Goal: Task Accomplishment & Management: Manage account settings

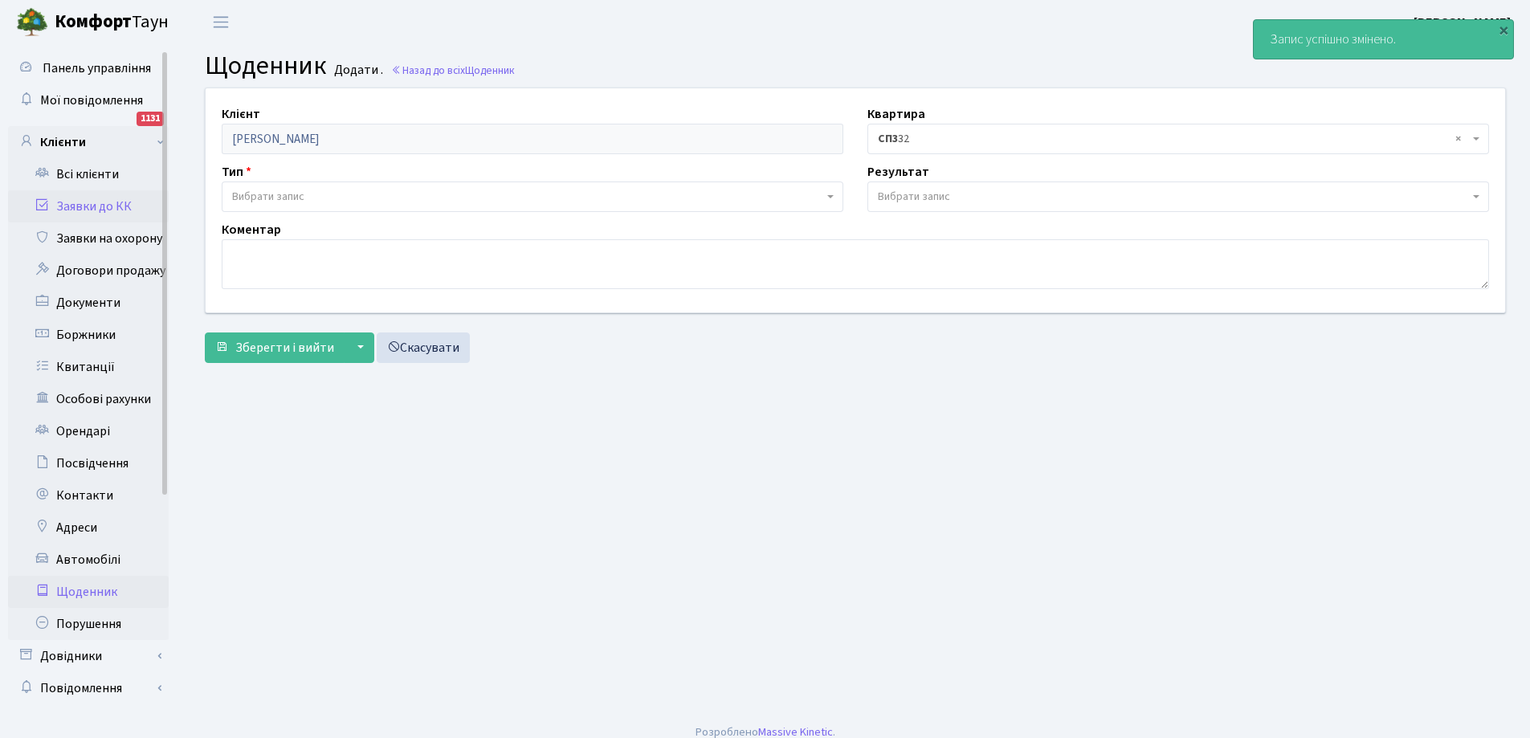
click at [101, 204] on link "Заявки до КК" at bounding box center [88, 206] width 161 height 32
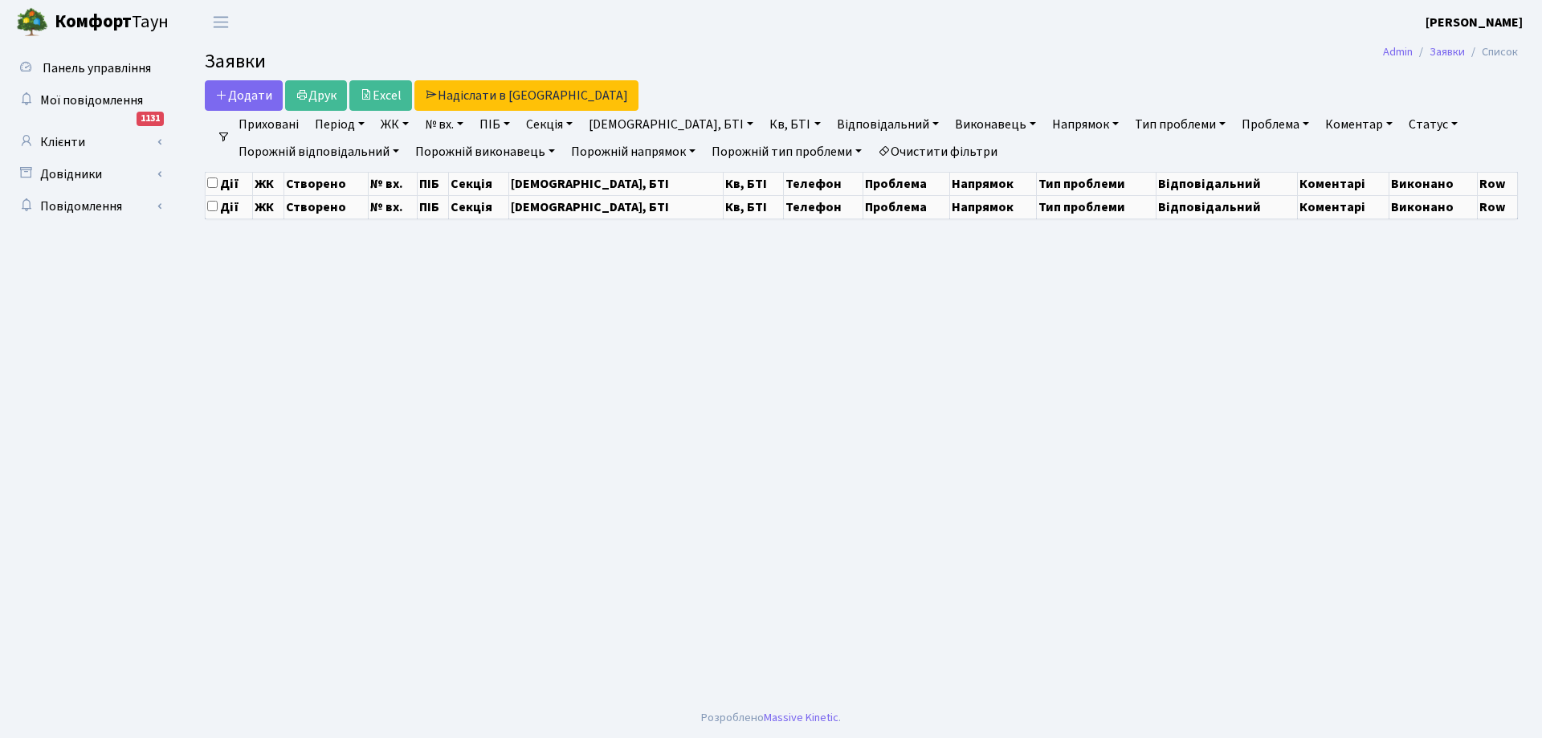
select select "25"
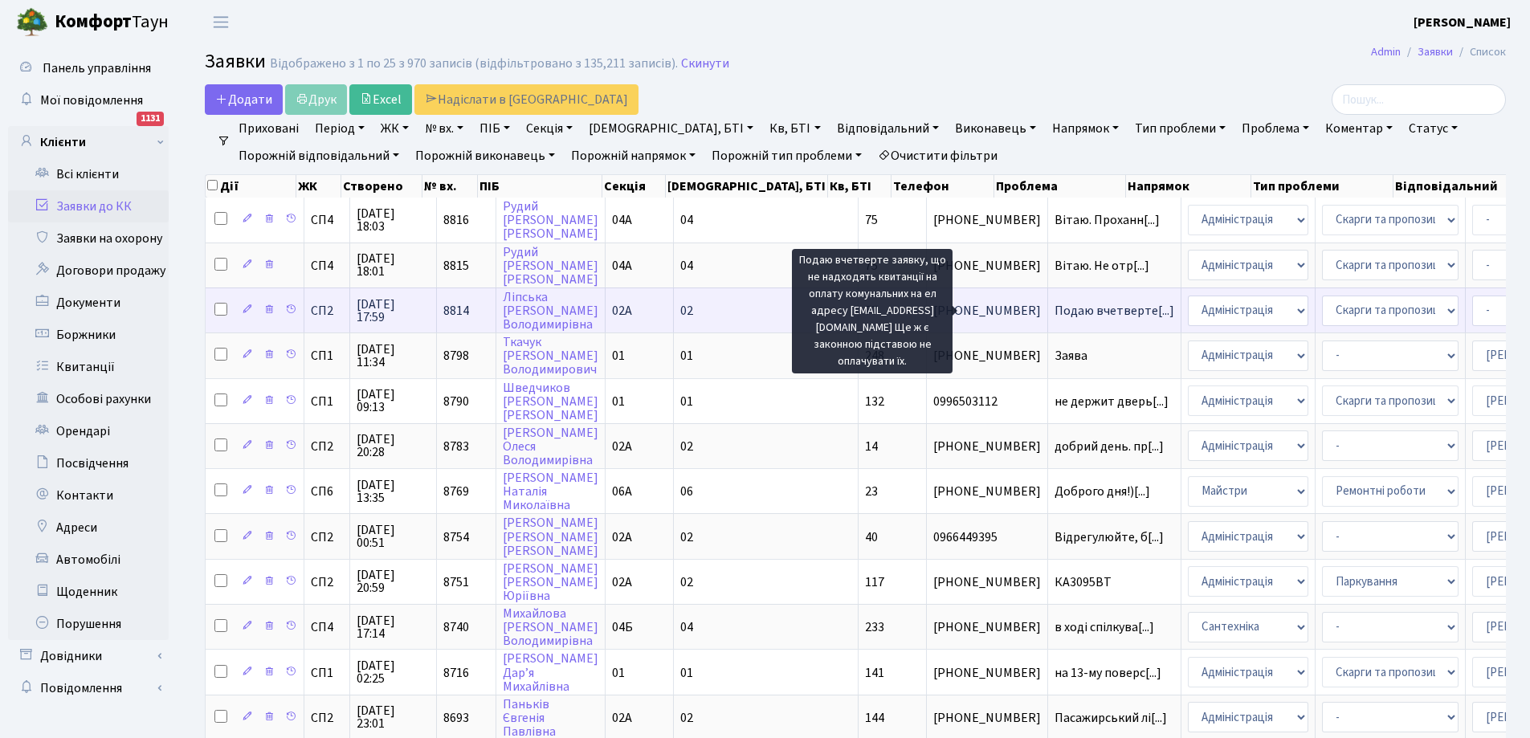
click at [1054, 313] on span "Подаю вчетверте[...]" at bounding box center [1114, 311] width 120 height 18
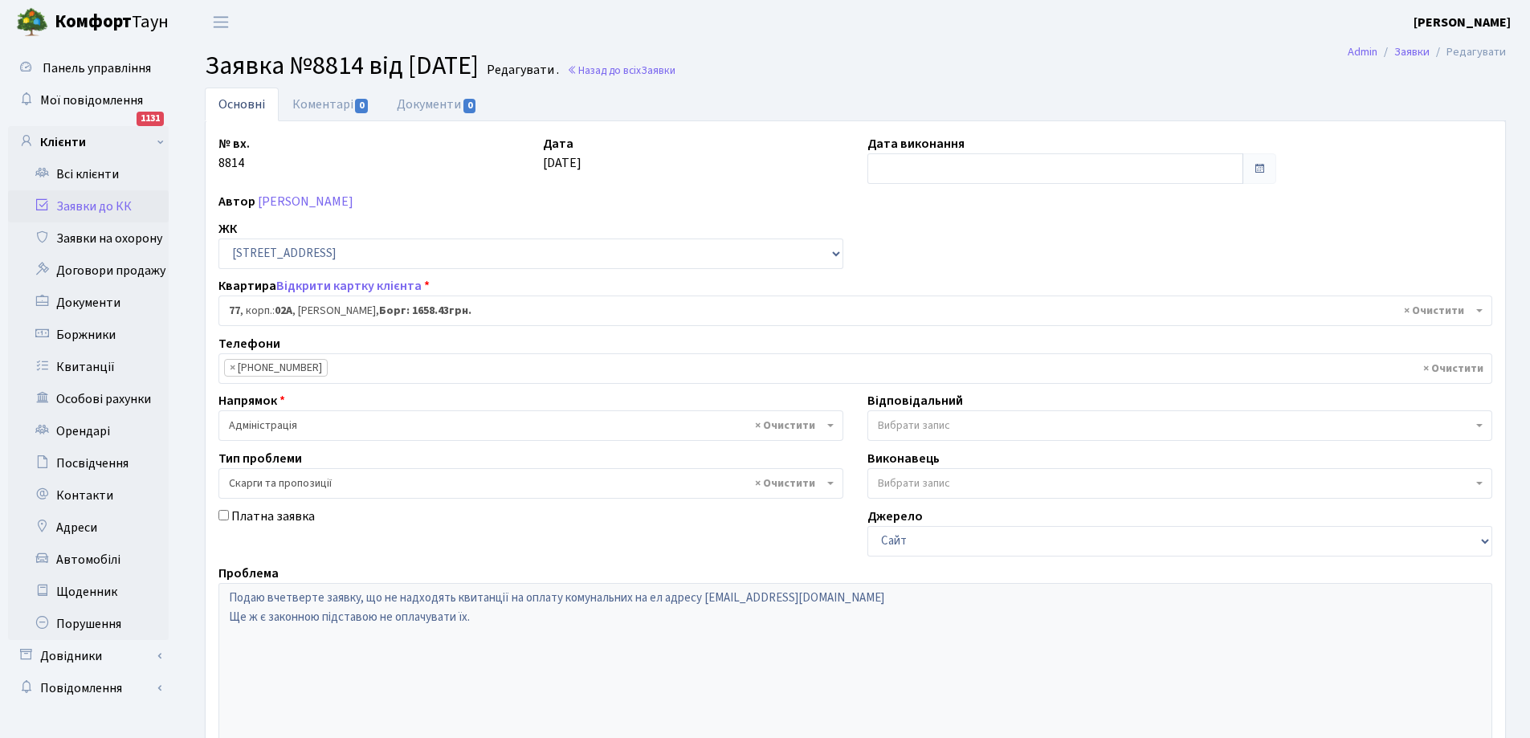
select select "20327"
select select "55"
click at [106, 206] on link "Заявки до КК" at bounding box center [88, 206] width 161 height 32
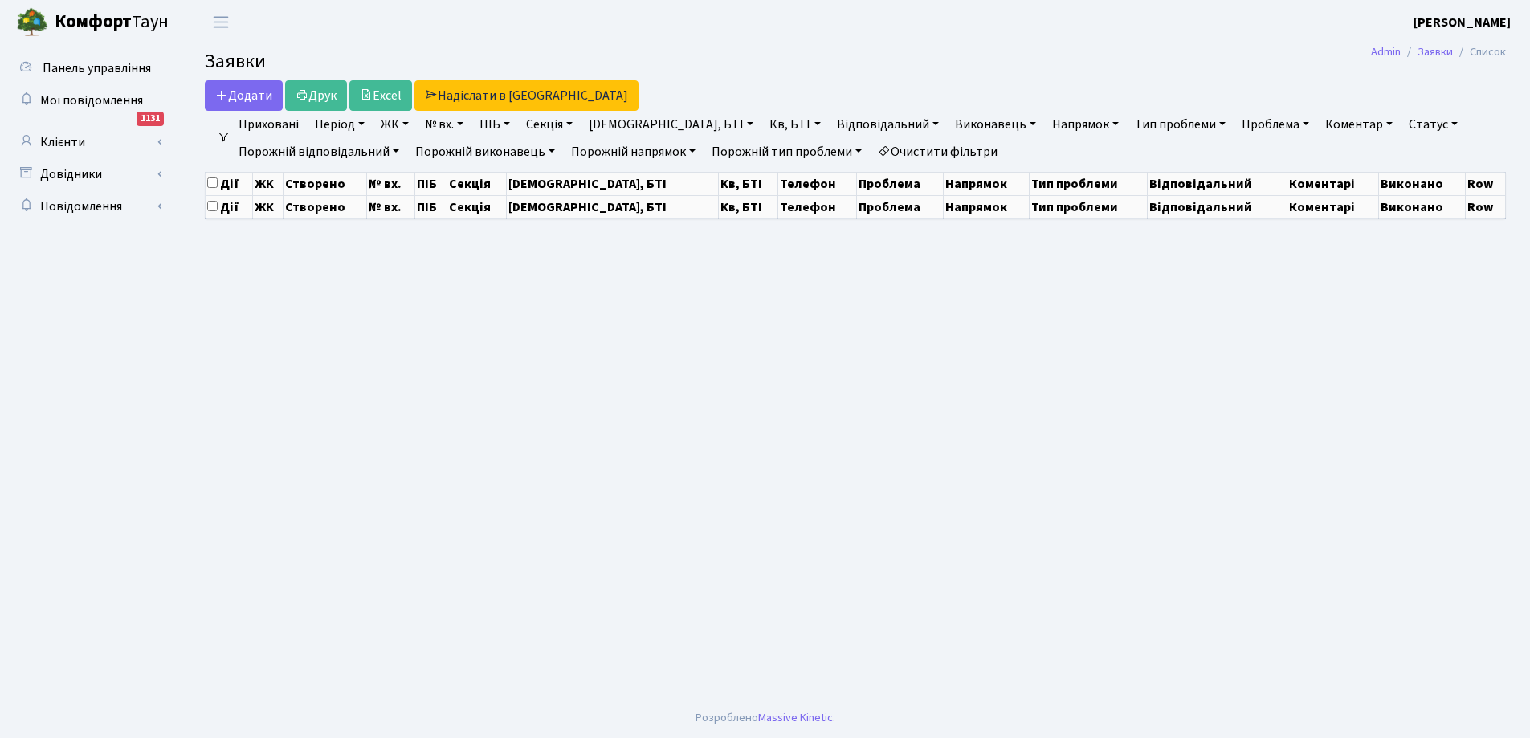
select select "25"
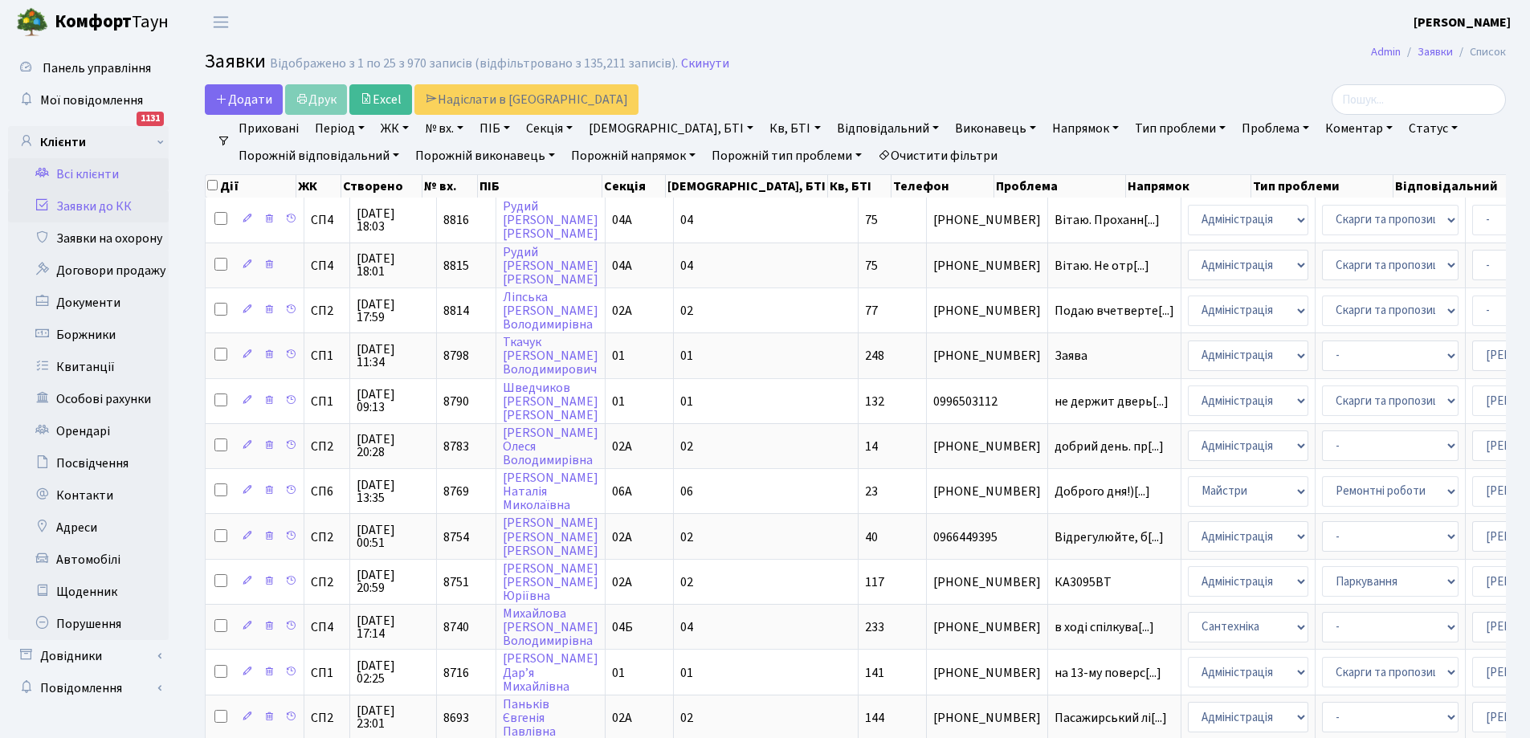
click at [84, 173] on link "Всі клієнти" at bounding box center [88, 174] width 161 height 32
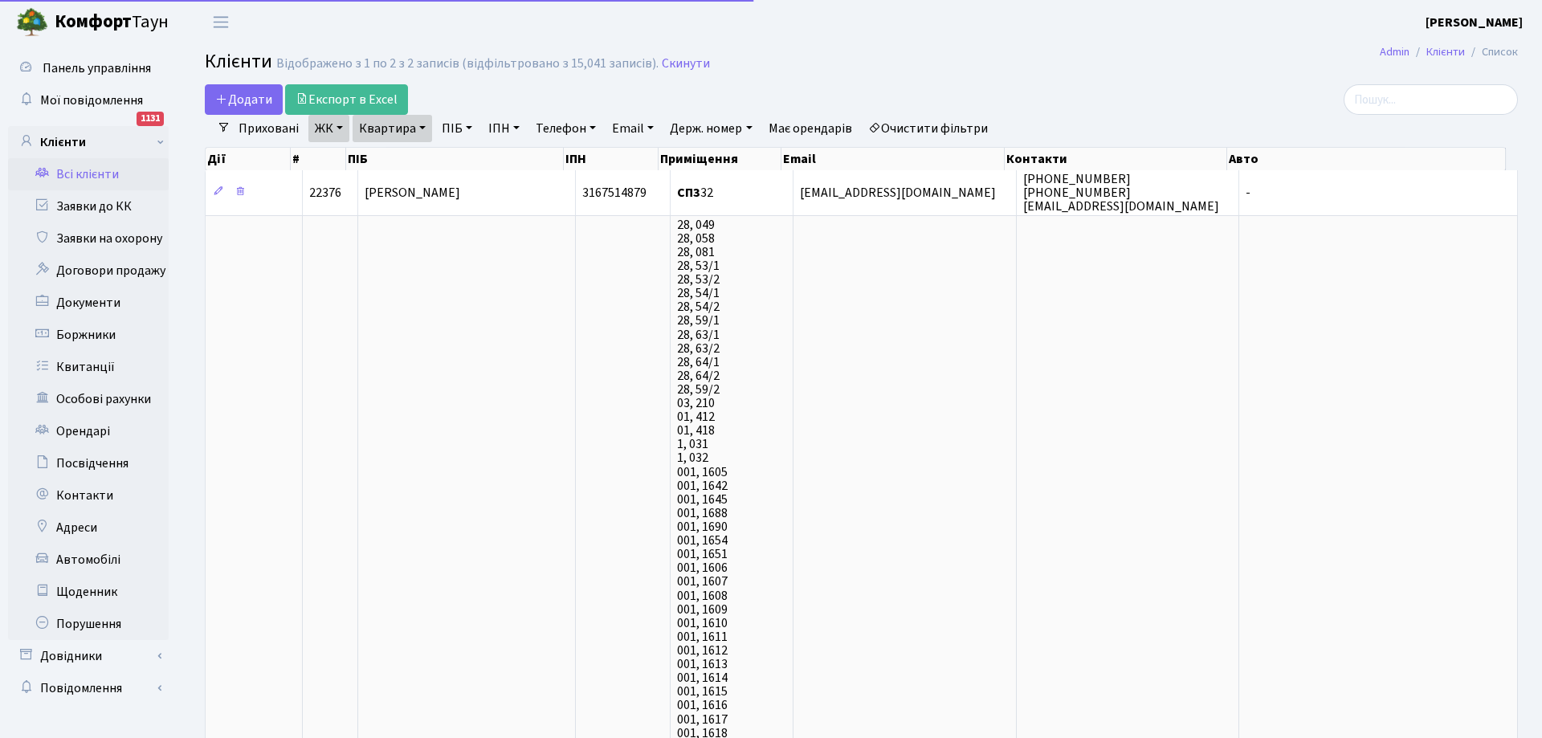
select select "25"
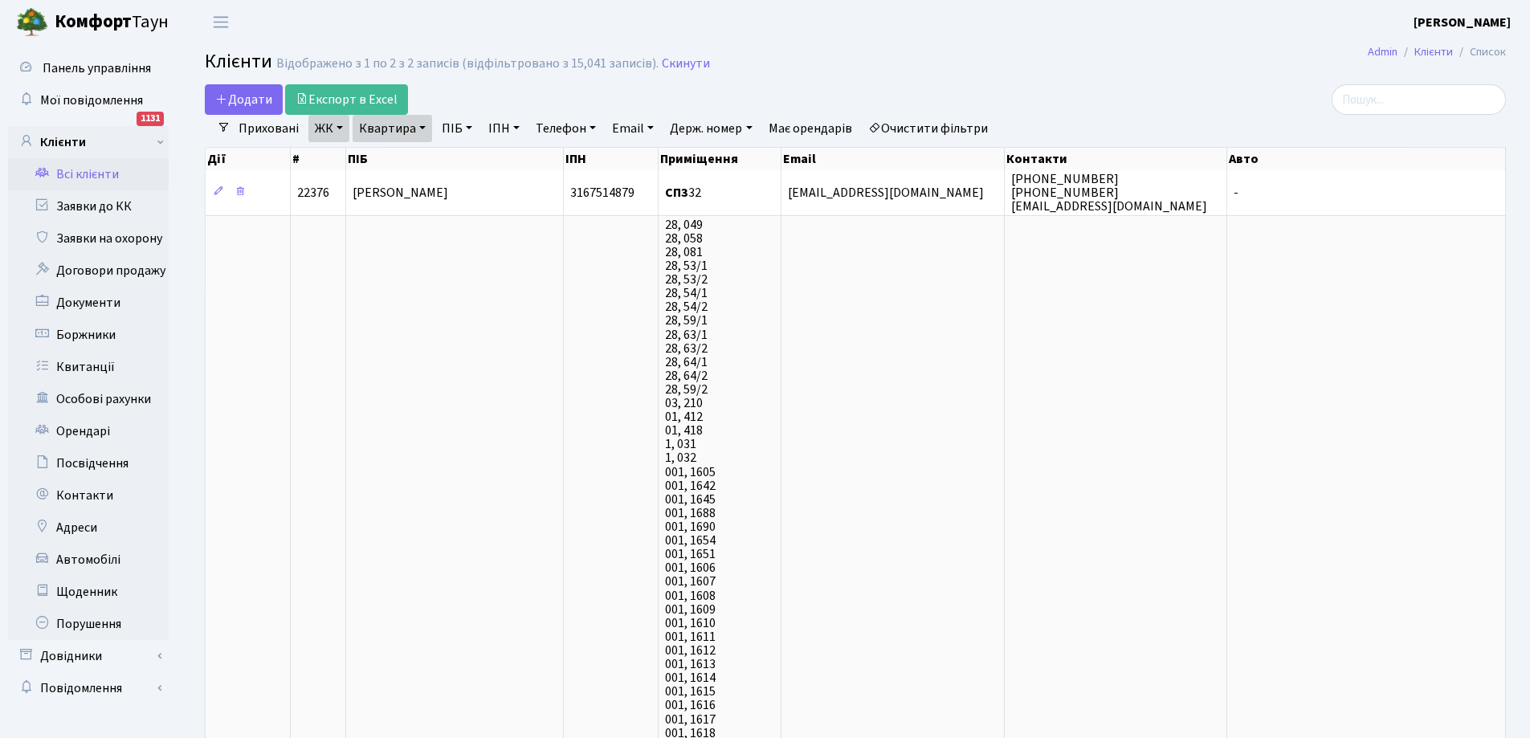
click at [379, 133] on link "Квартира" at bounding box center [393, 128] width 80 height 27
type input "2"
click at [406, 147] on input "77" at bounding box center [400, 160] width 94 height 31
click at [408, 156] on input "77" at bounding box center [400, 160] width 94 height 31
click at [923, 128] on link "Очистити фільтри" at bounding box center [928, 128] width 133 height 27
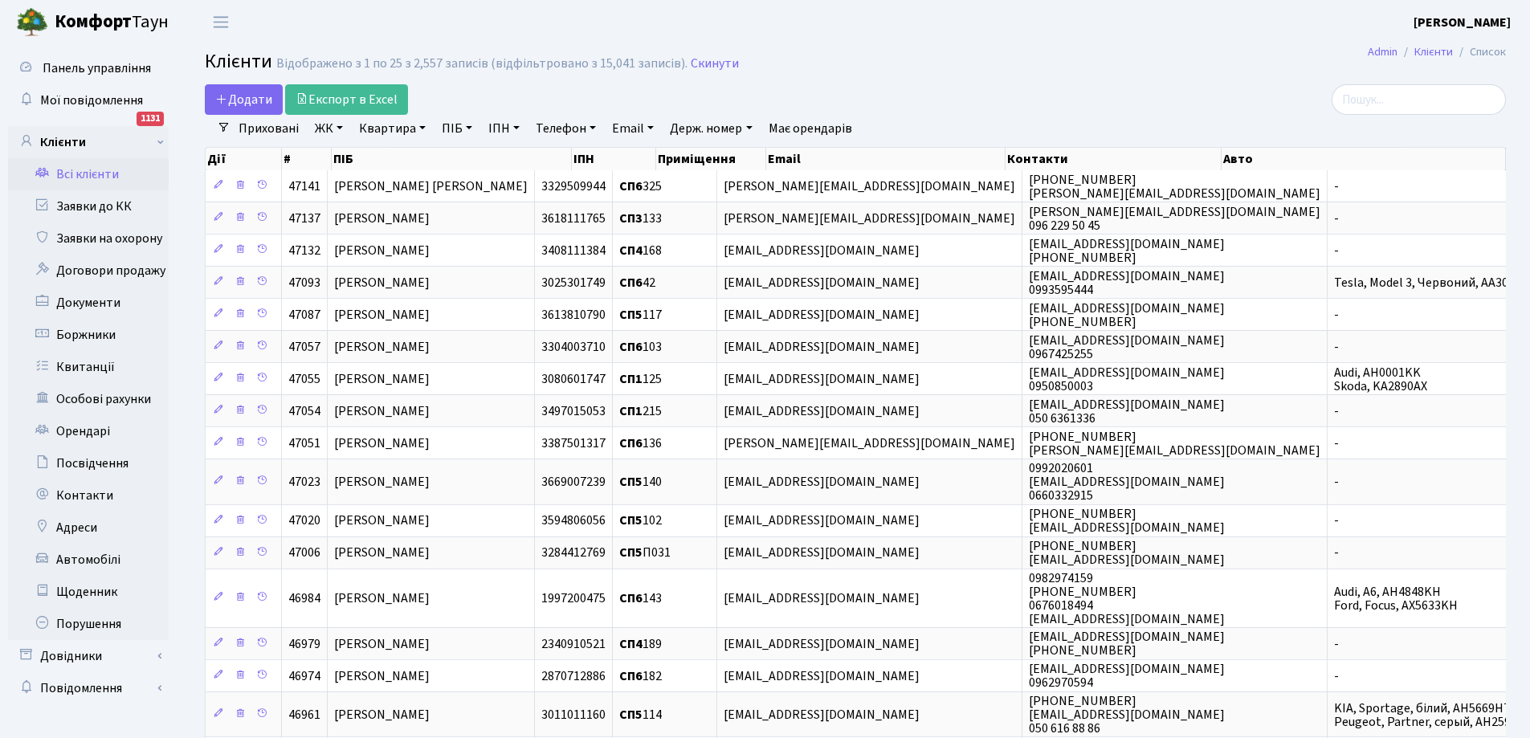
click at [396, 128] on link "Квартира" at bounding box center [393, 128] width 80 height 27
type input "77"
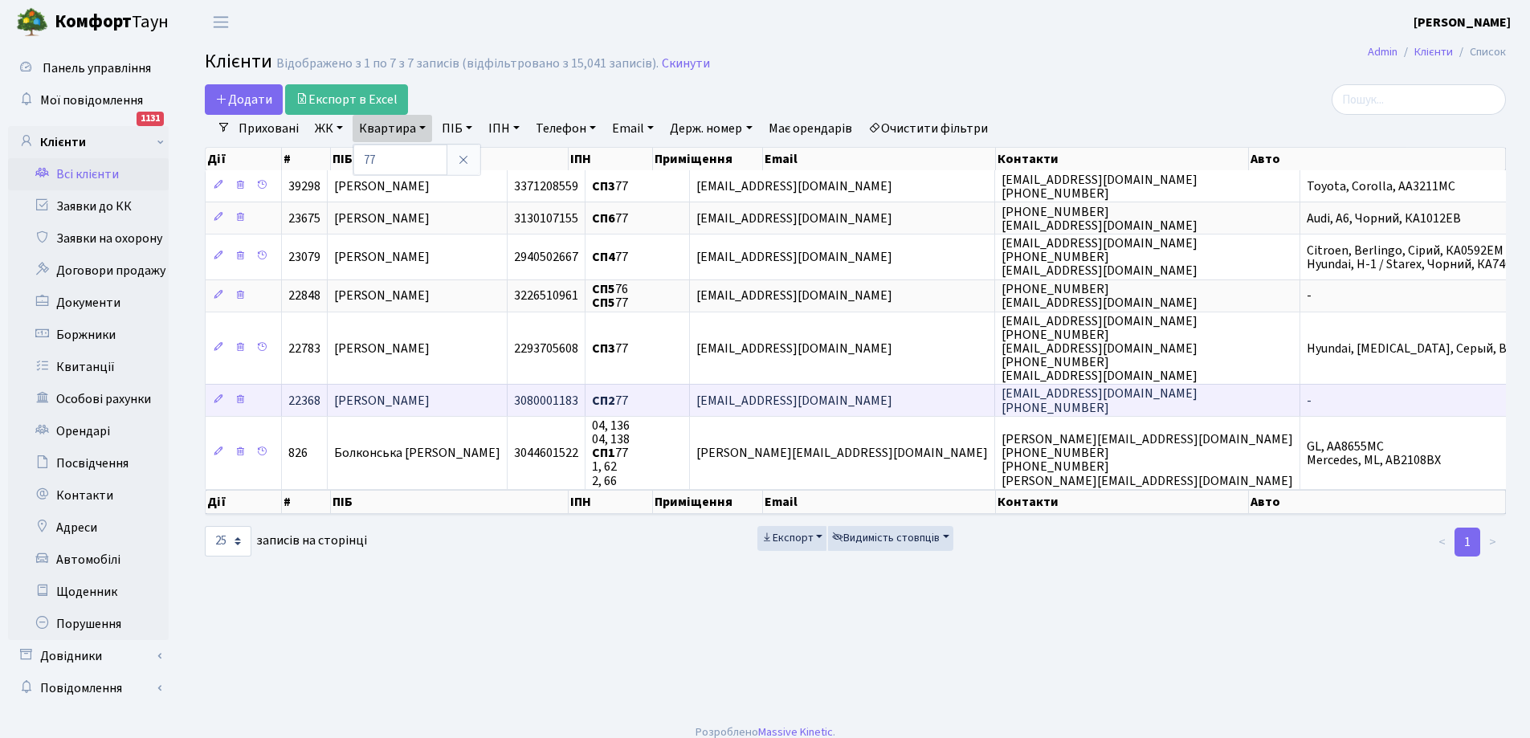
click at [430, 398] on span "[PERSON_NAME]" at bounding box center [382, 401] width 96 height 18
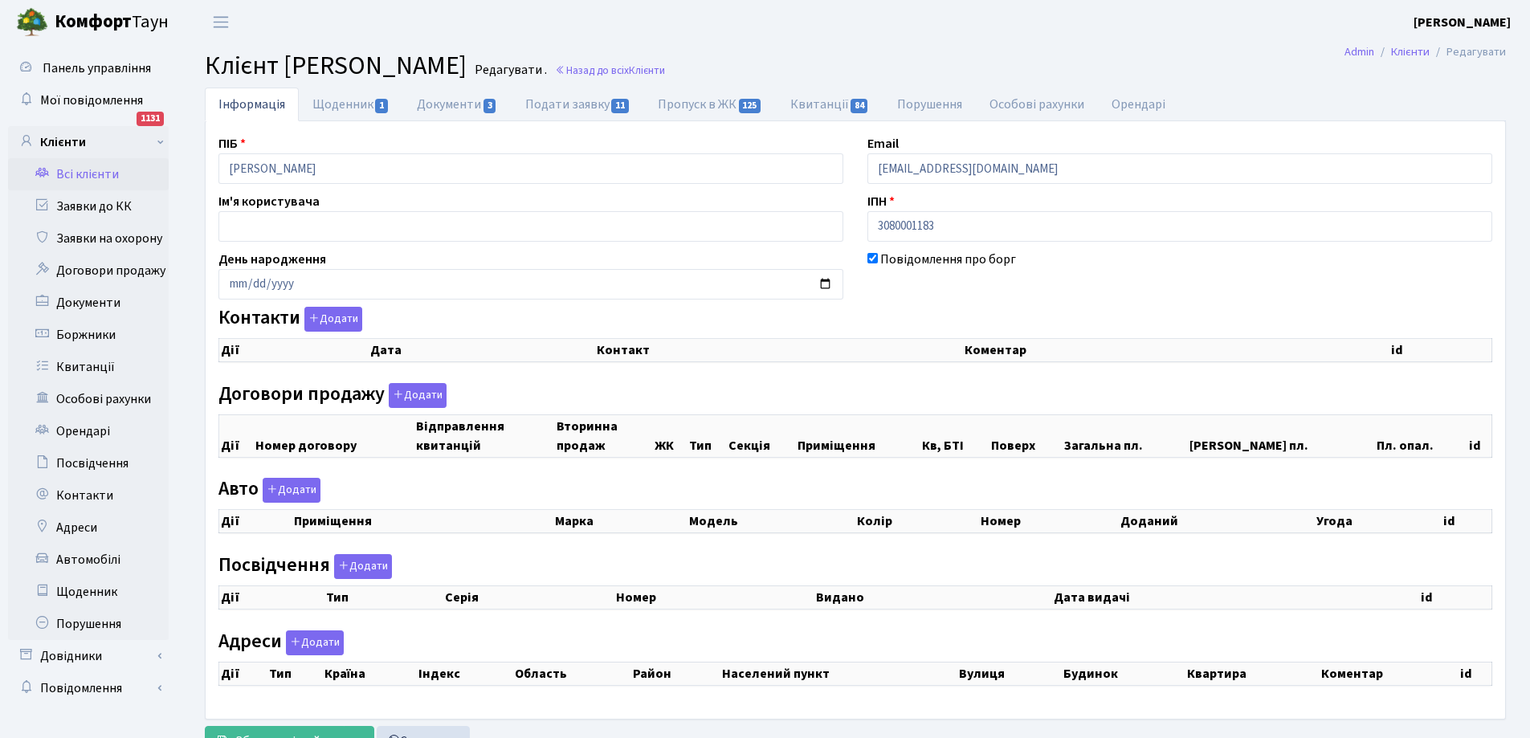
select select "25"
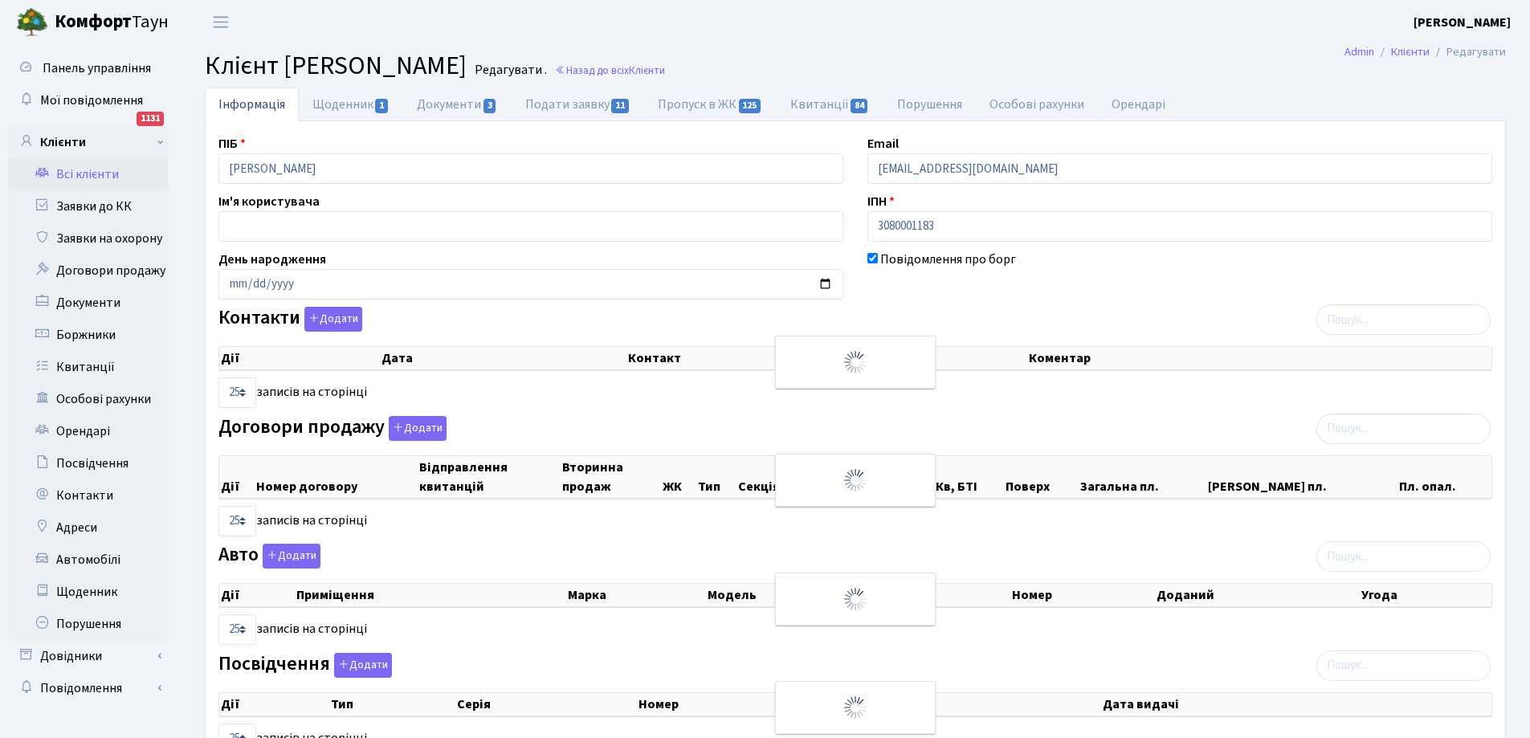
checkbox input "true"
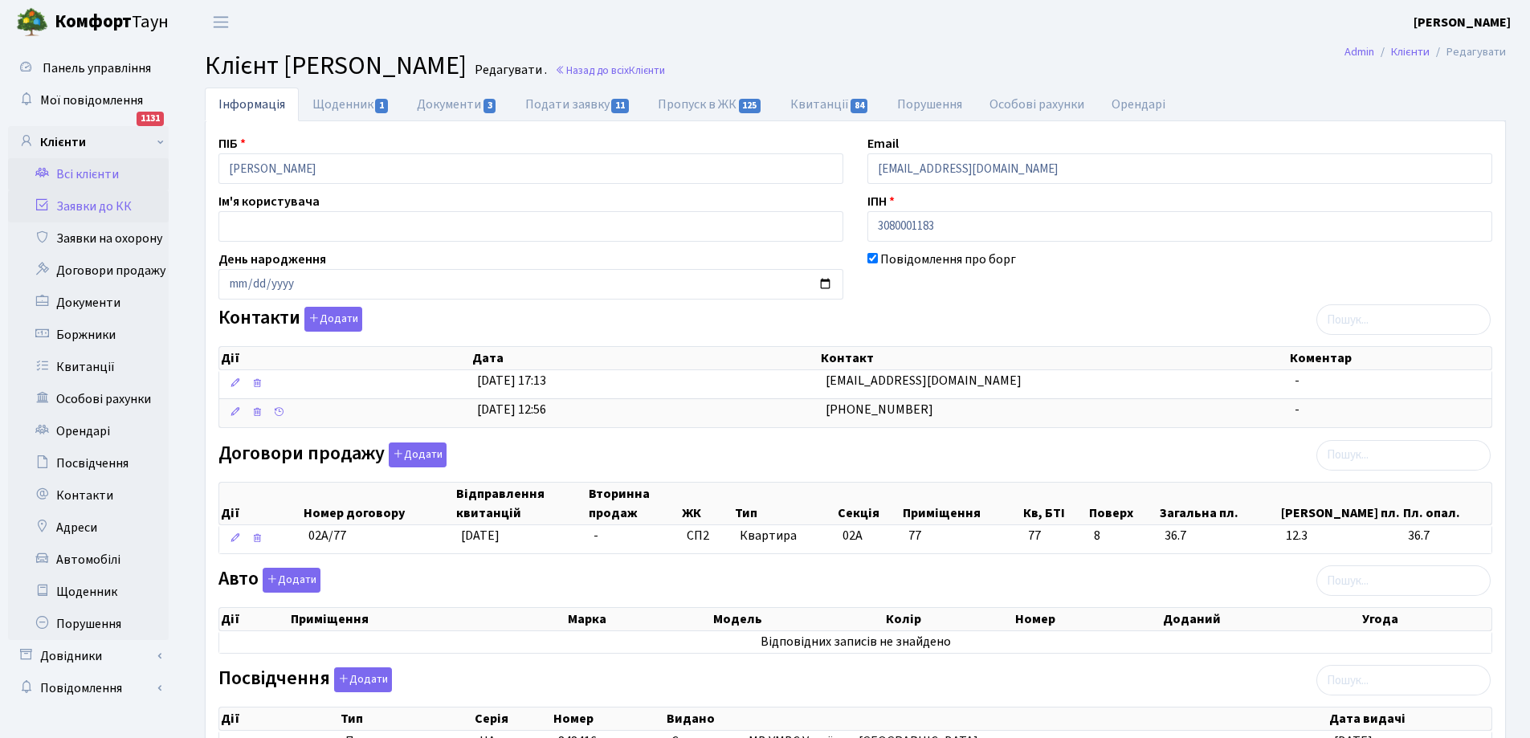
click at [93, 207] on link "Заявки до КК" at bounding box center [88, 206] width 161 height 32
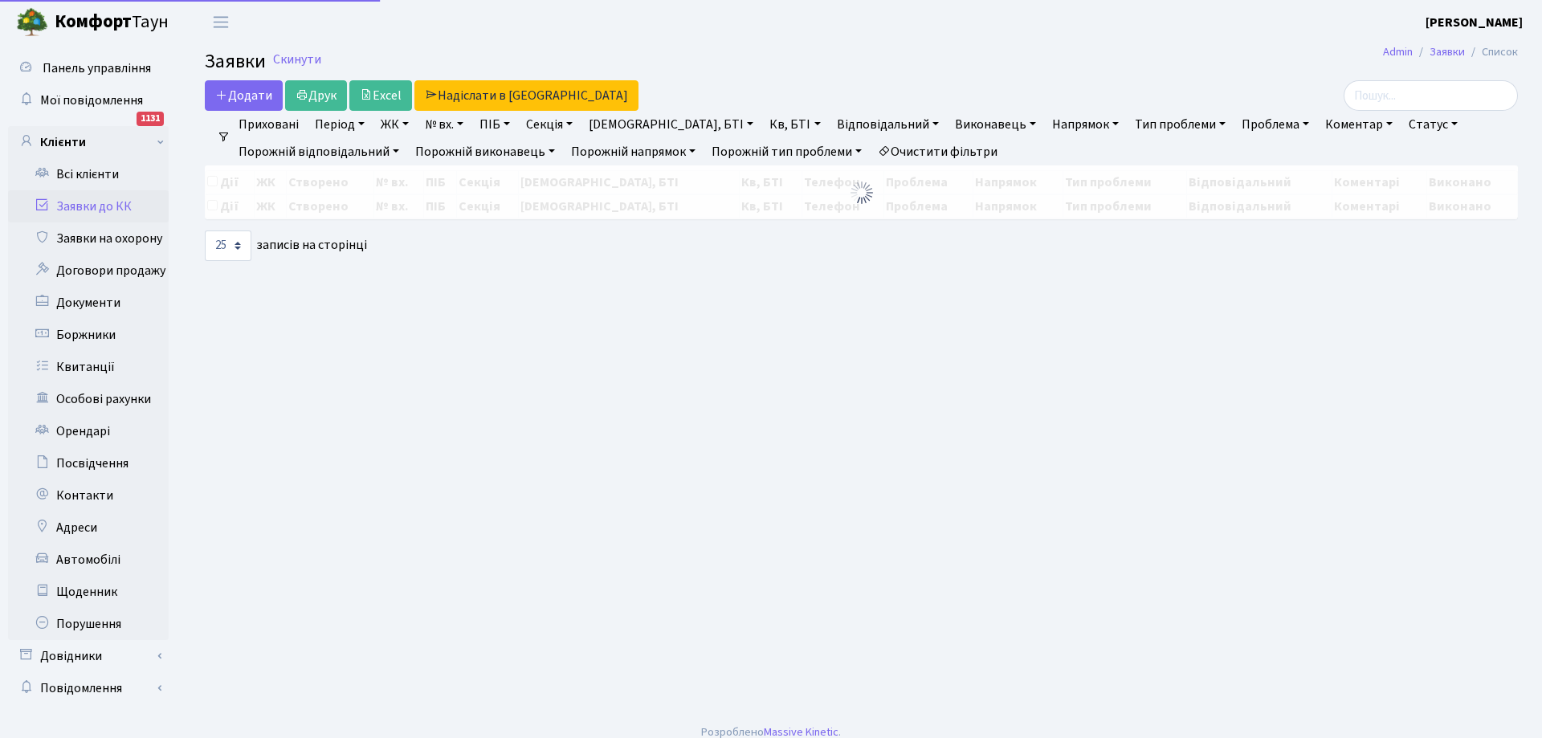
select select "25"
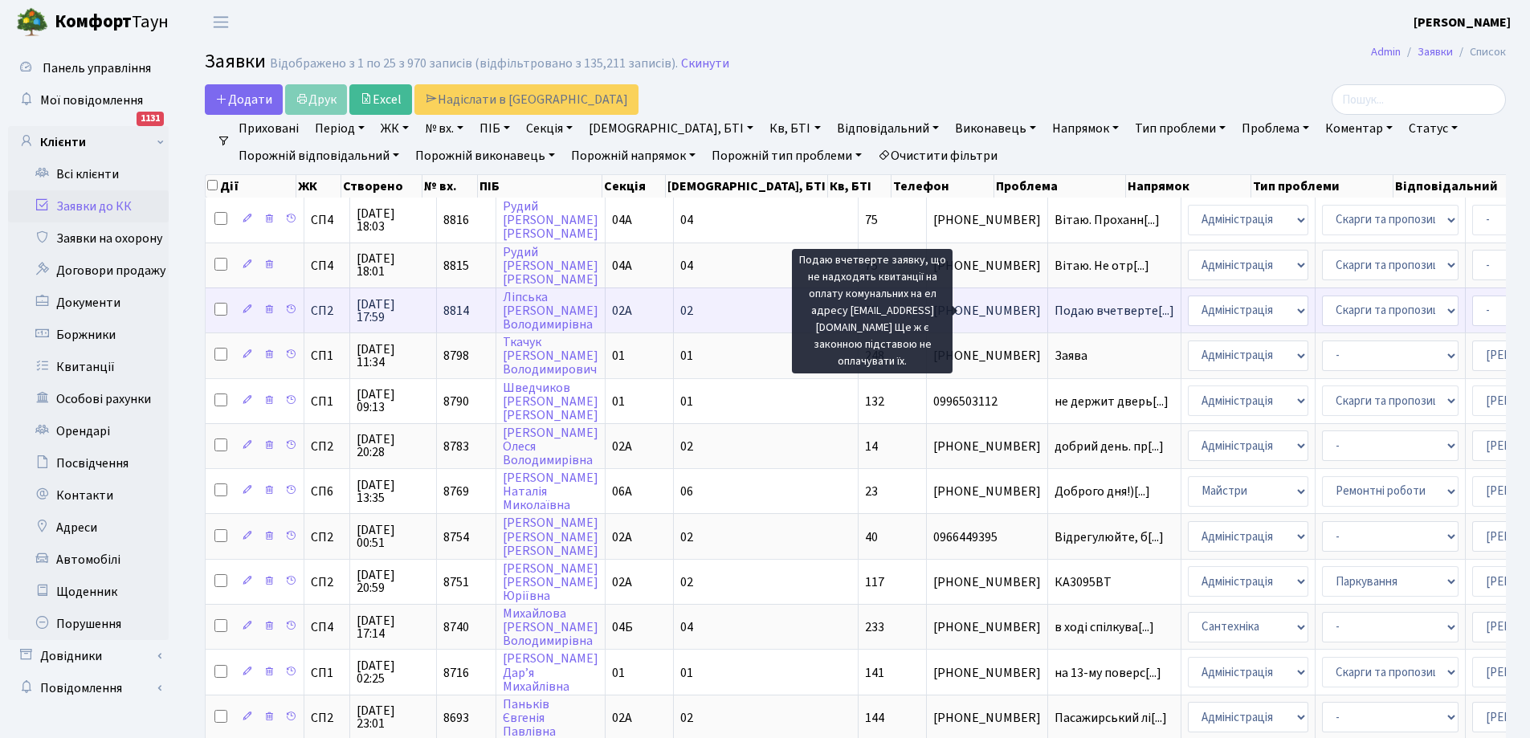
click at [1054, 311] on span "Подаю вчетверте[...]" at bounding box center [1114, 311] width 120 height 18
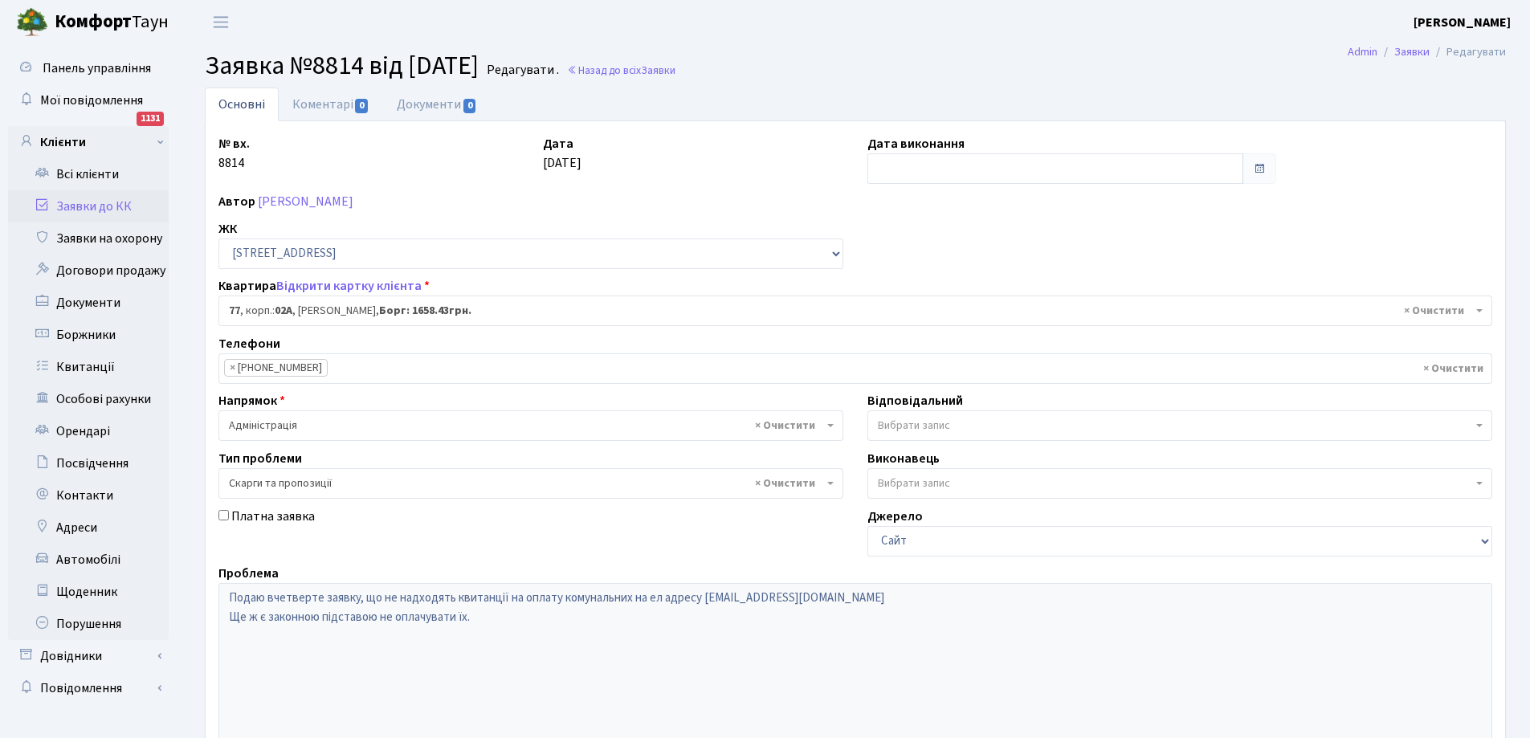
select select "20327"
select select "55"
click at [89, 176] on link "Всі клієнти" at bounding box center [88, 174] width 161 height 32
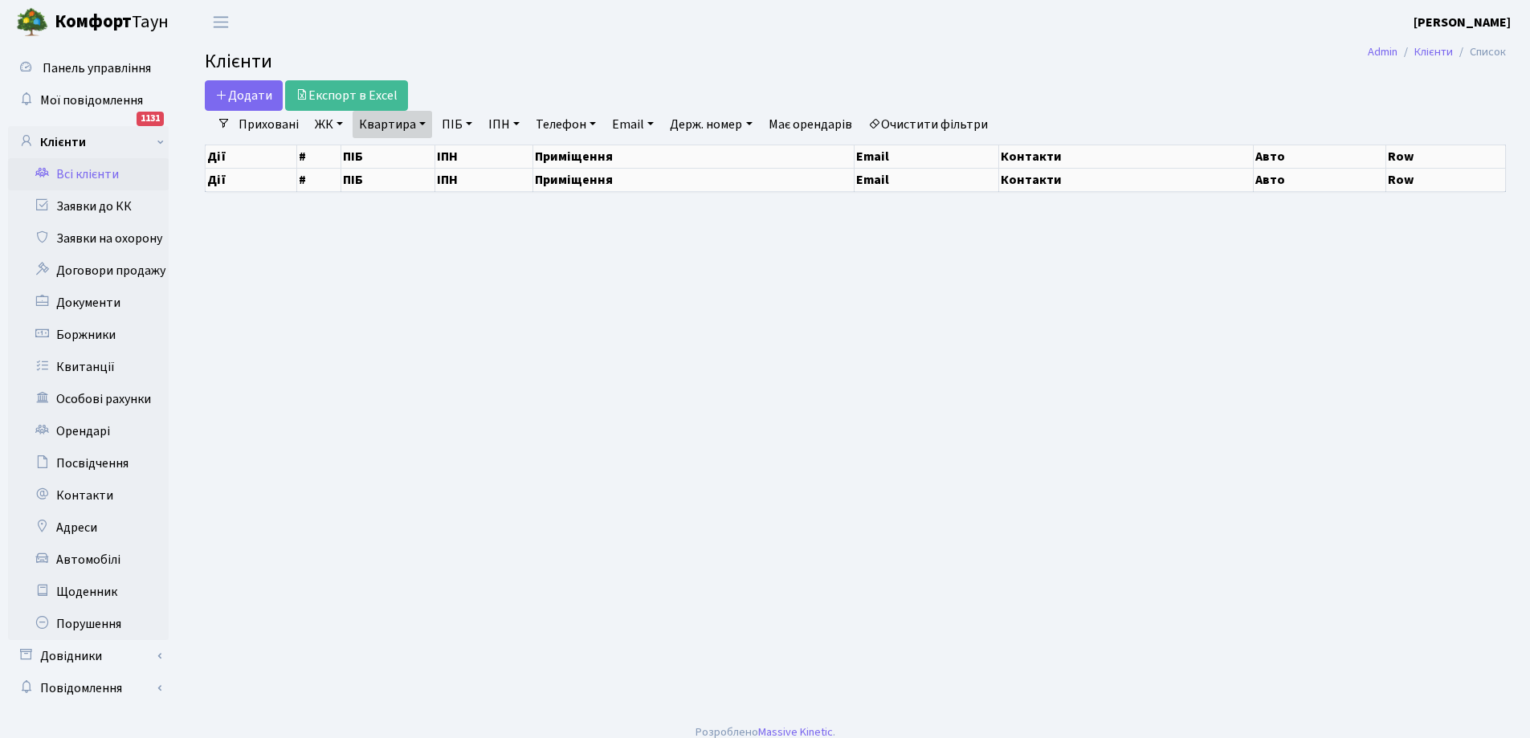
select select "25"
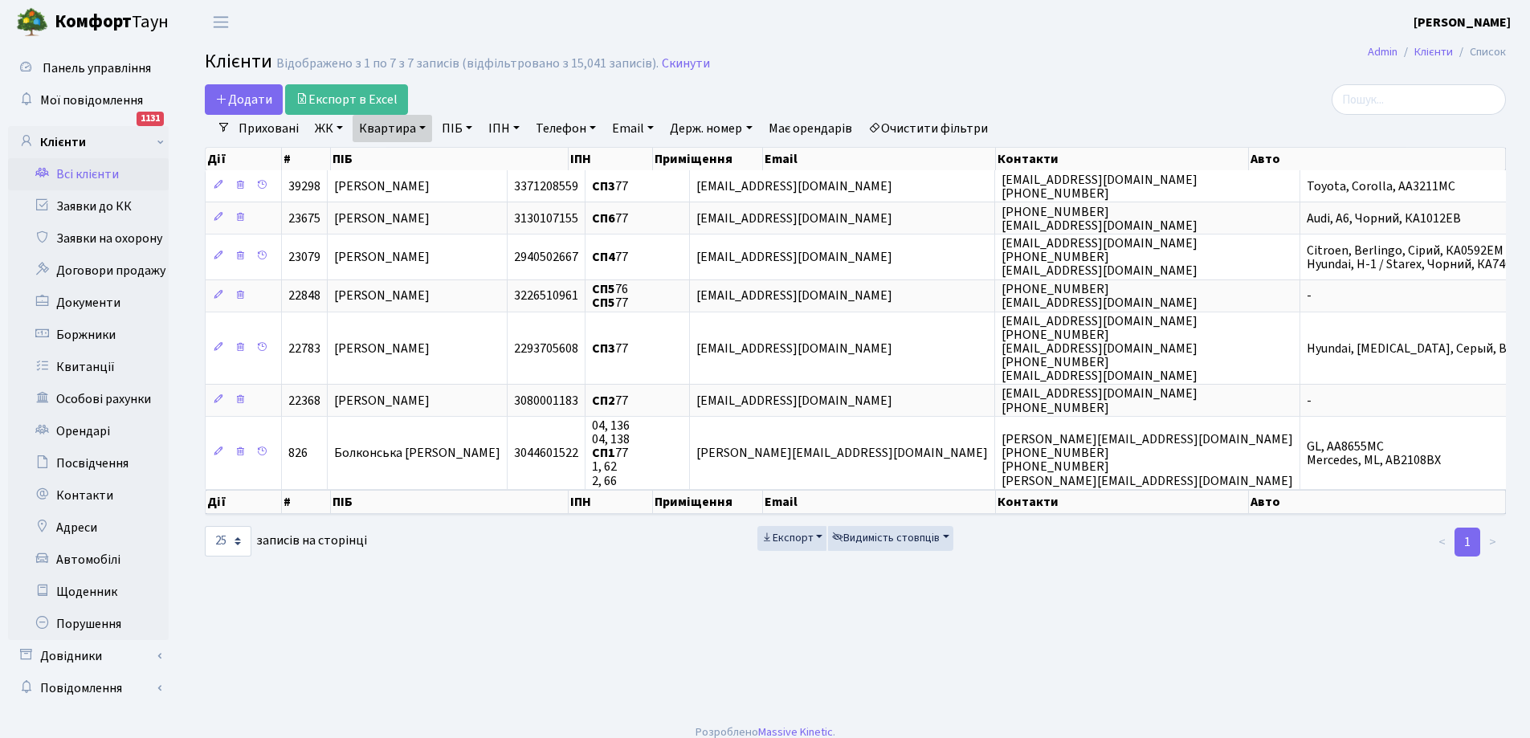
click at [394, 124] on link "Квартира" at bounding box center [393, 128] width 80 height 27
type input "7"
type input "16"
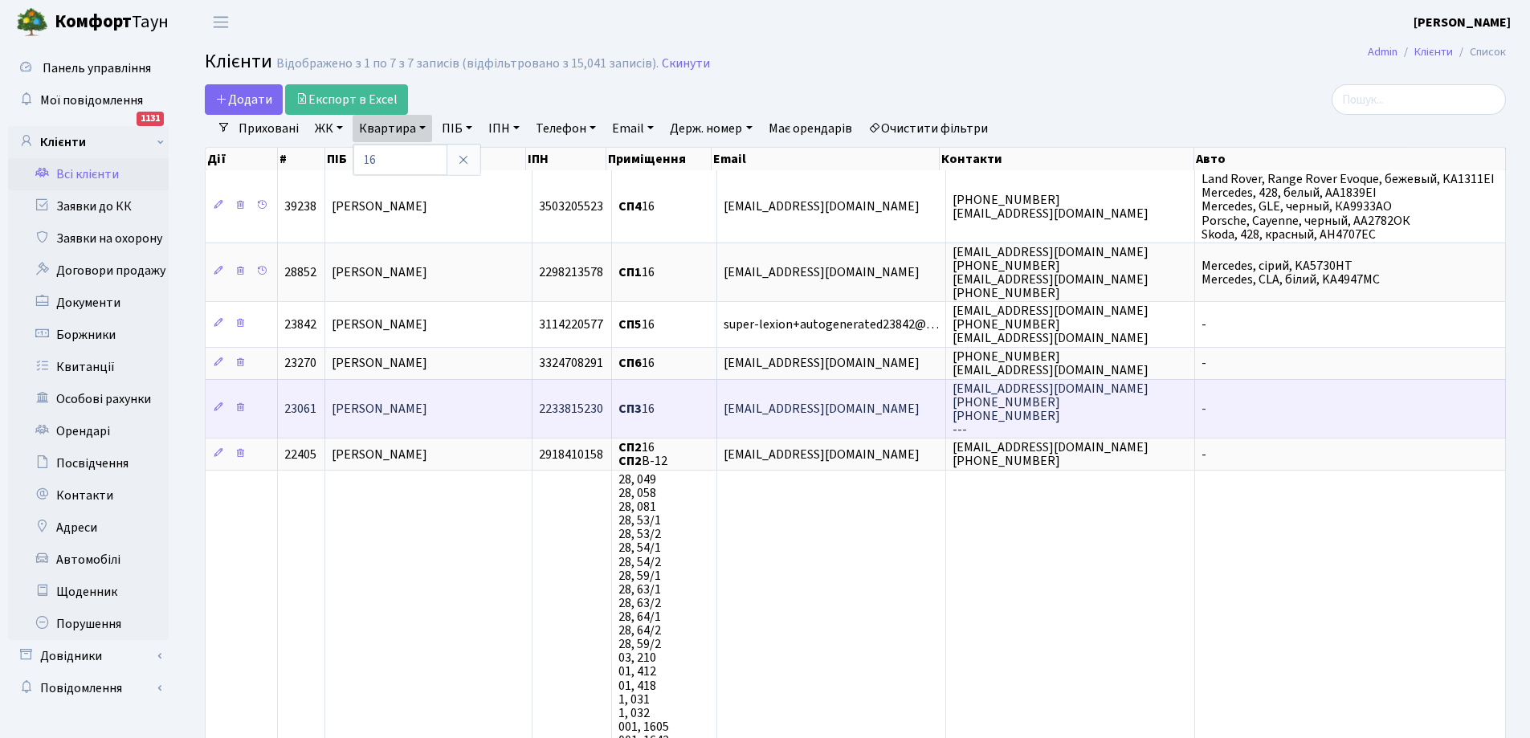
click at [401, 410] on span "[PERSON_NAME]" at bounding box center [380, 409] width 96 height 18
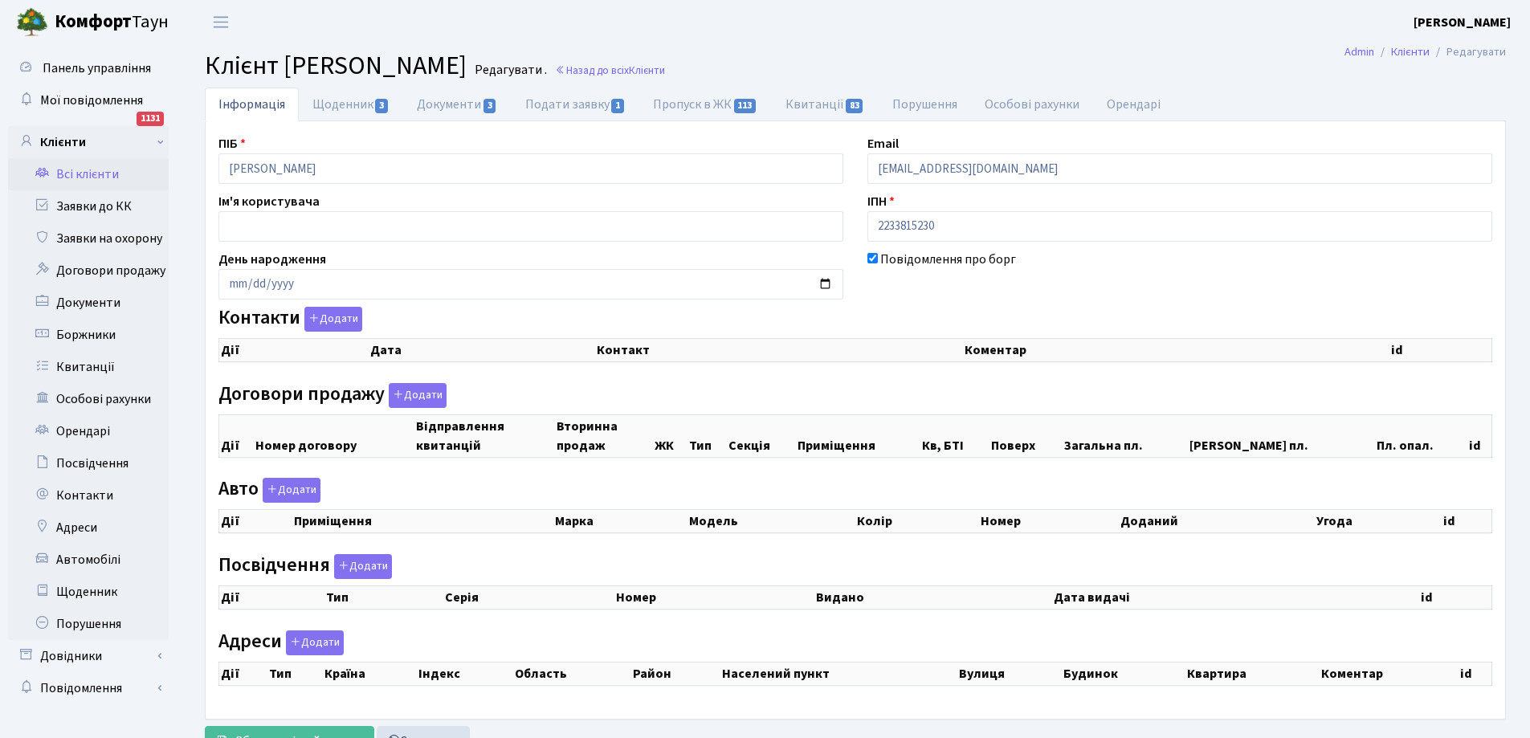
select select "25"
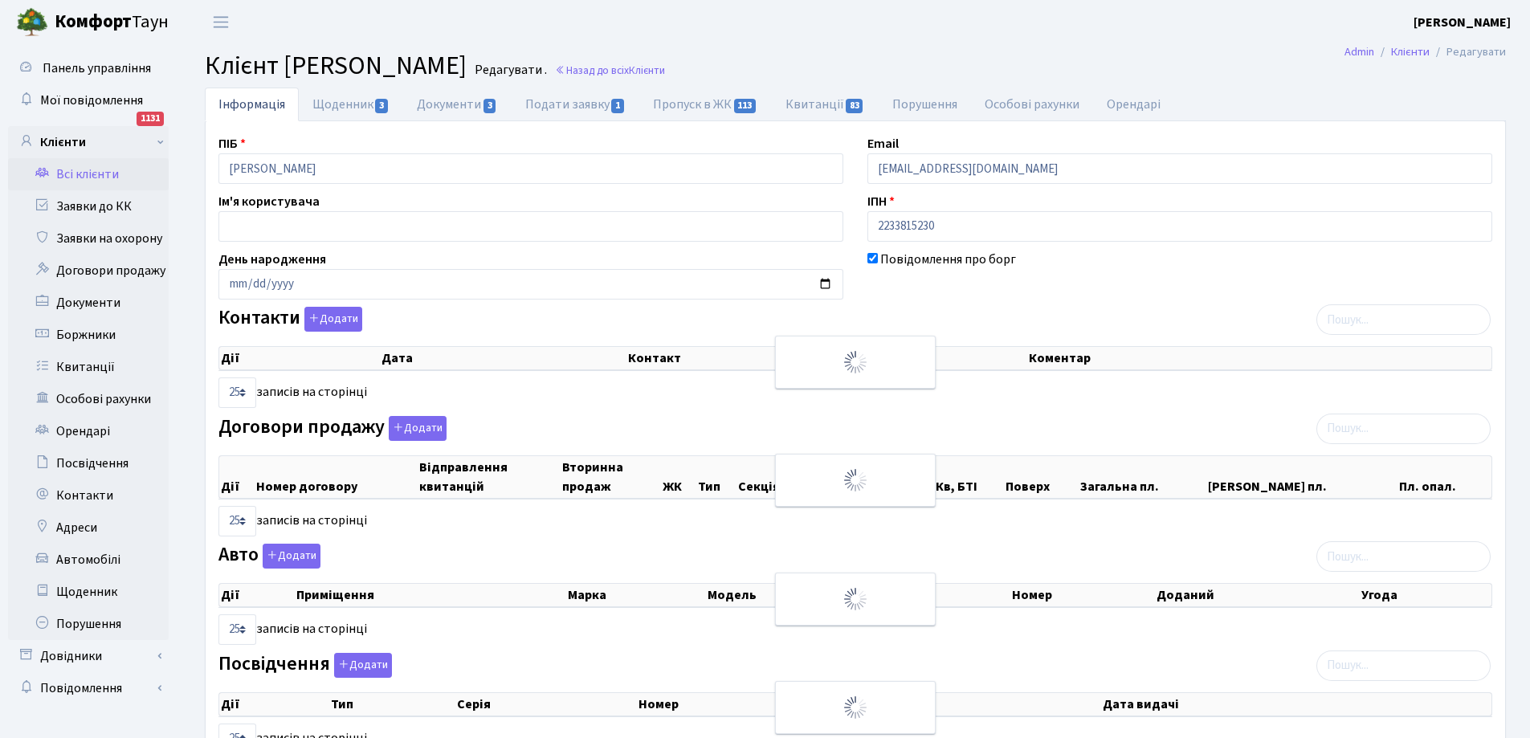
checkbox input "true"
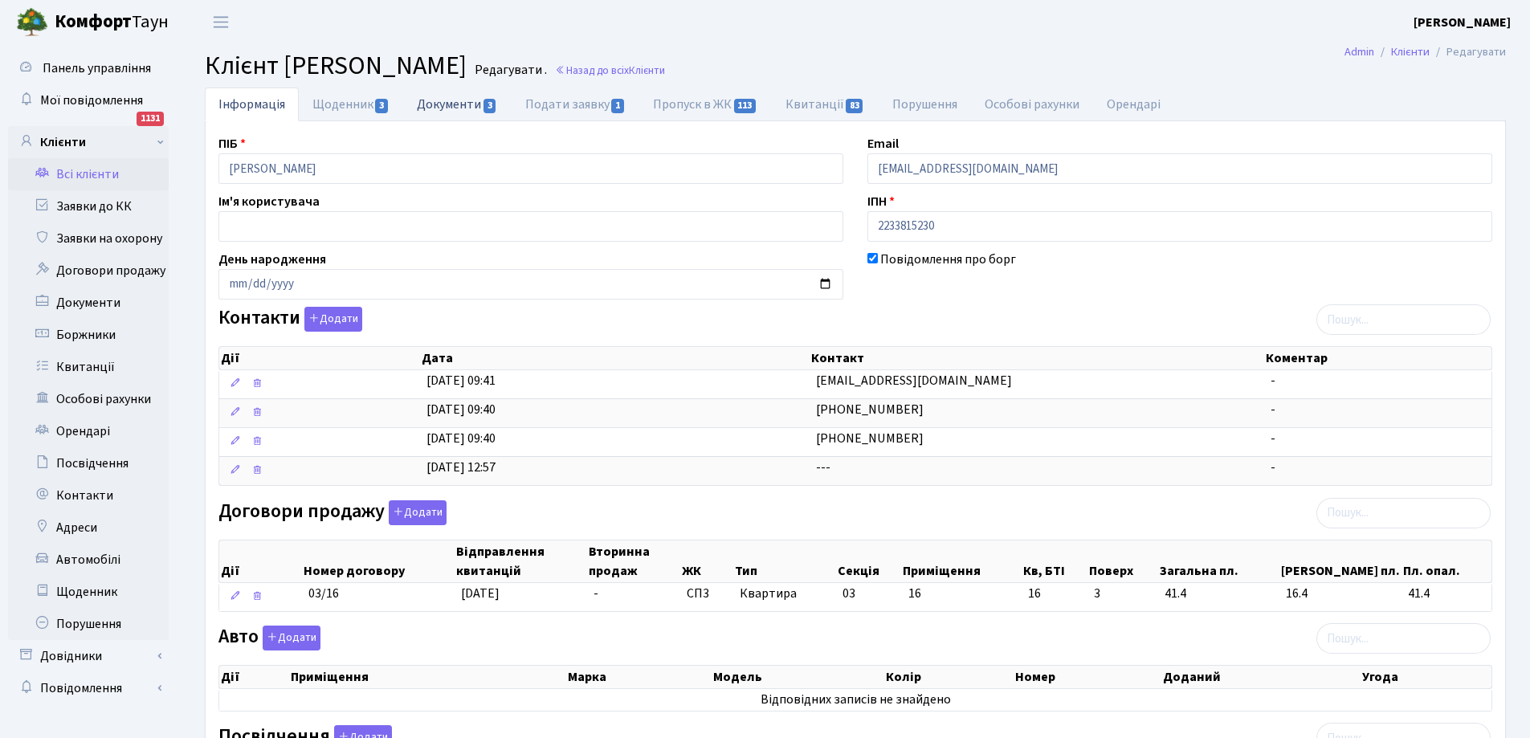
click at [458, 104] on link "Документи 3" at bounding box center [457, 104] width 108 height 33
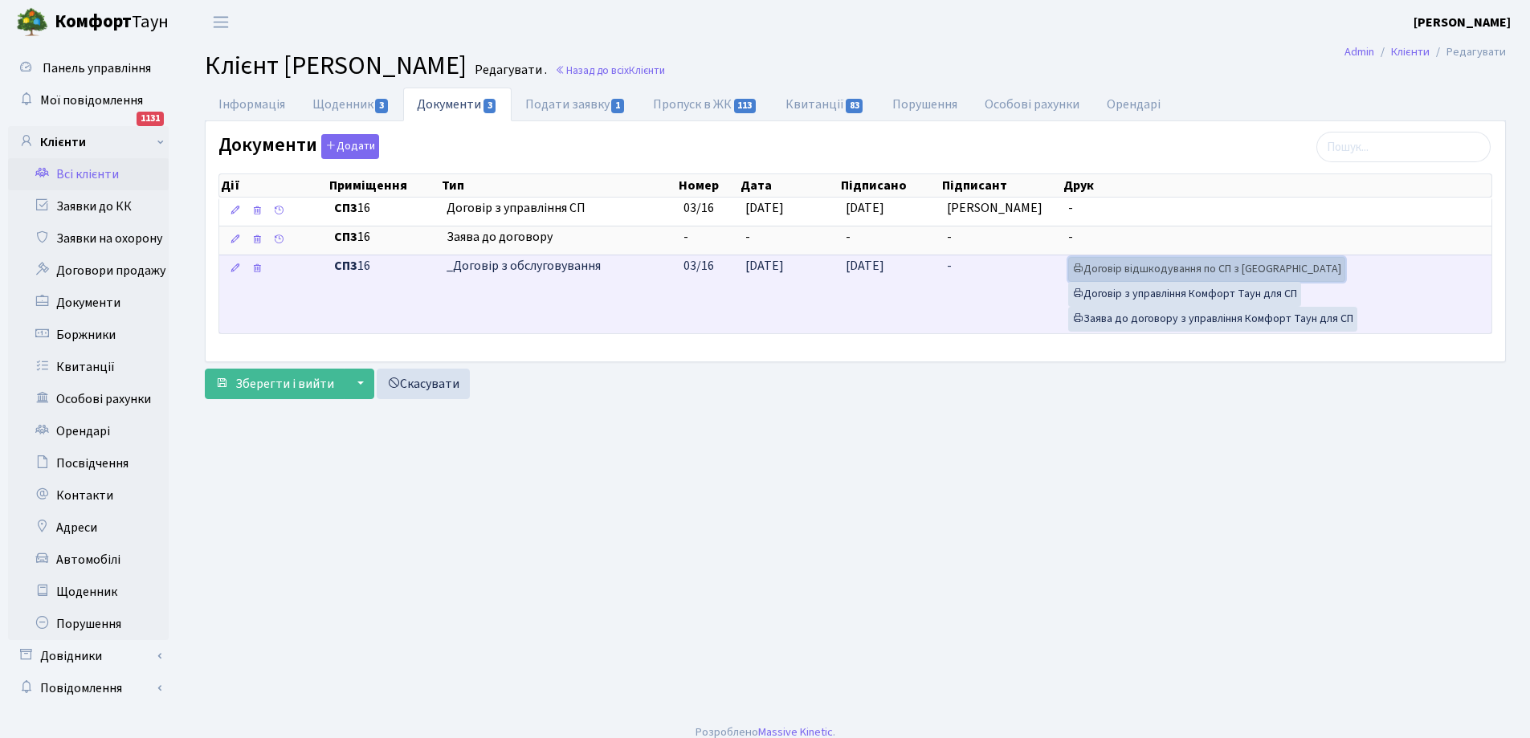
click at [1135, 268] on link "Договір відшкодування по СП з [GEOGRAPHIC_DATA]" at bounding box center [1206, 269] width 277 height 25
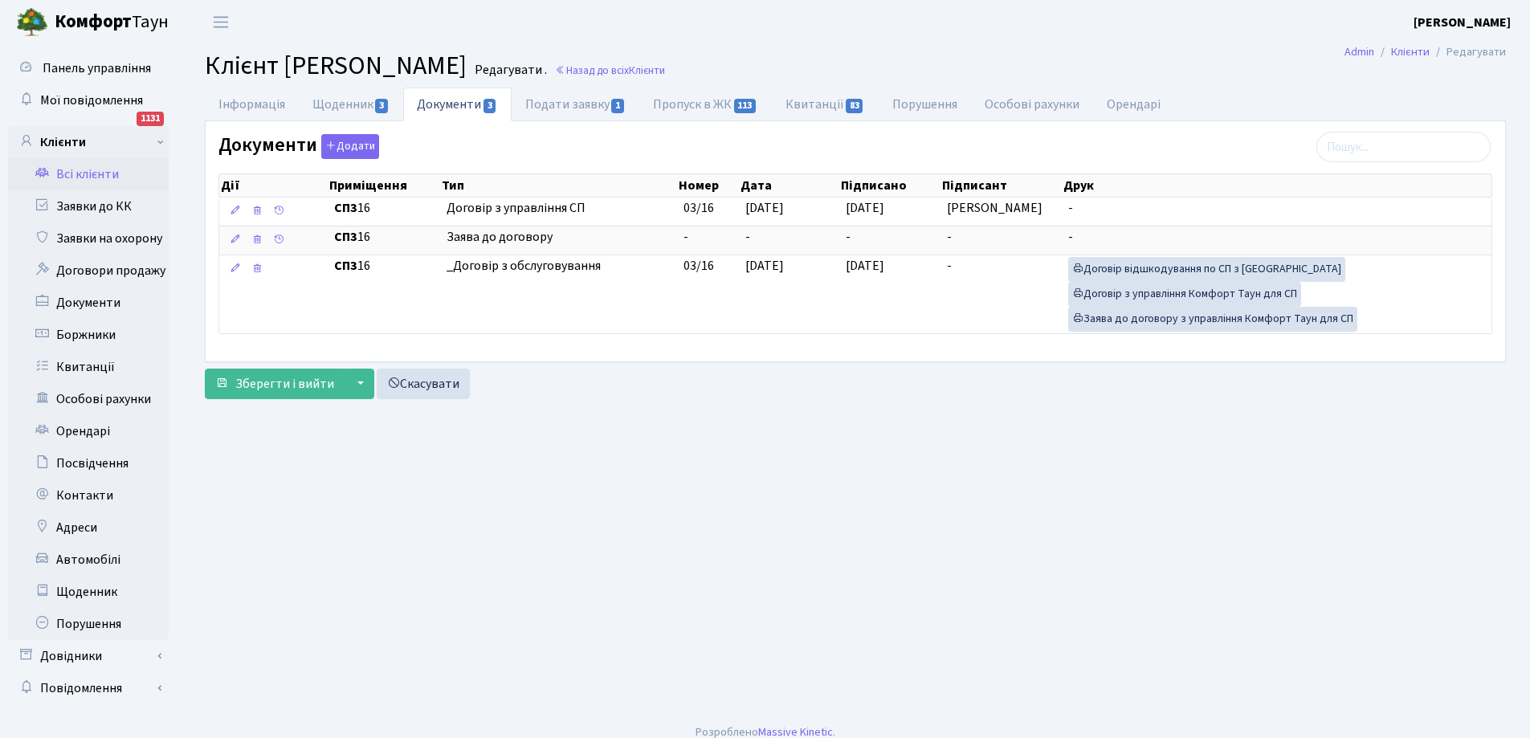
click at [101, 176] on link "Всі клієнти" at bounding box center [88, 174] width 161 height 32
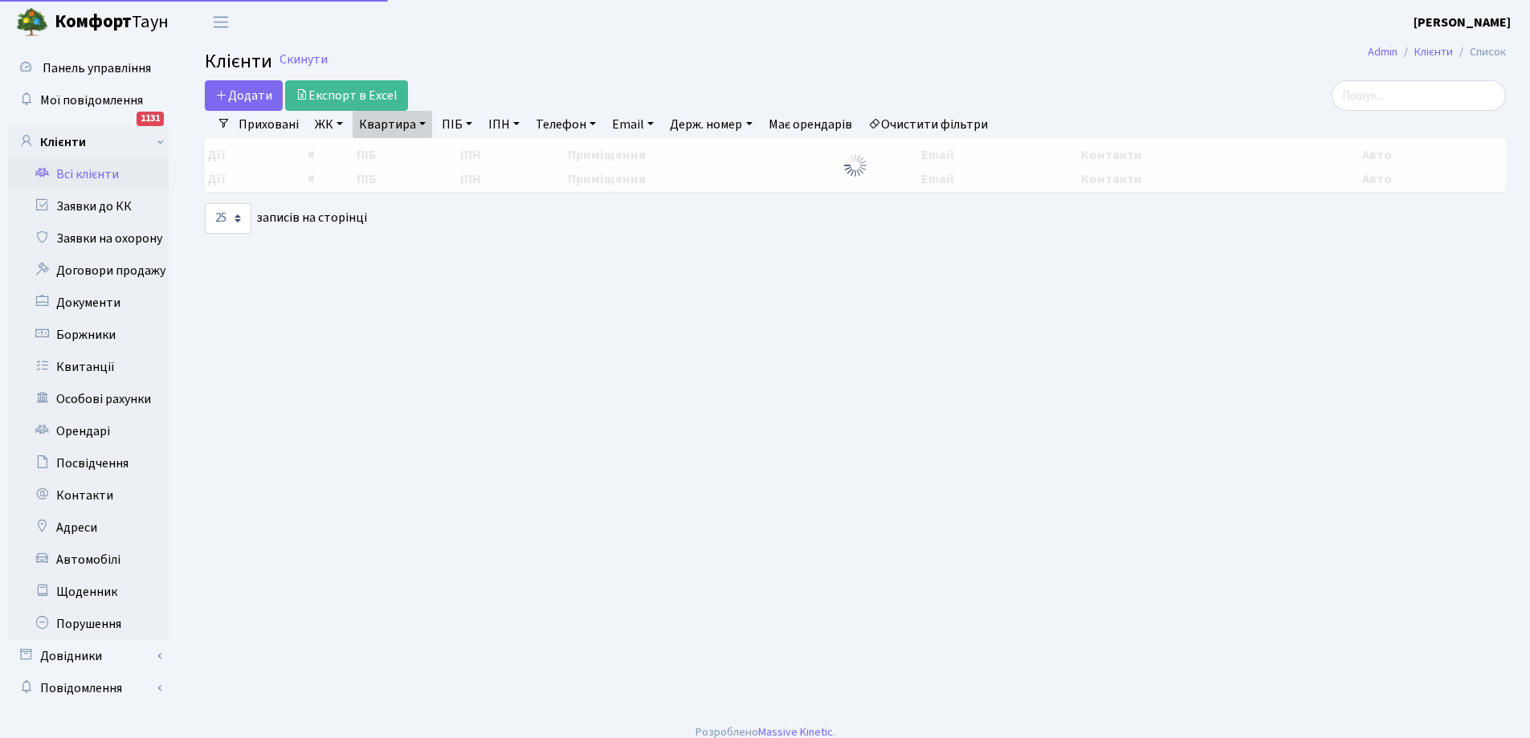
select select "25"
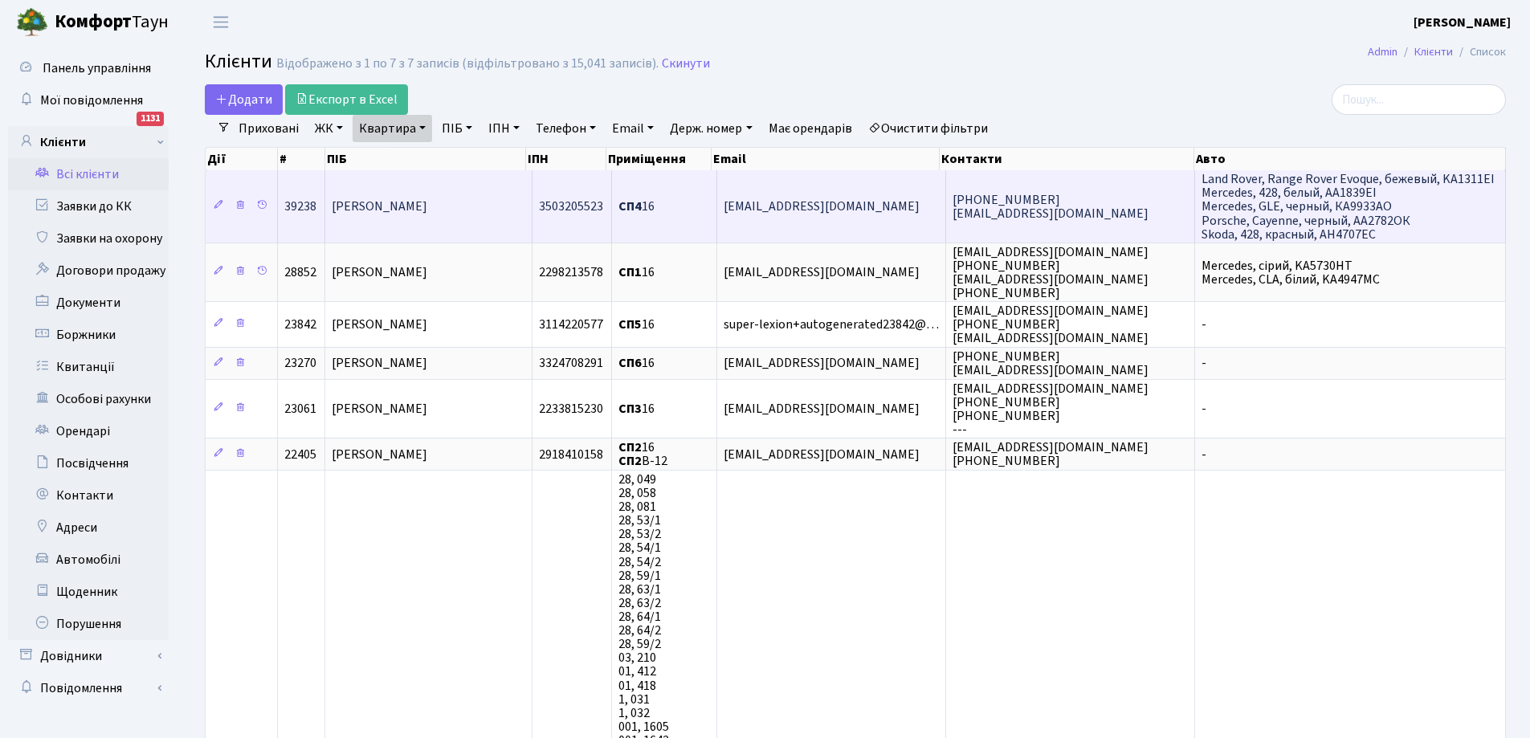
click at [408, 206] on span "[PERSON_NAME]" at bounding box center [380, 207] width 96 height 18
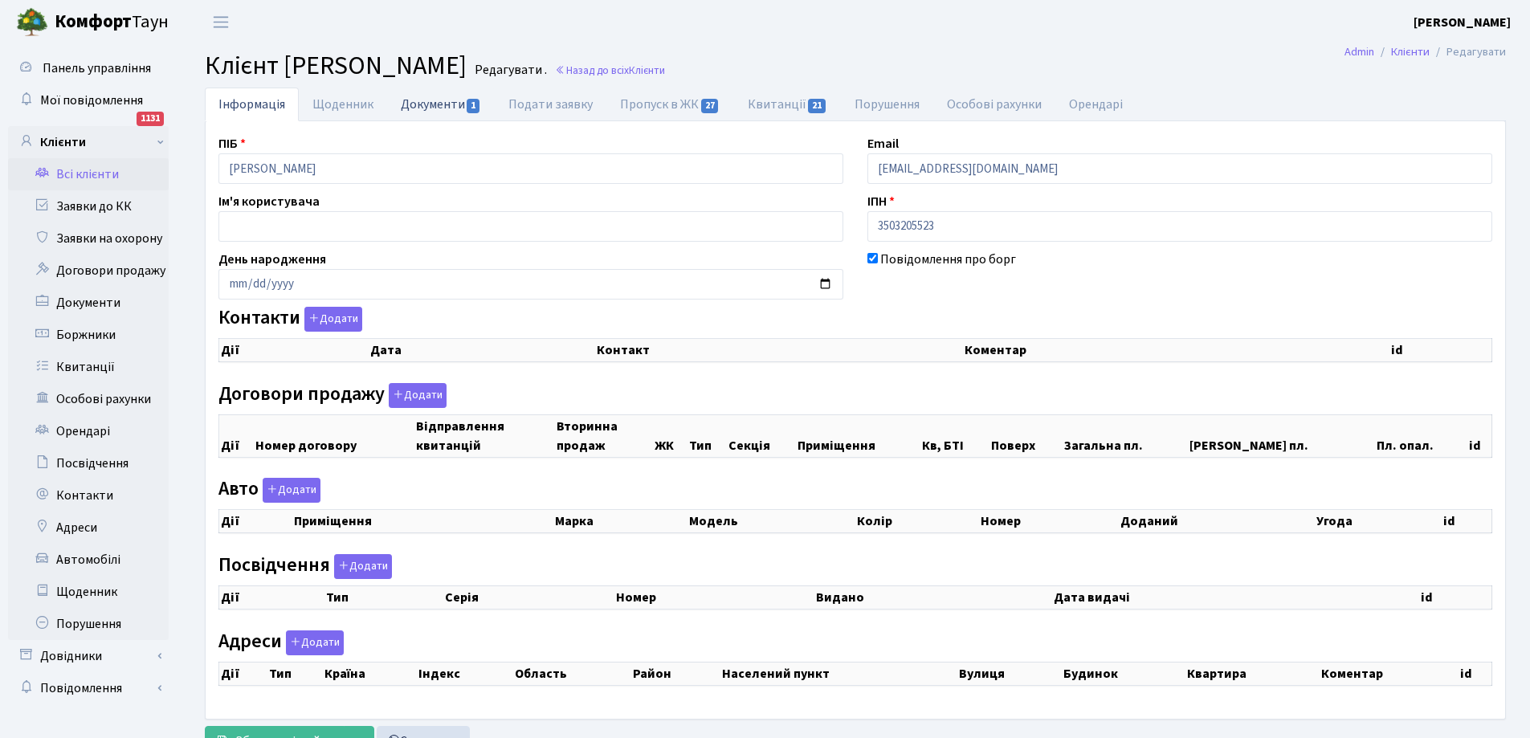
checkbox input "true"
select select "25"
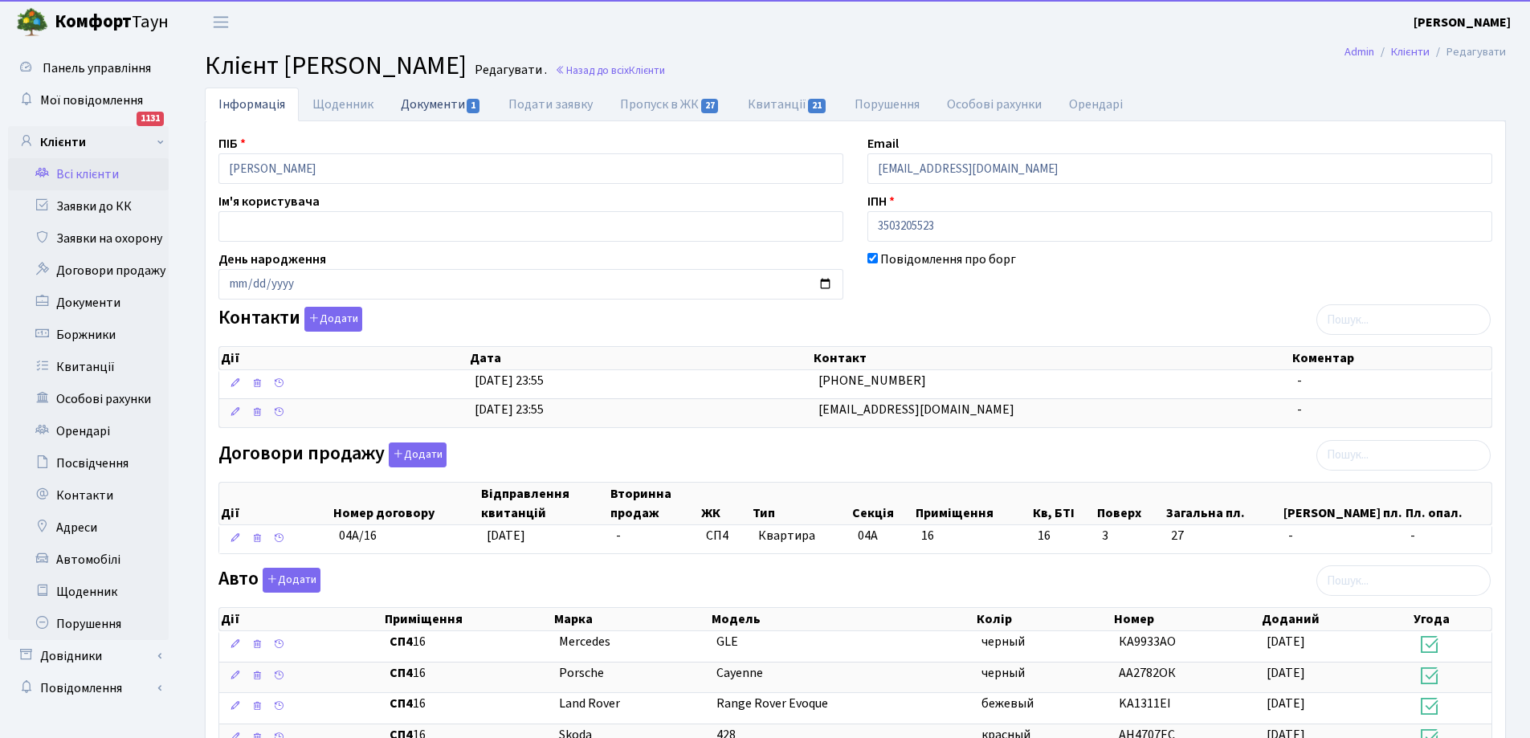
click at [421, 104] on link "Документи 1" at bounding box center [441, 104] width 108 height 33
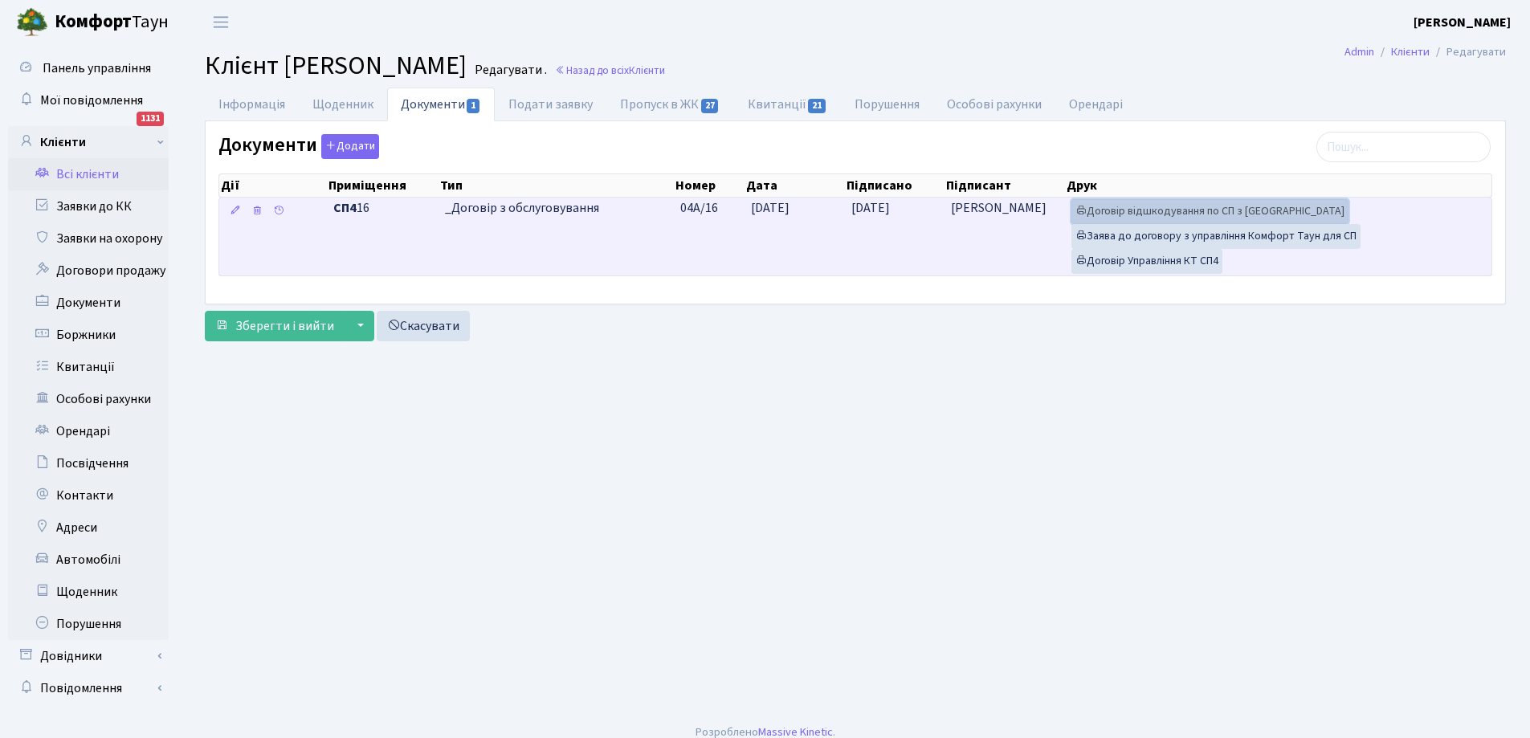
click at [1159, 210] on link "Договір відшкодування по СП з Екві" at bounding box center [1209, 211] width 277 height 25
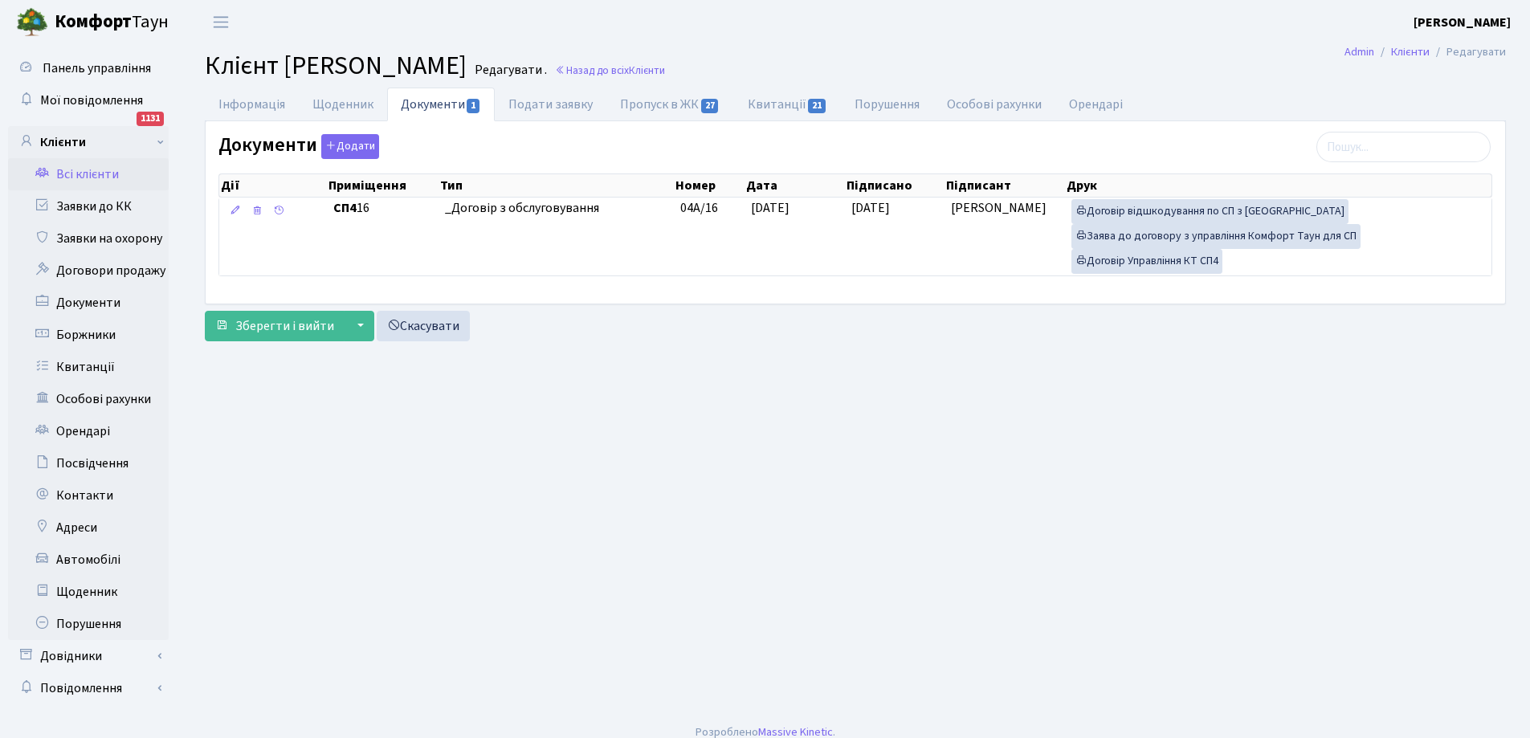
click at [89, 163] on link "Всі клієнти" at bounding box center [88, 174] width 161 height 32
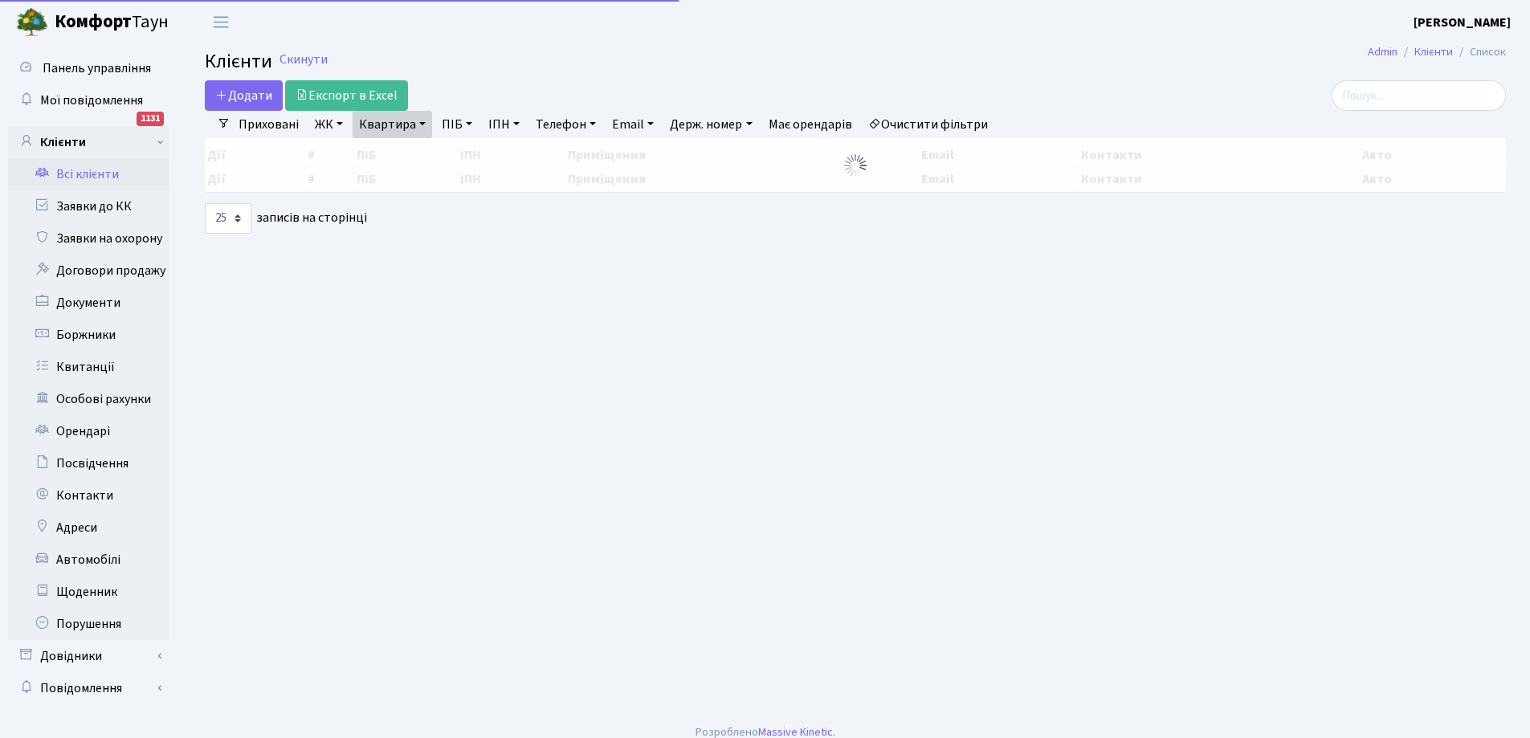
select select "25"
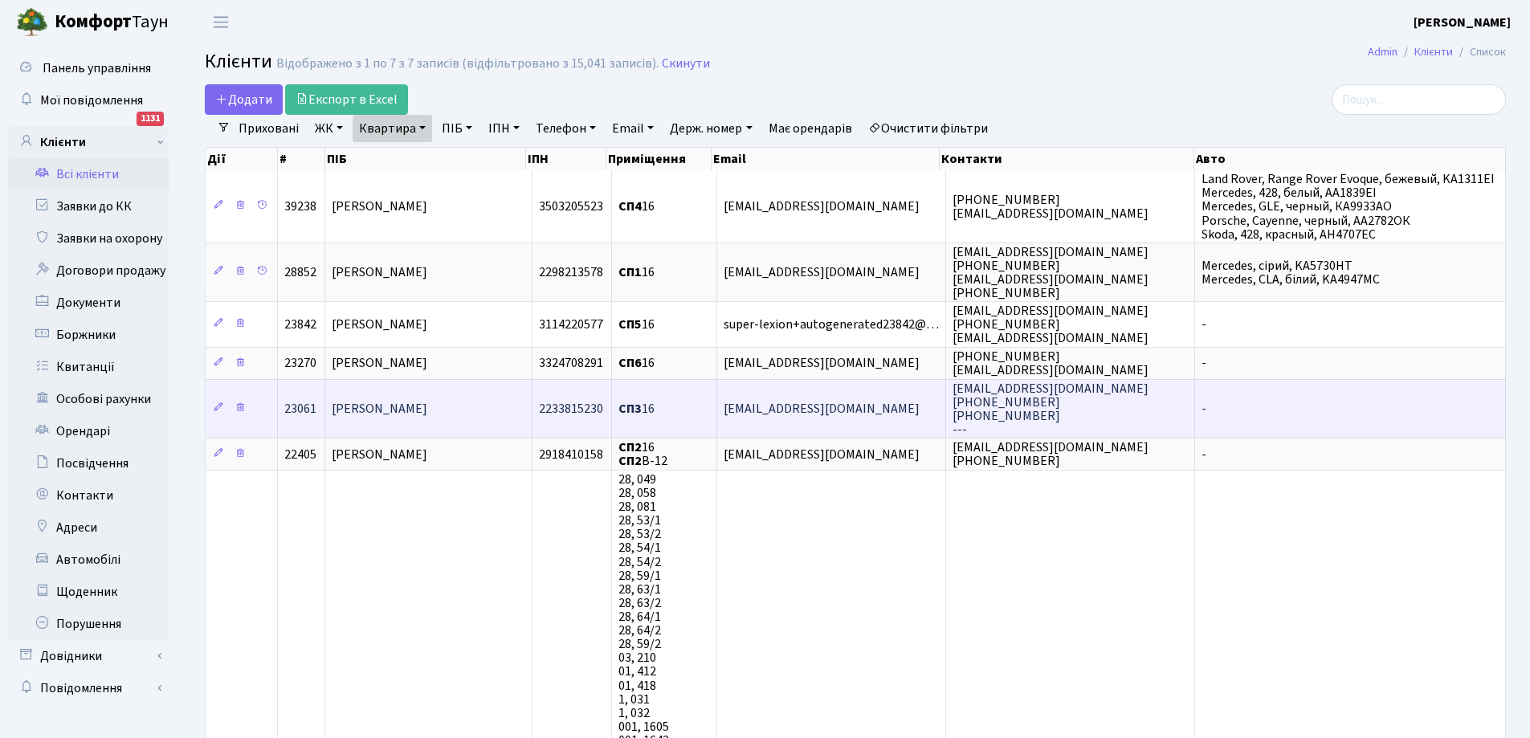
click at [427, 410] on span "Назаренко Олег Юрійович" at bounding box center [380, 409] width 96 height 18
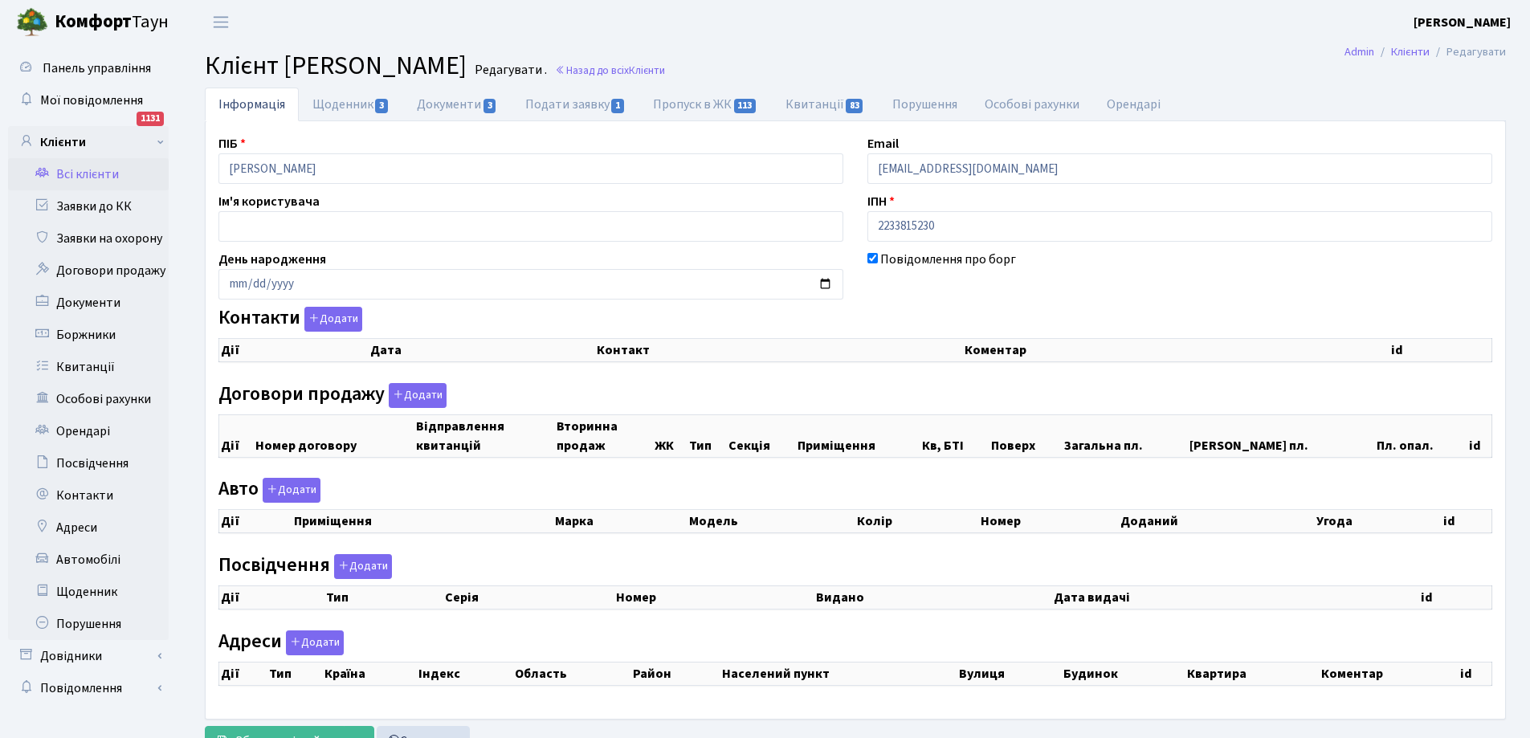
checkbox input "true"
select select "25"
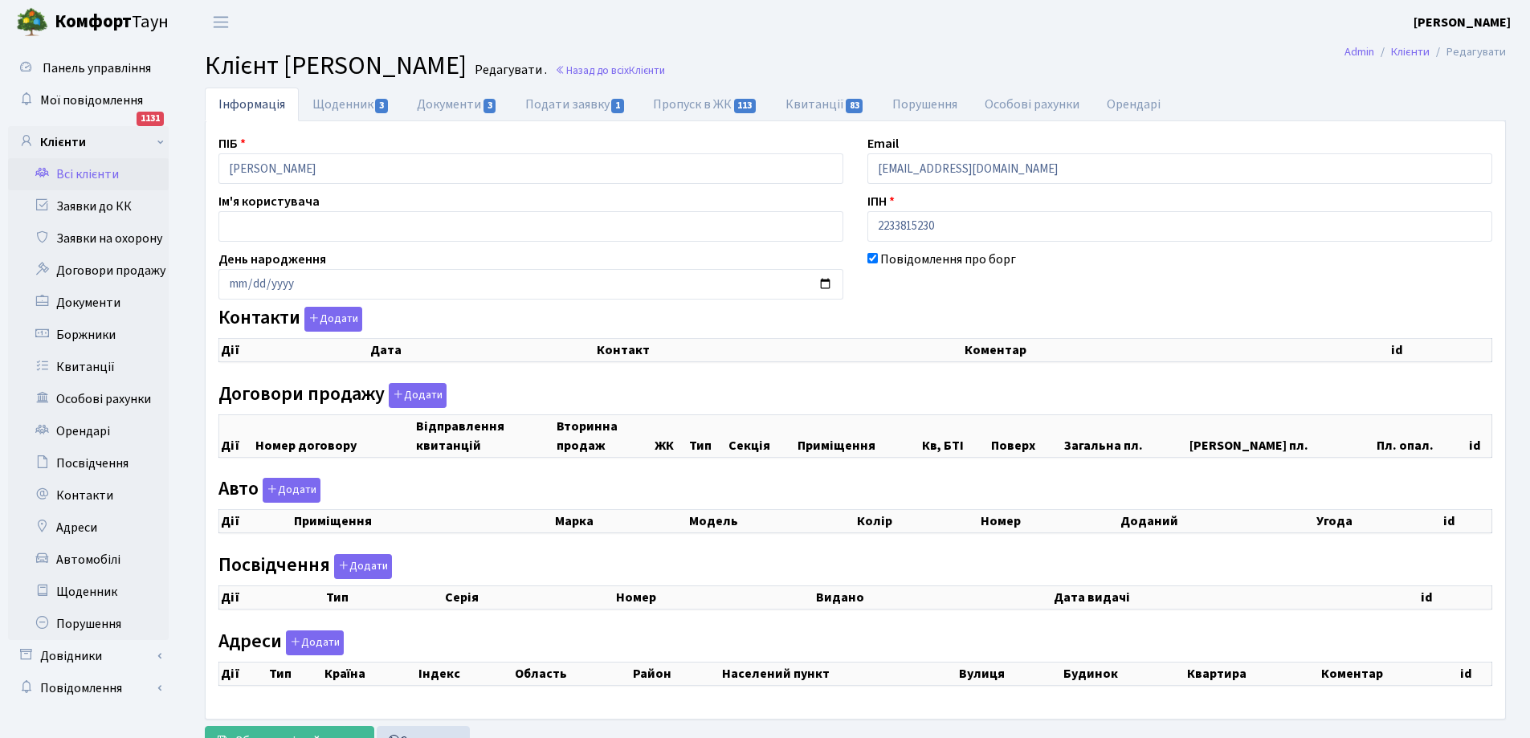
select select "25"
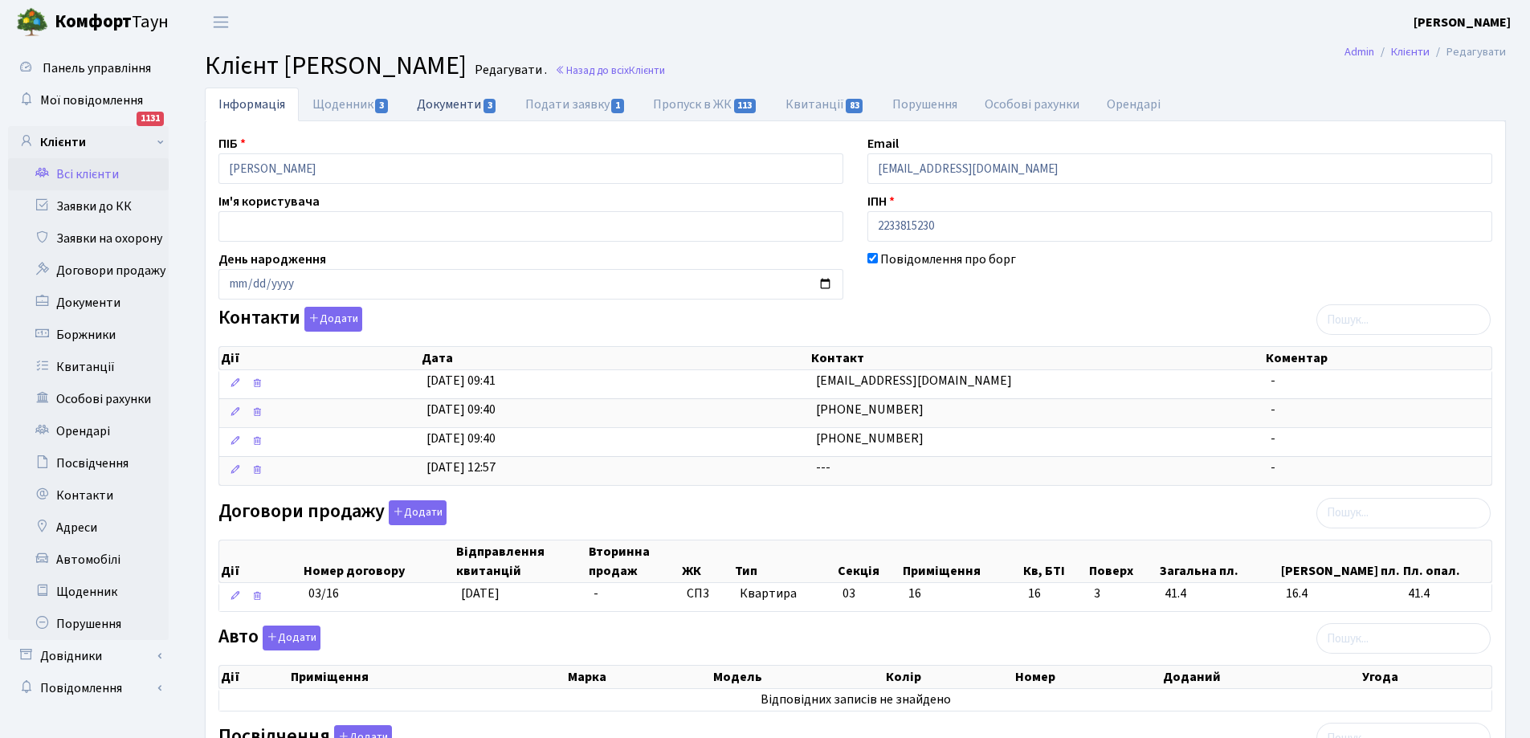
click at [465, 106] on link "Документи 3" at bounding box center [457, 104] width 108 height 33
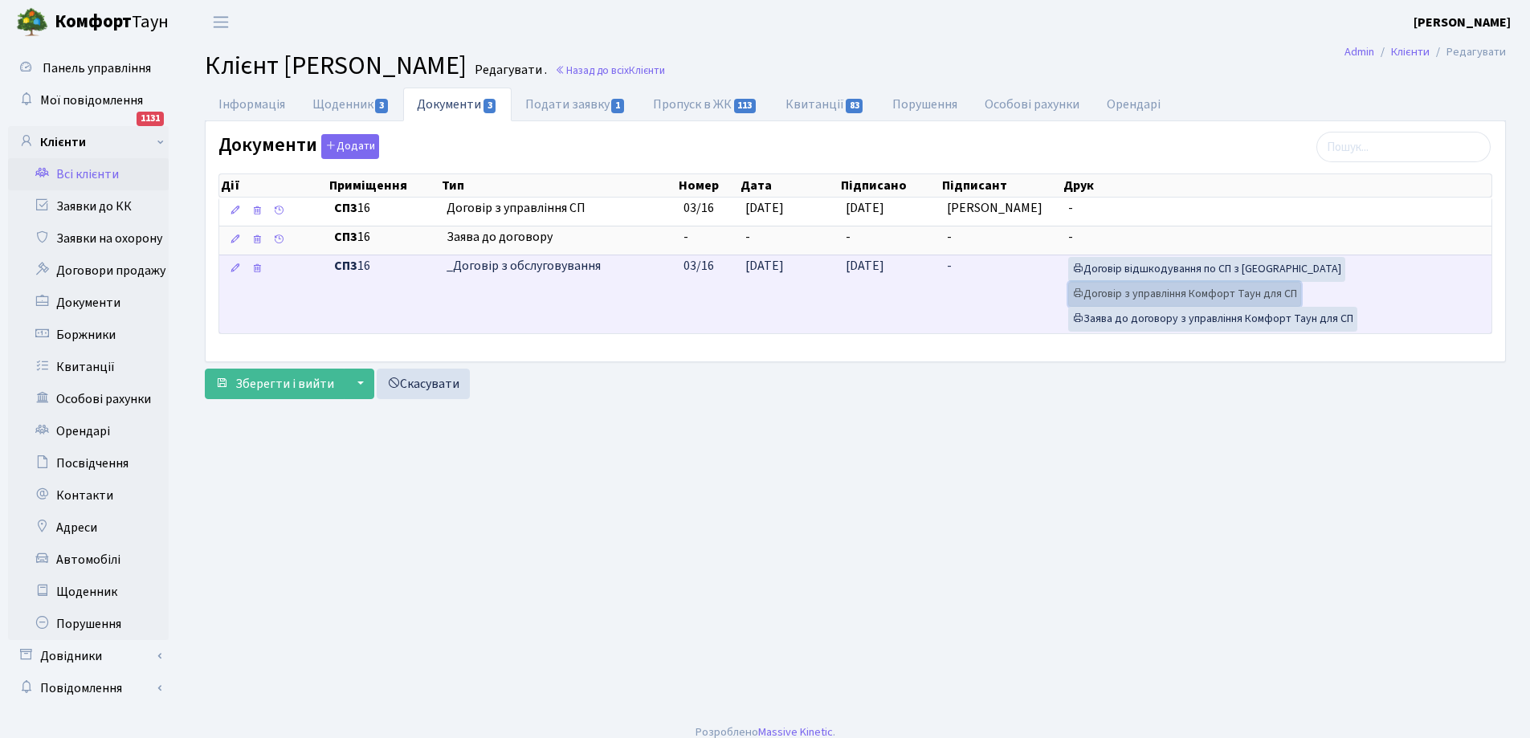
click at [1182, 295] on link "Договір з управління Комфорт Таун для СП" at bounding box center [1184, 294] width 233 height 25
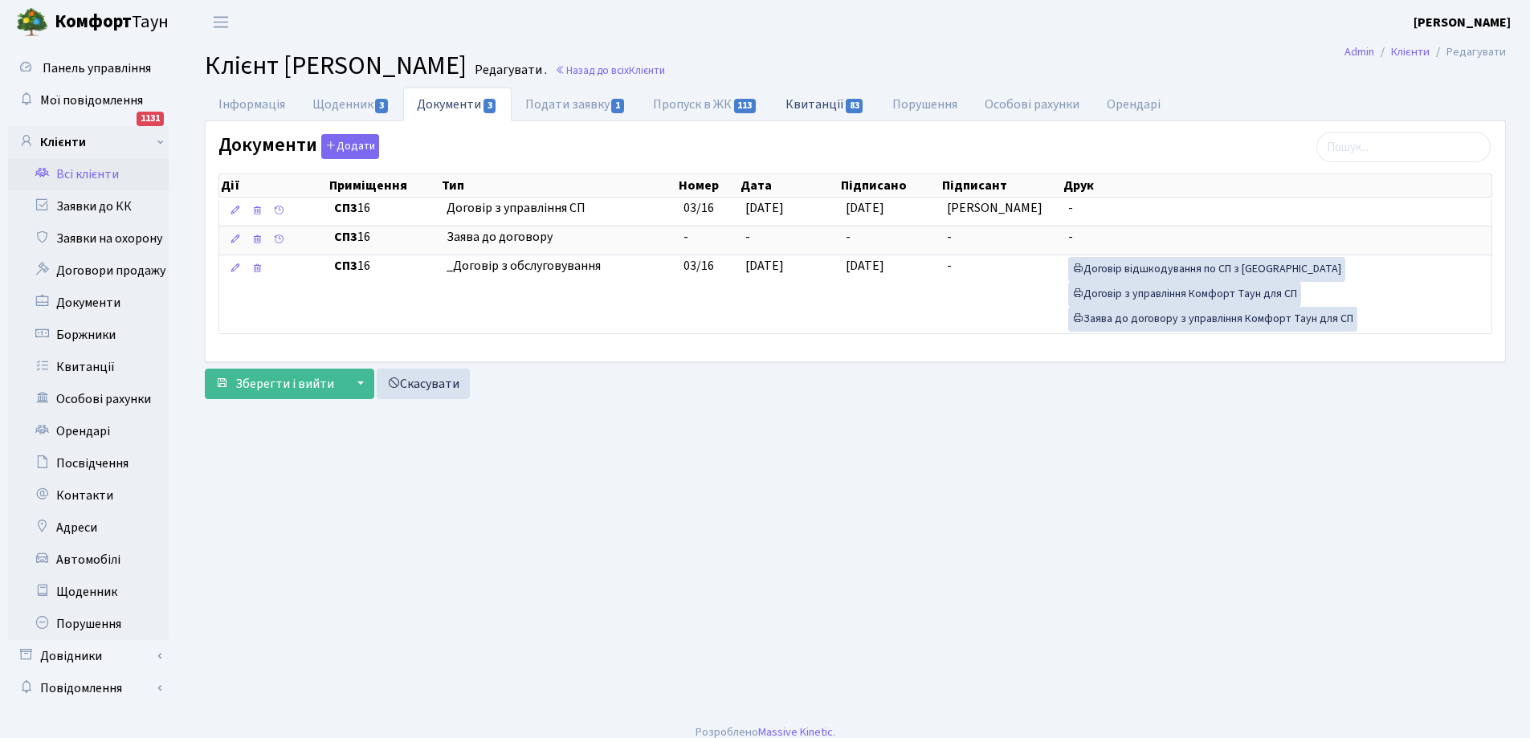
click at [819, 106] on link "Квитанції 83" at bounding box center [825, 104] width 107 height 33
select select "25"
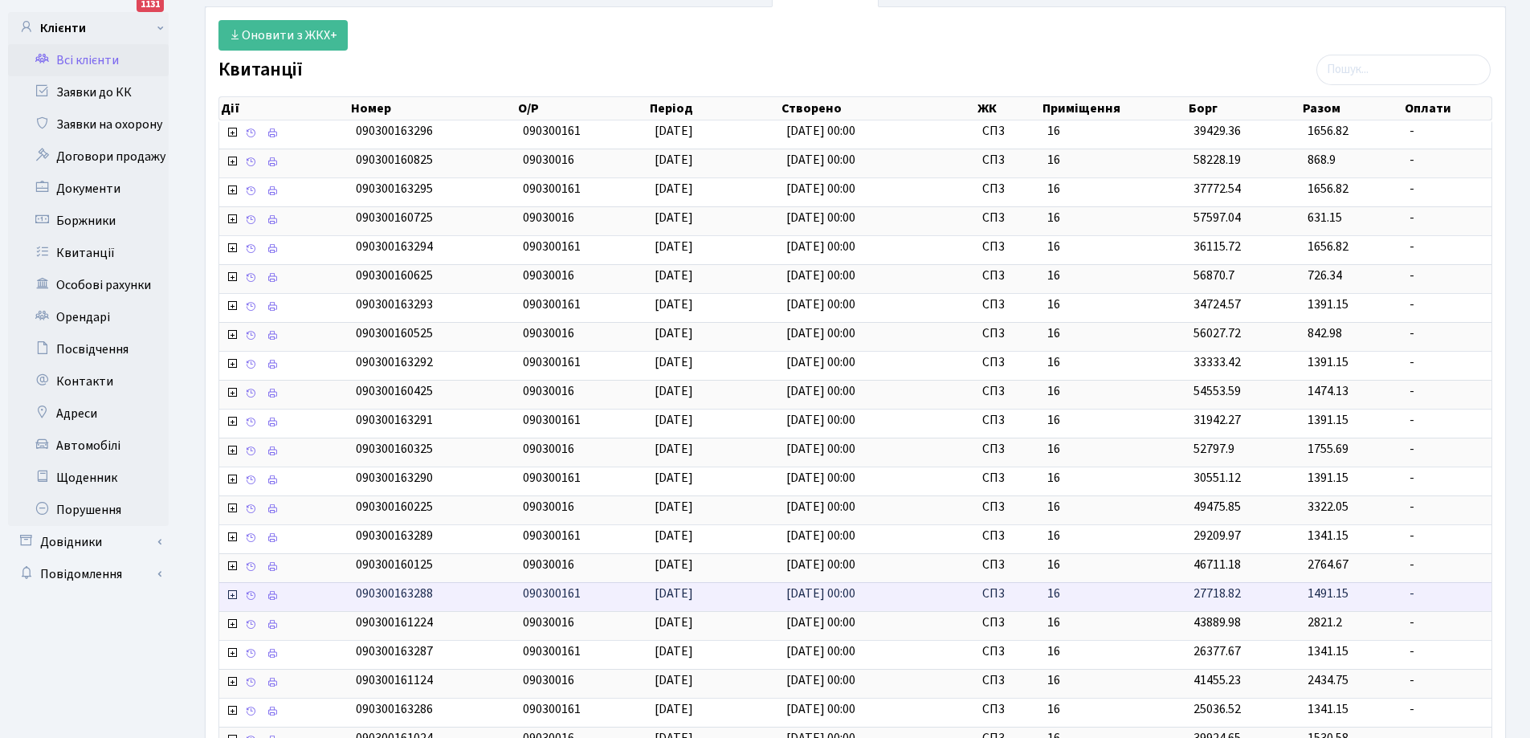
scroll to position [364, 0]
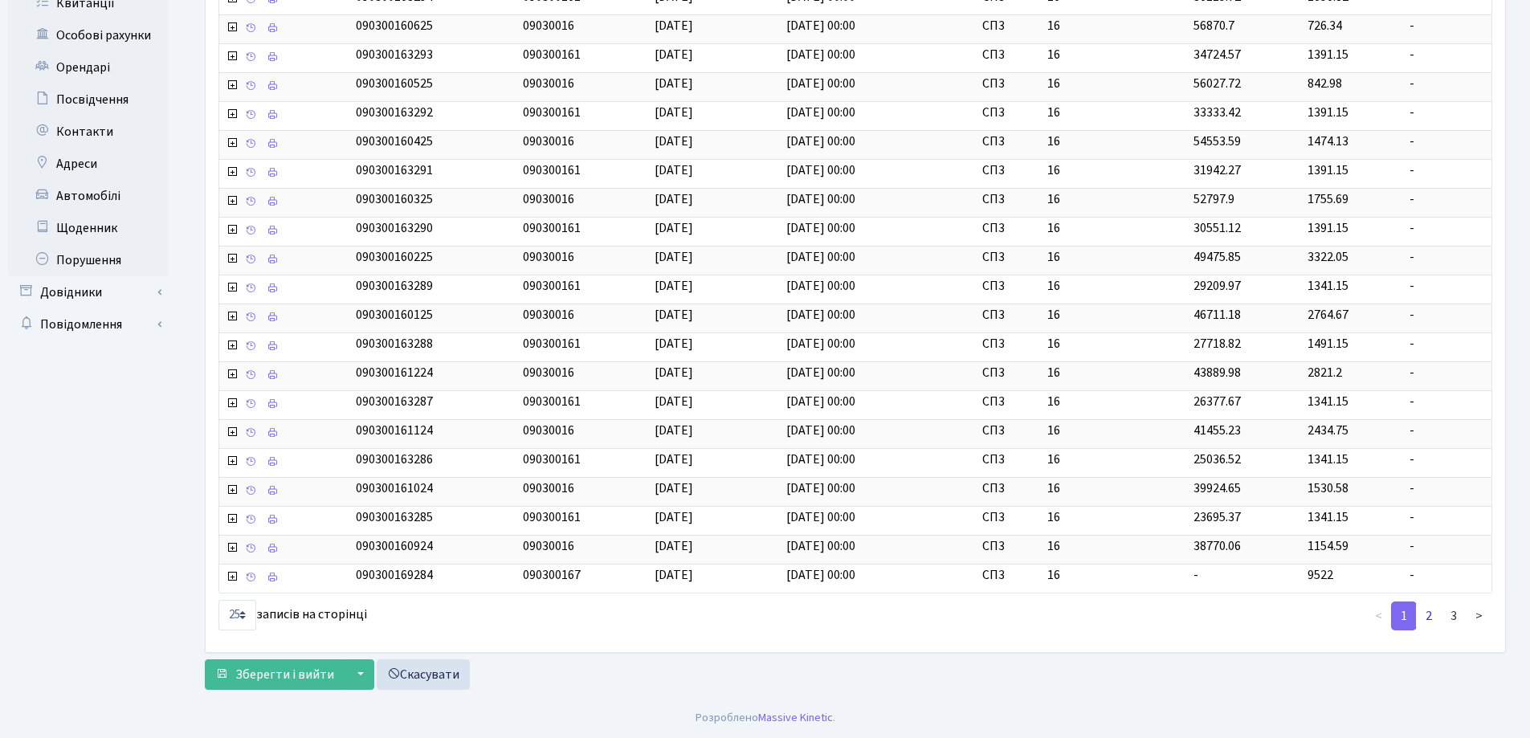
click at [1426, 618] on link "2" at bounding box center [1429, 616] width 26 height 29
click at [1453, 617] on link "3" at bounding box center [1454, 616] width 26 height 29
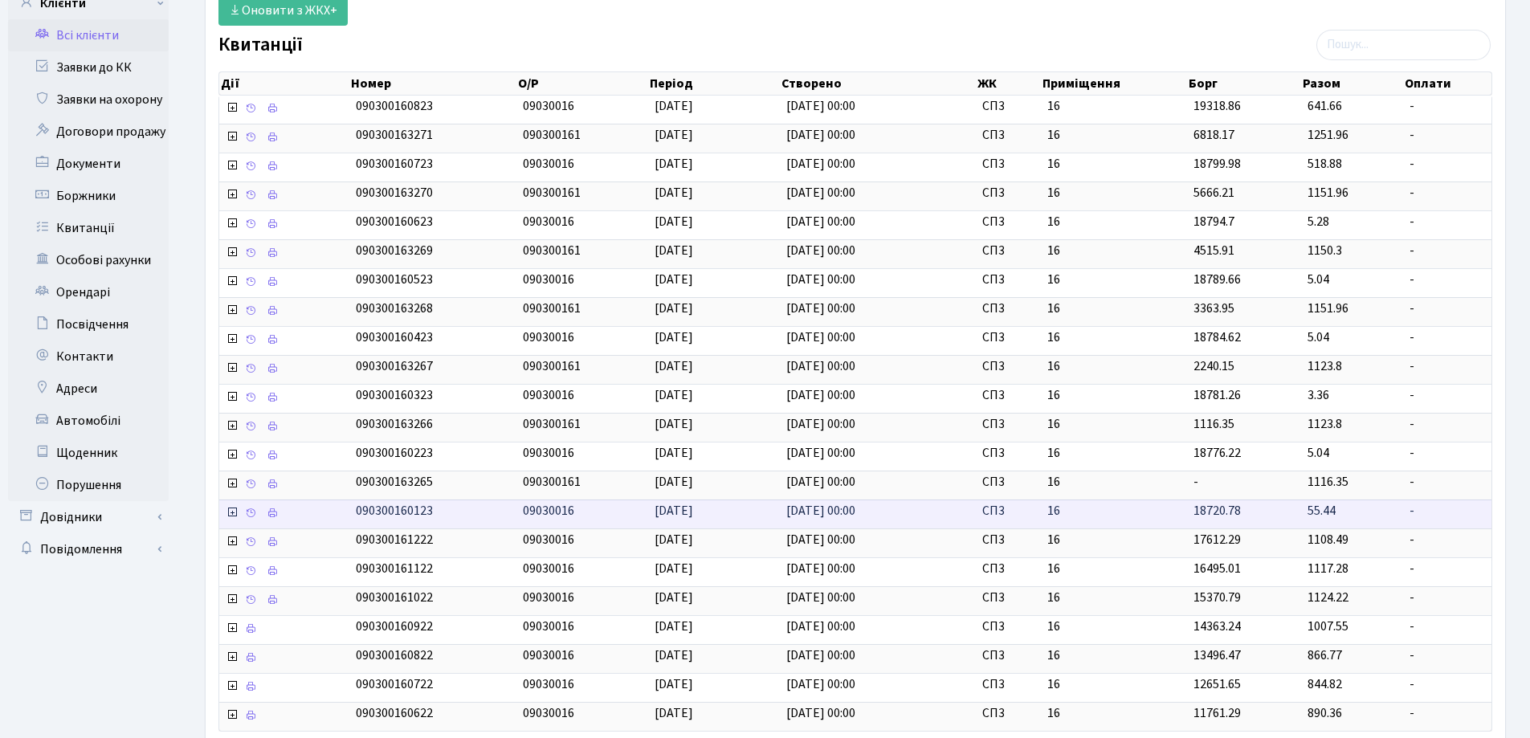
scroll to position [277, 0]
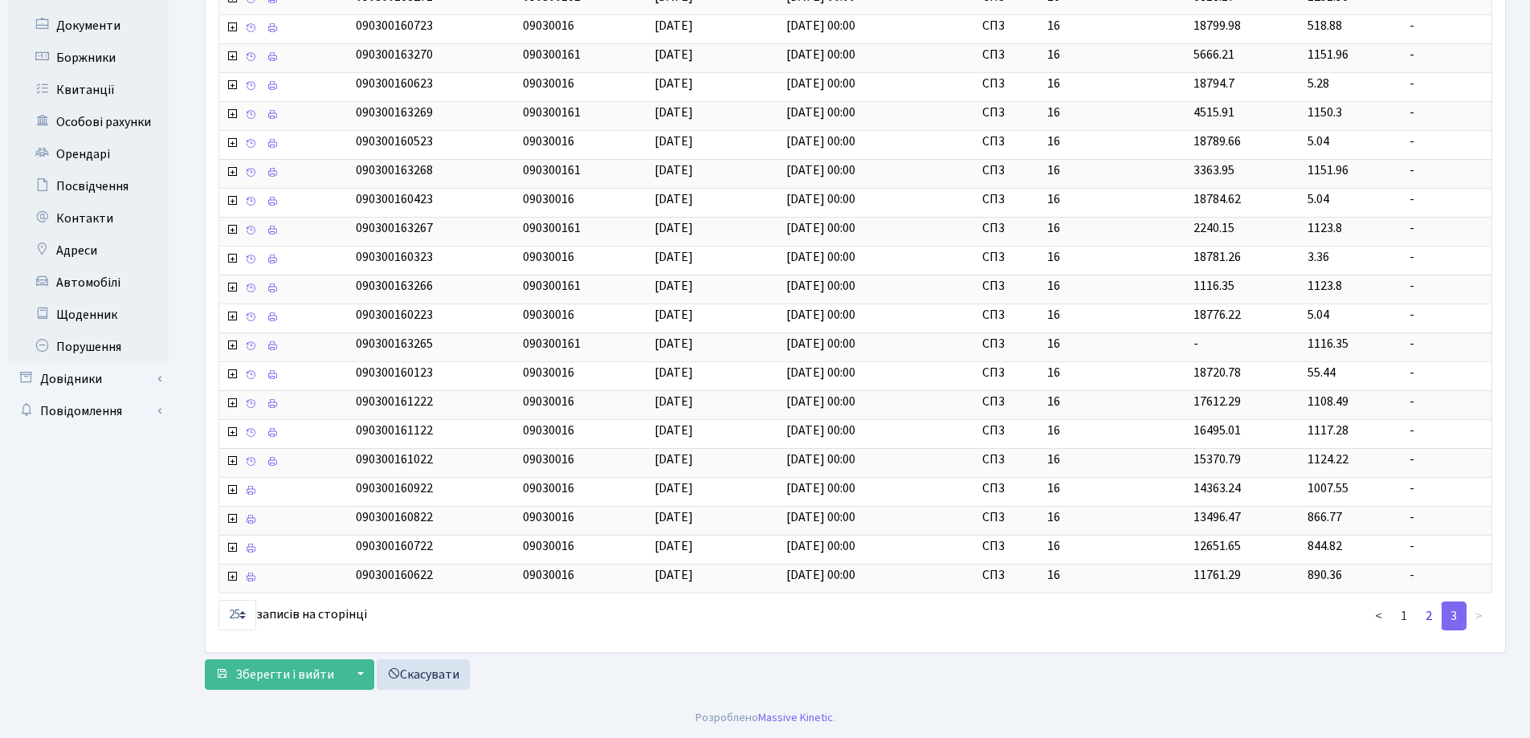
click at [1434, 614] on link "2" at bounding box center [1429, 616] width 26 height 29
click at [1401, 621] on link "1" at bounding box center [1404, 616] width 26 height 29
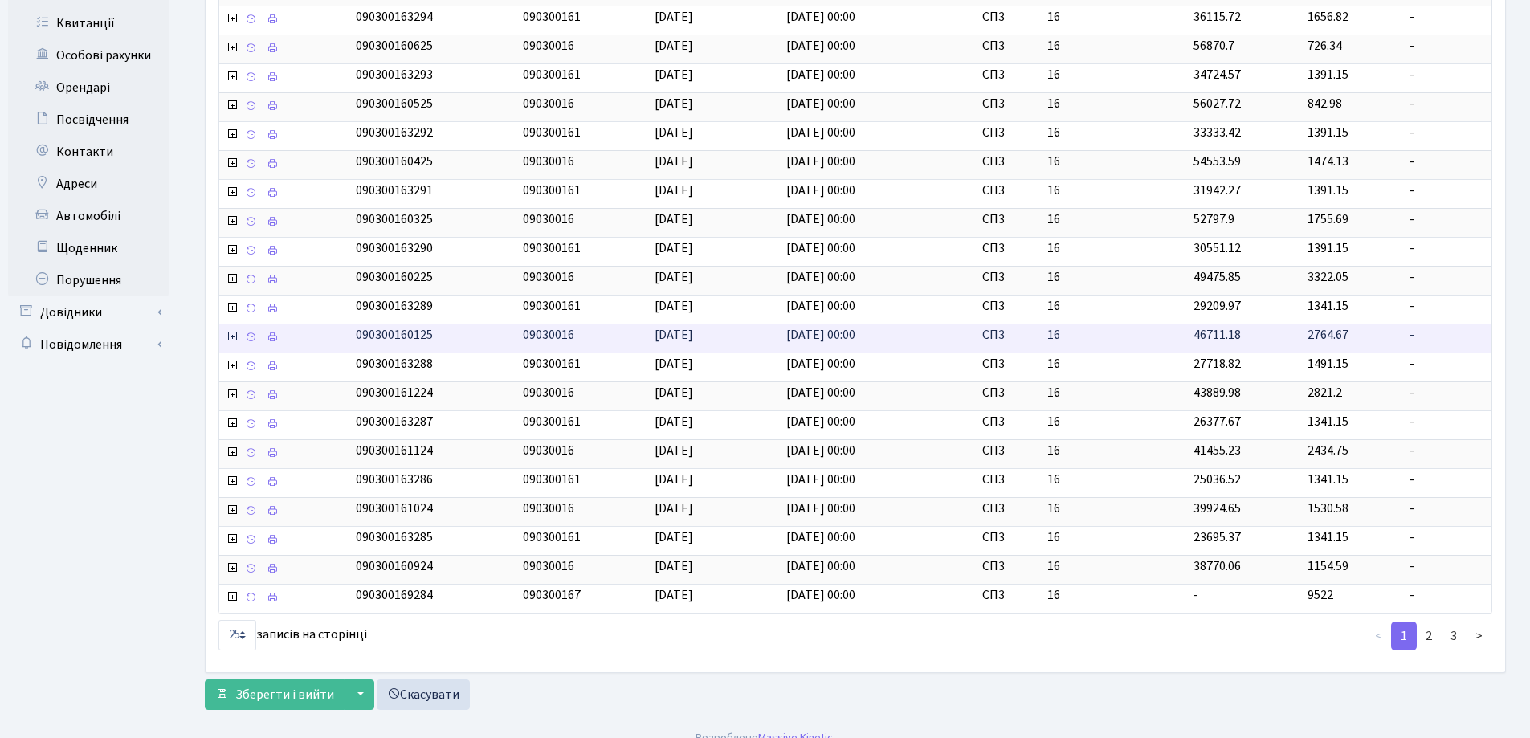
scroll to position [364, 0]
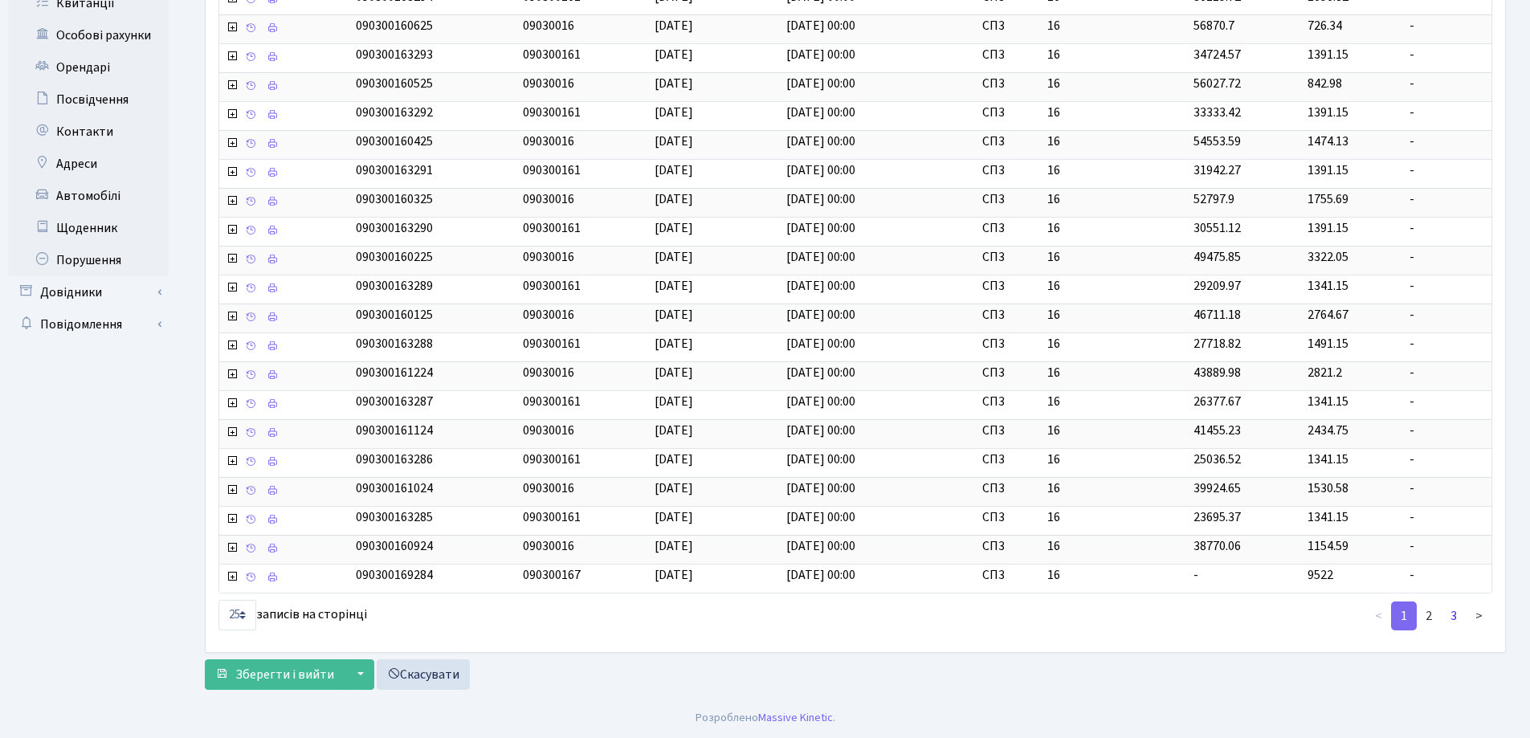
click at [1450, 617] on link "3" at bounding box center [1454, 616] width 26 height 29
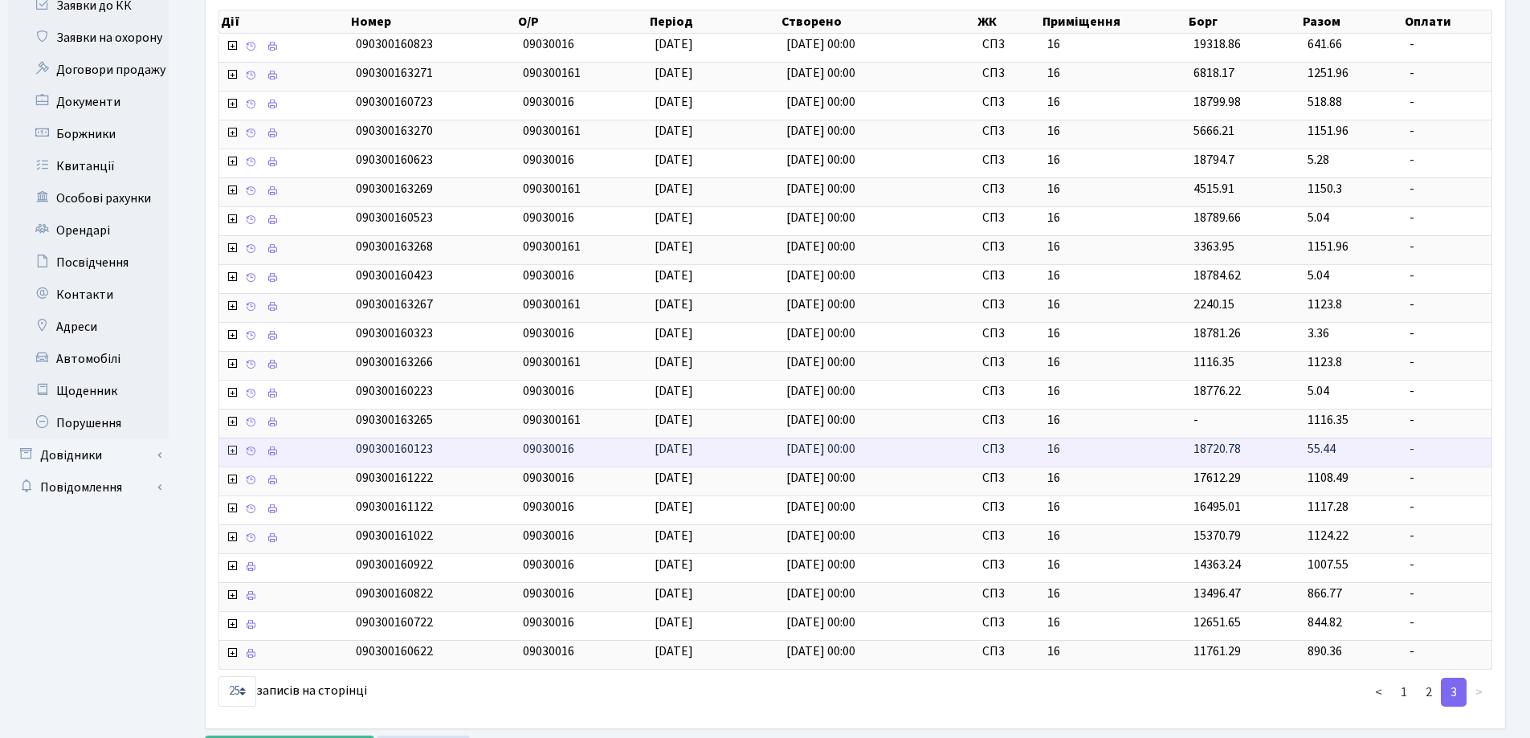
scroll to position [277, 0]
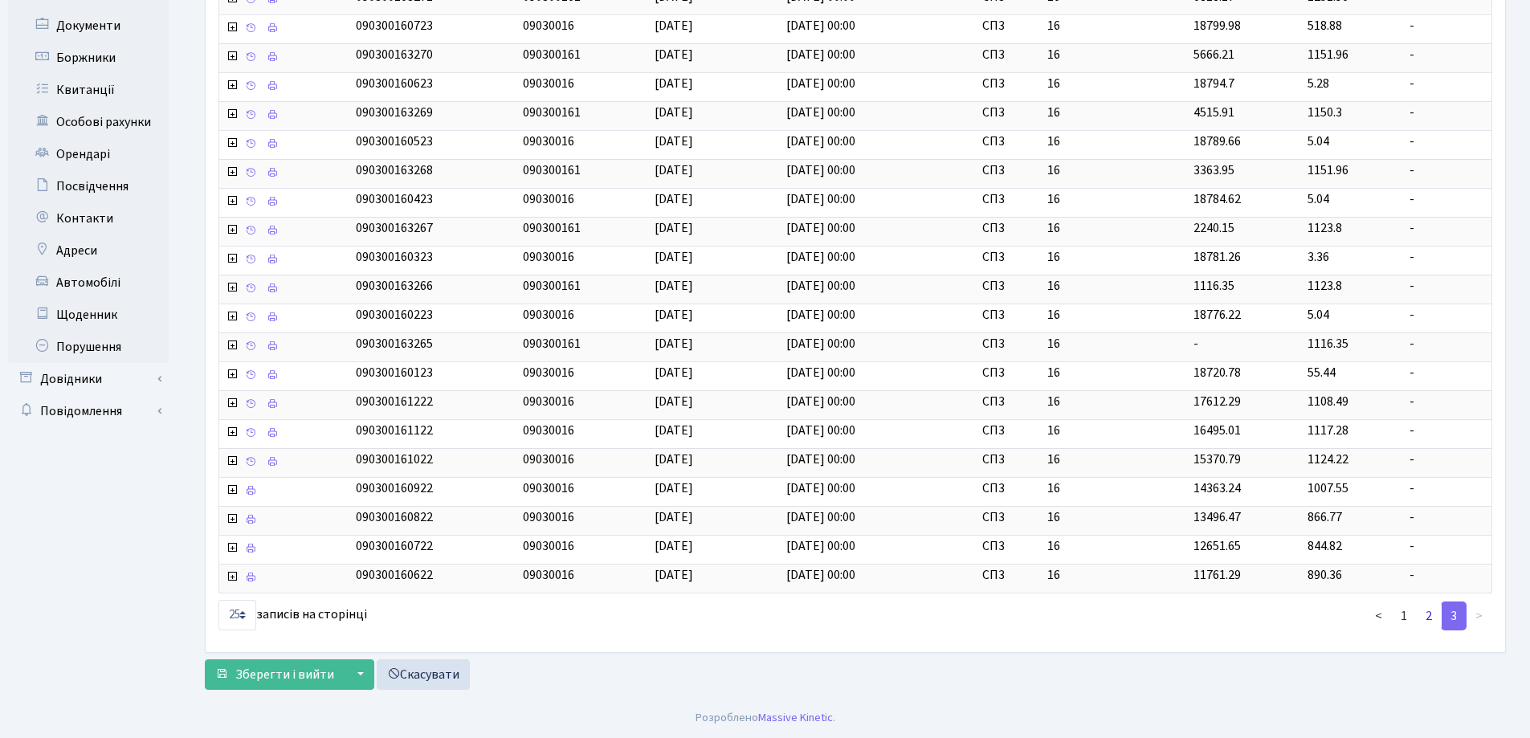
click at [1423, 614] on link "2" at bounding box center [1429, 616] width 26 height 29
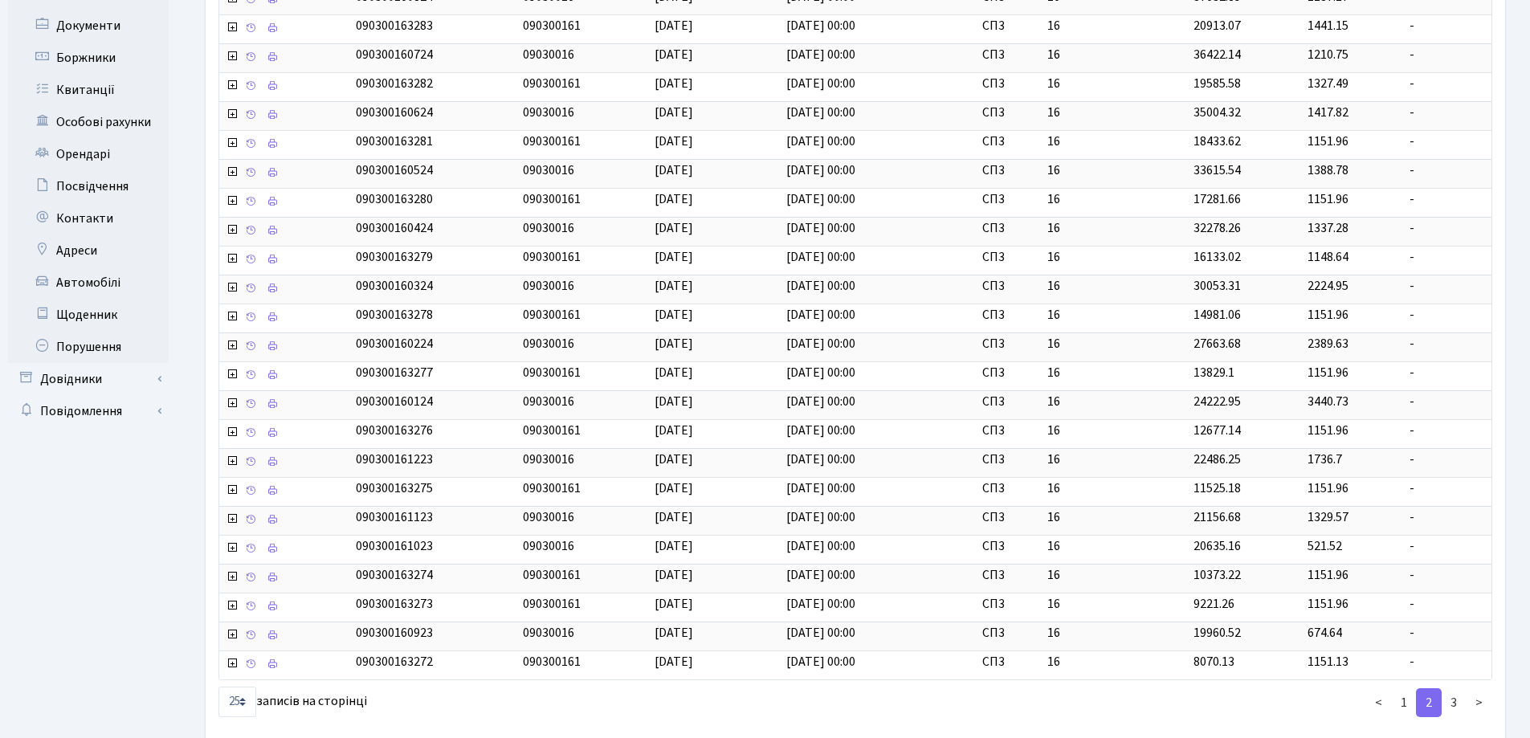
click at [1403, 616] on td "-" at bounding box center [1447, 607] width 88 height 29
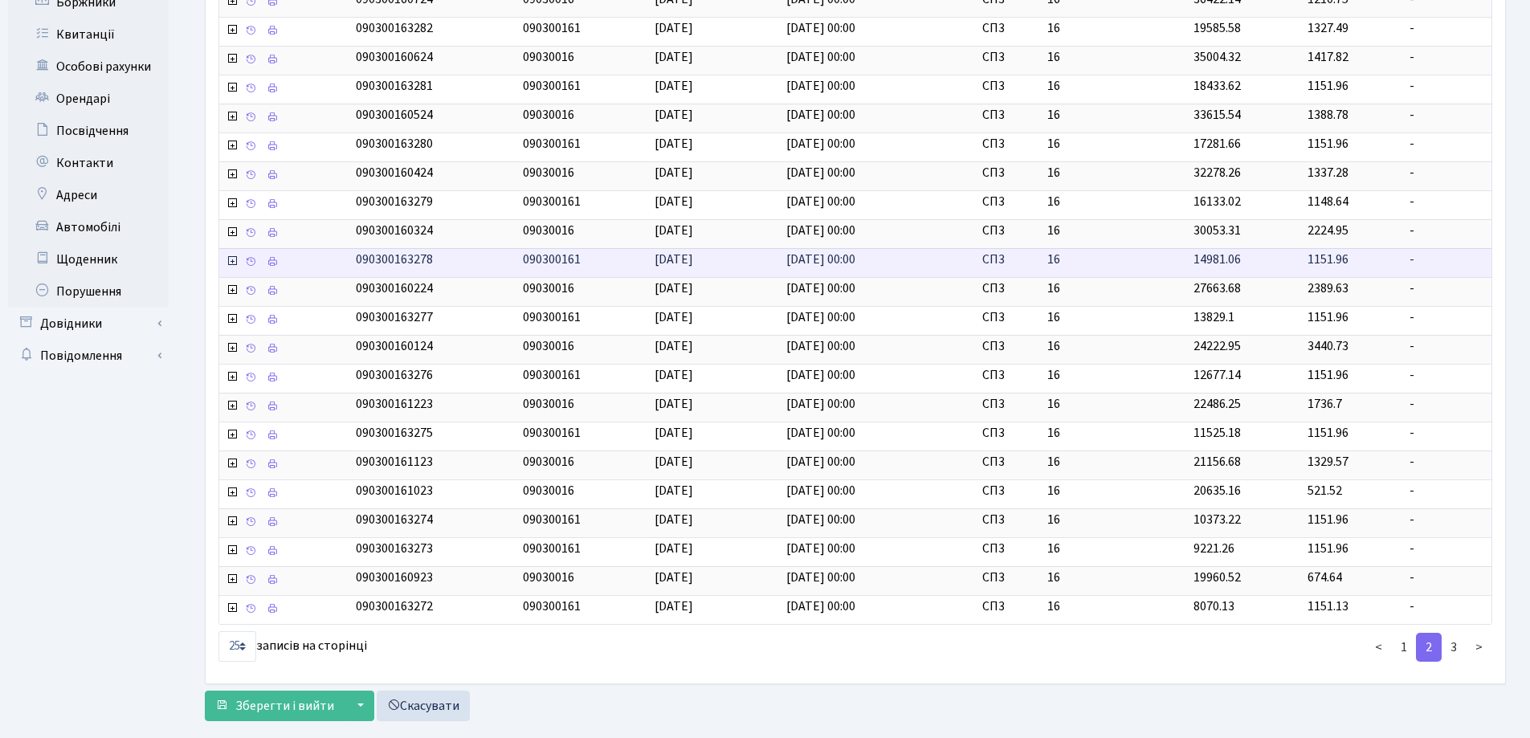
scroll to position [364, 0]
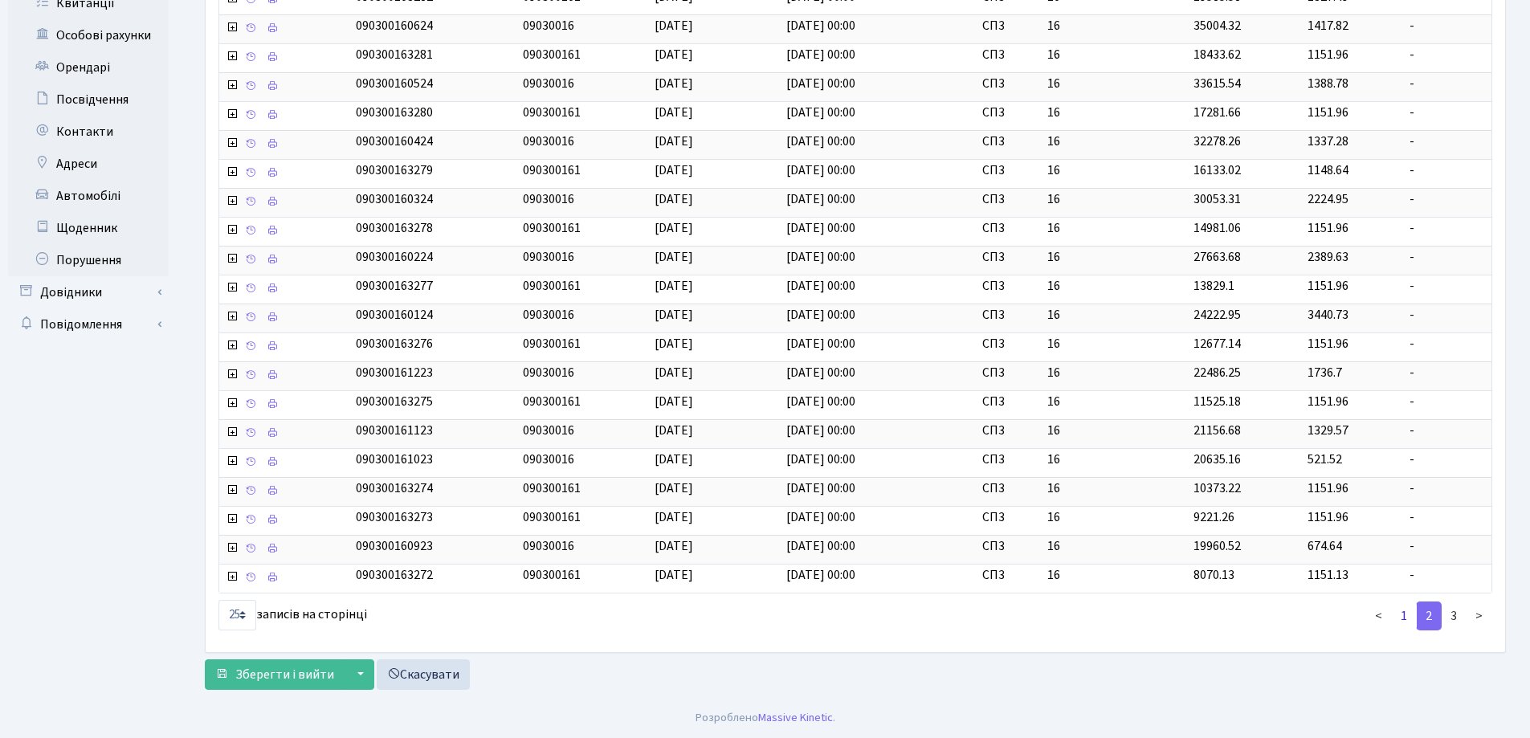
click at [1401, 616] on link "1" at bounding box center [1404, 616] width 26 height 29
click at [1450, 611] on link "3" at bounding box center [1454, 616] width 26 height 29
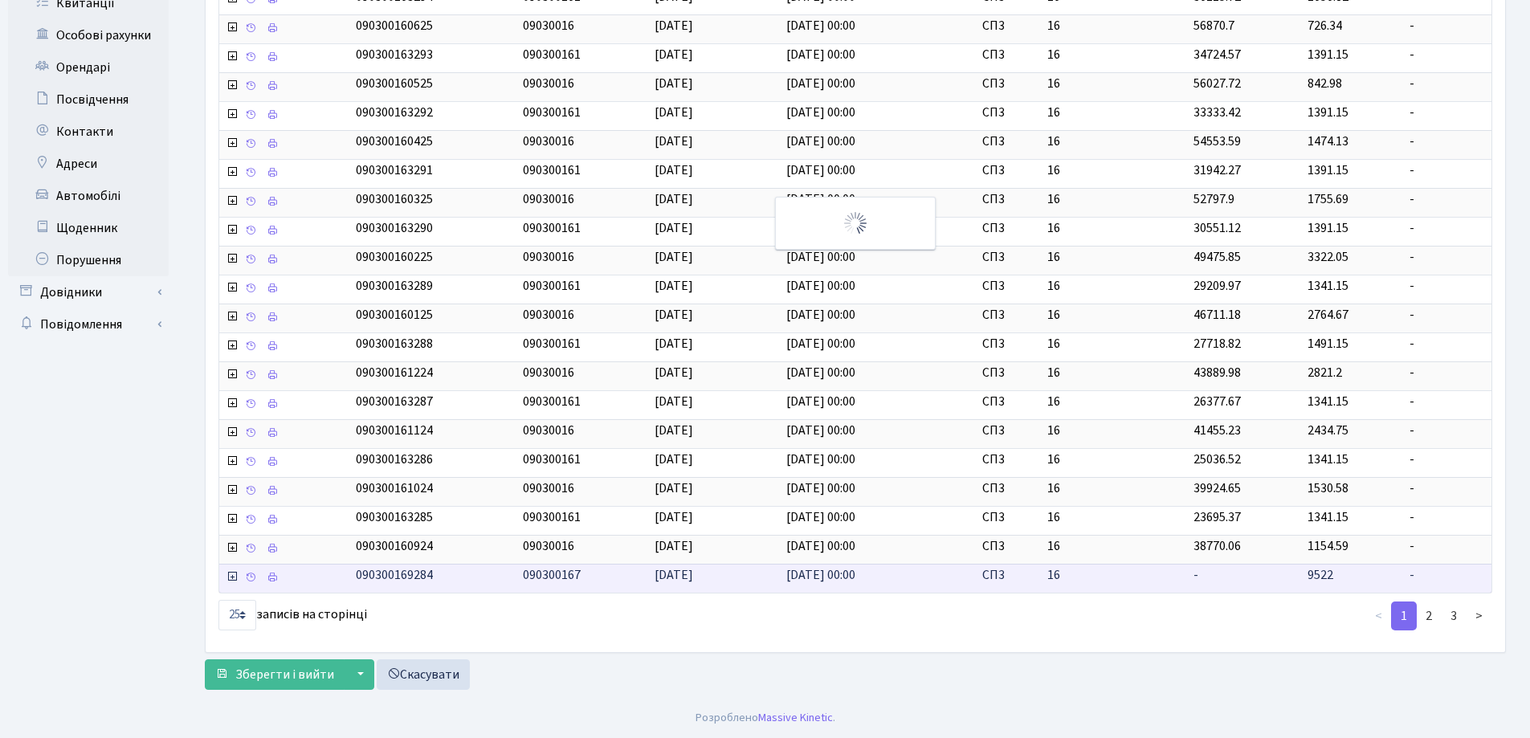
scroll to position [277, 0]
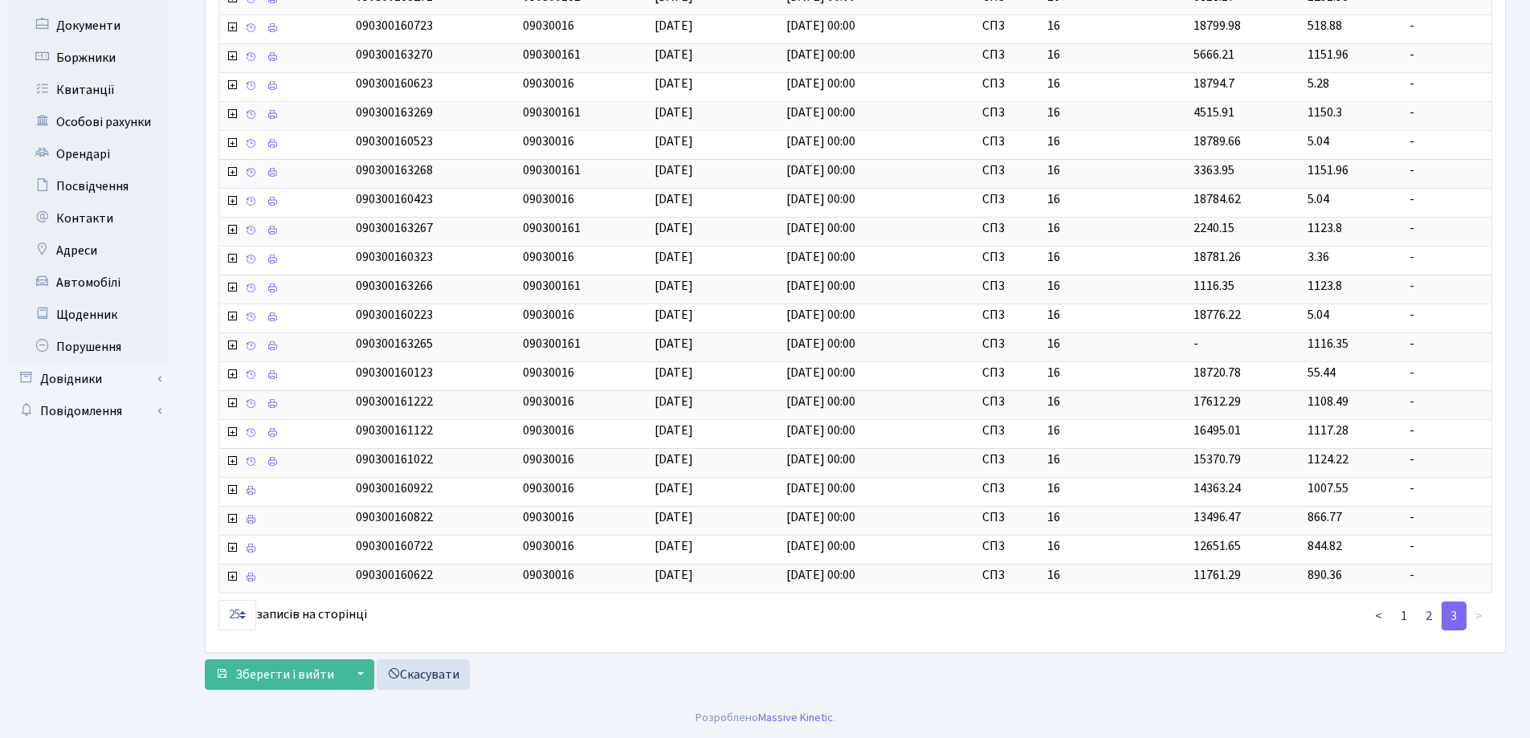
click at [1427, 621] on link "2" at bounding box center [1429, 616] width 26 height 29
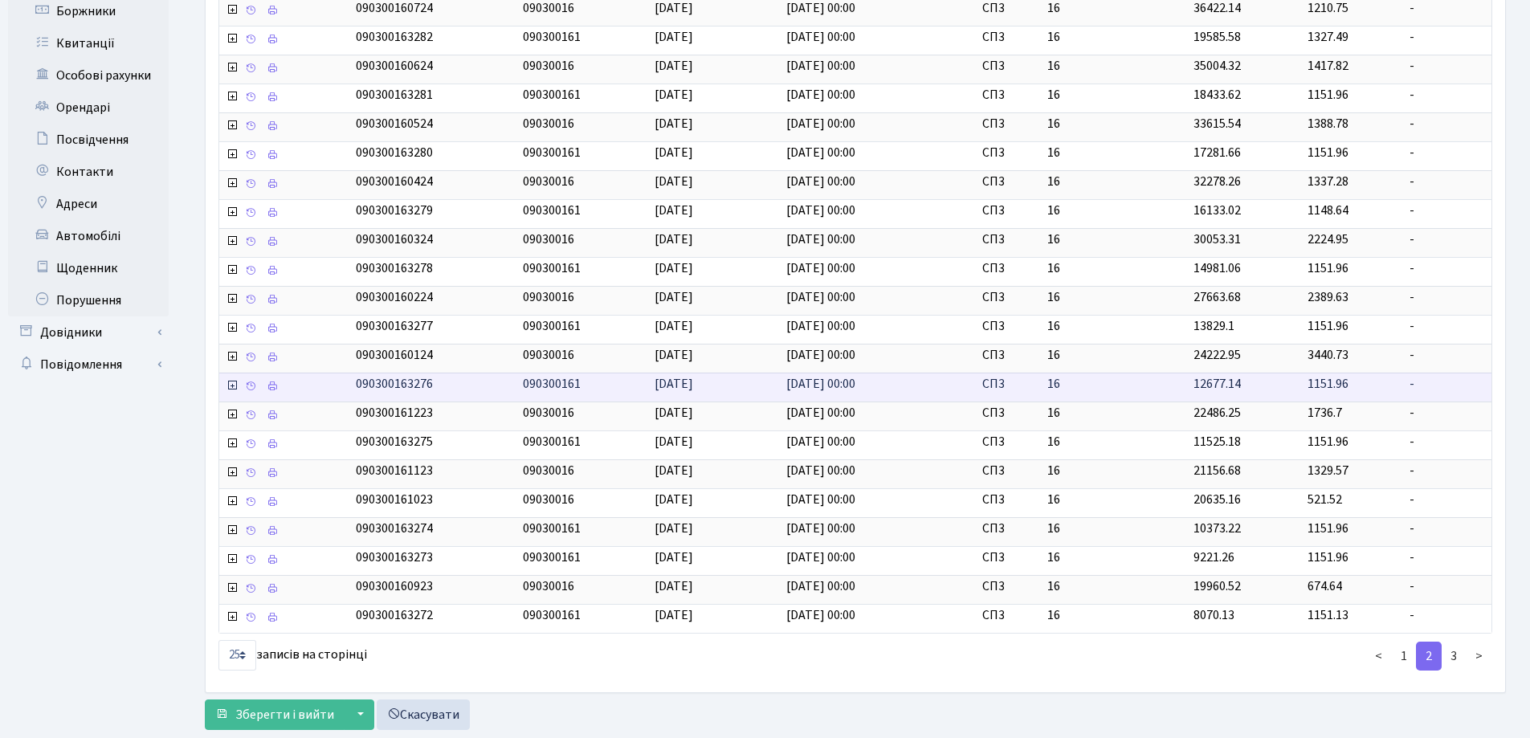
scroll to position [364, 0]
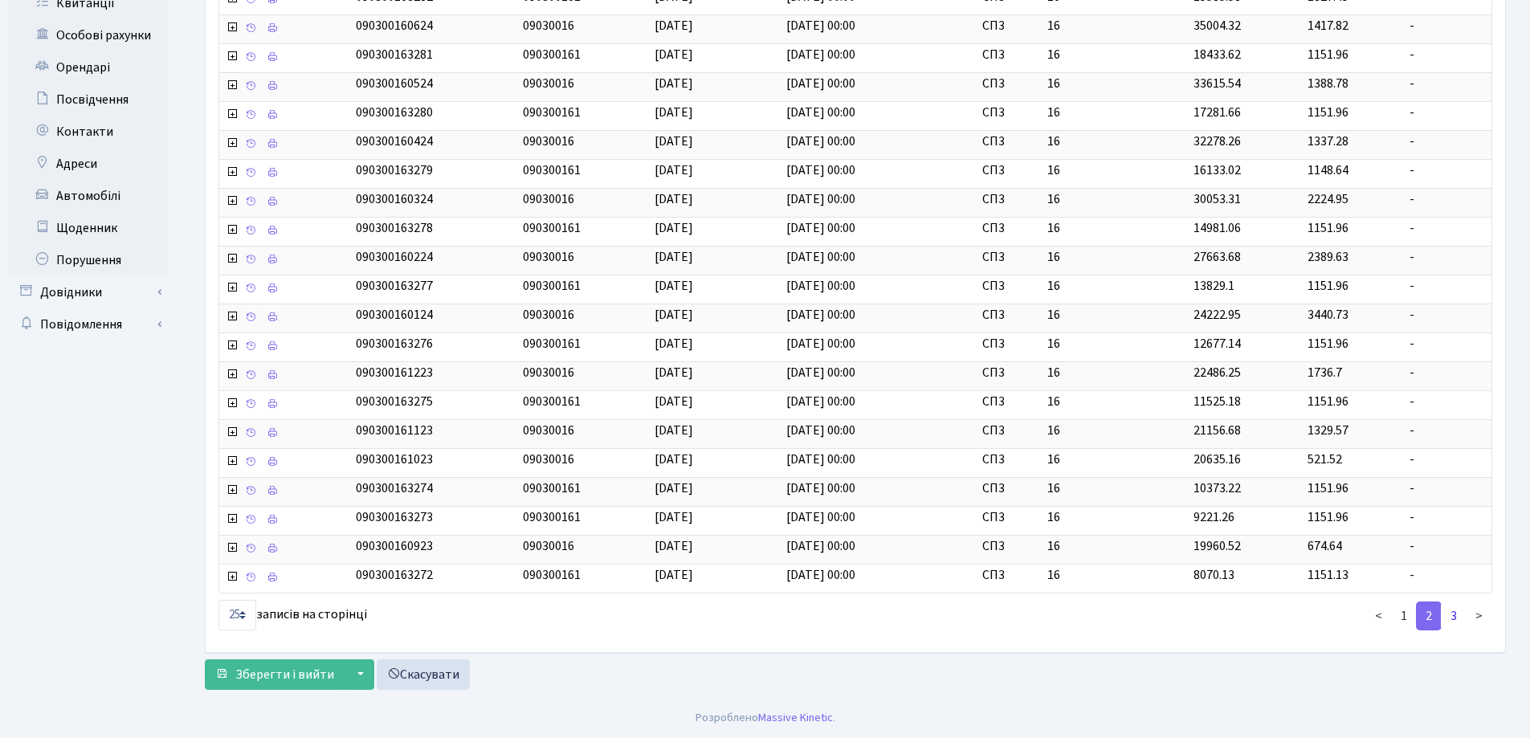
click at [1458, 620] on link "3" at bounding box center [1454, 616] width 26 height 29
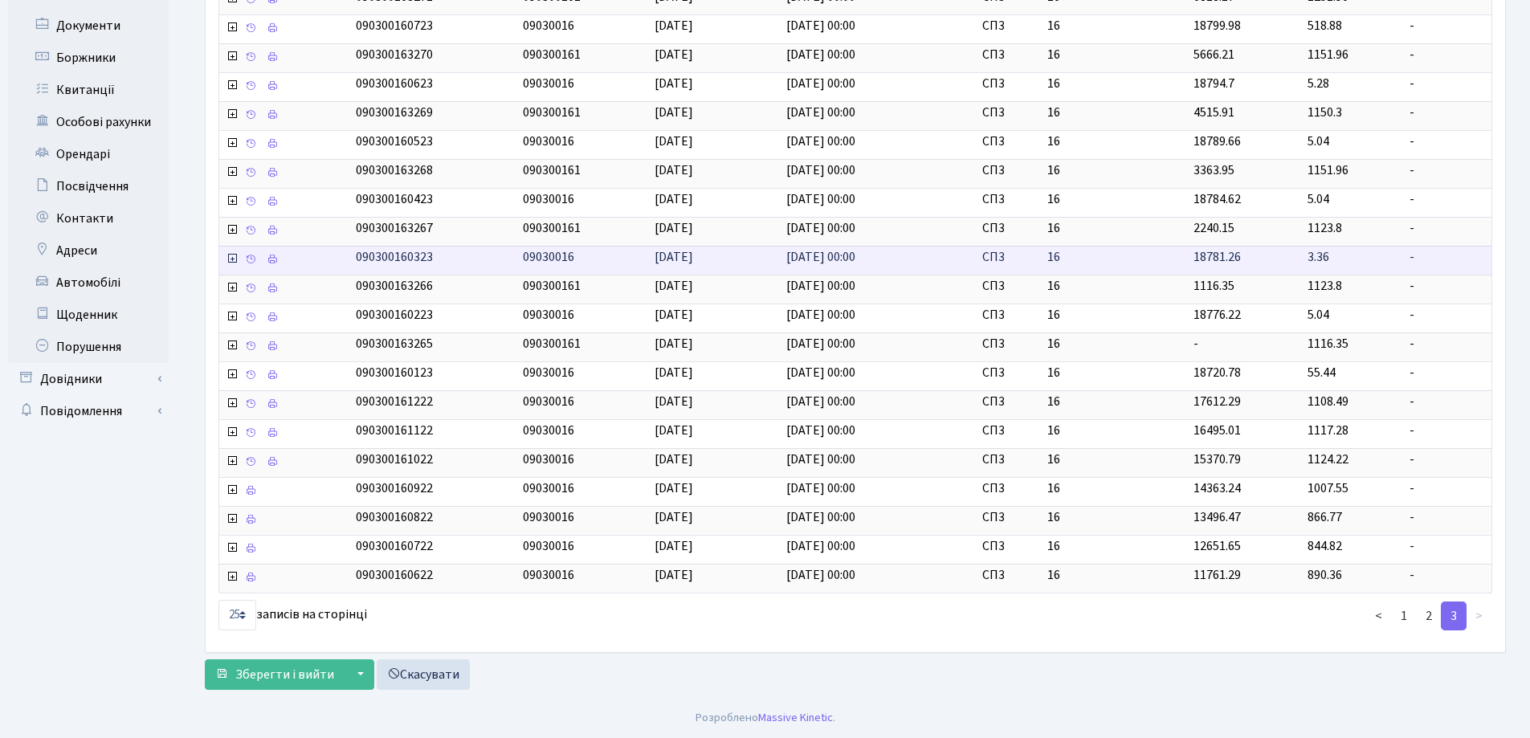
scroll to position [277, 0]
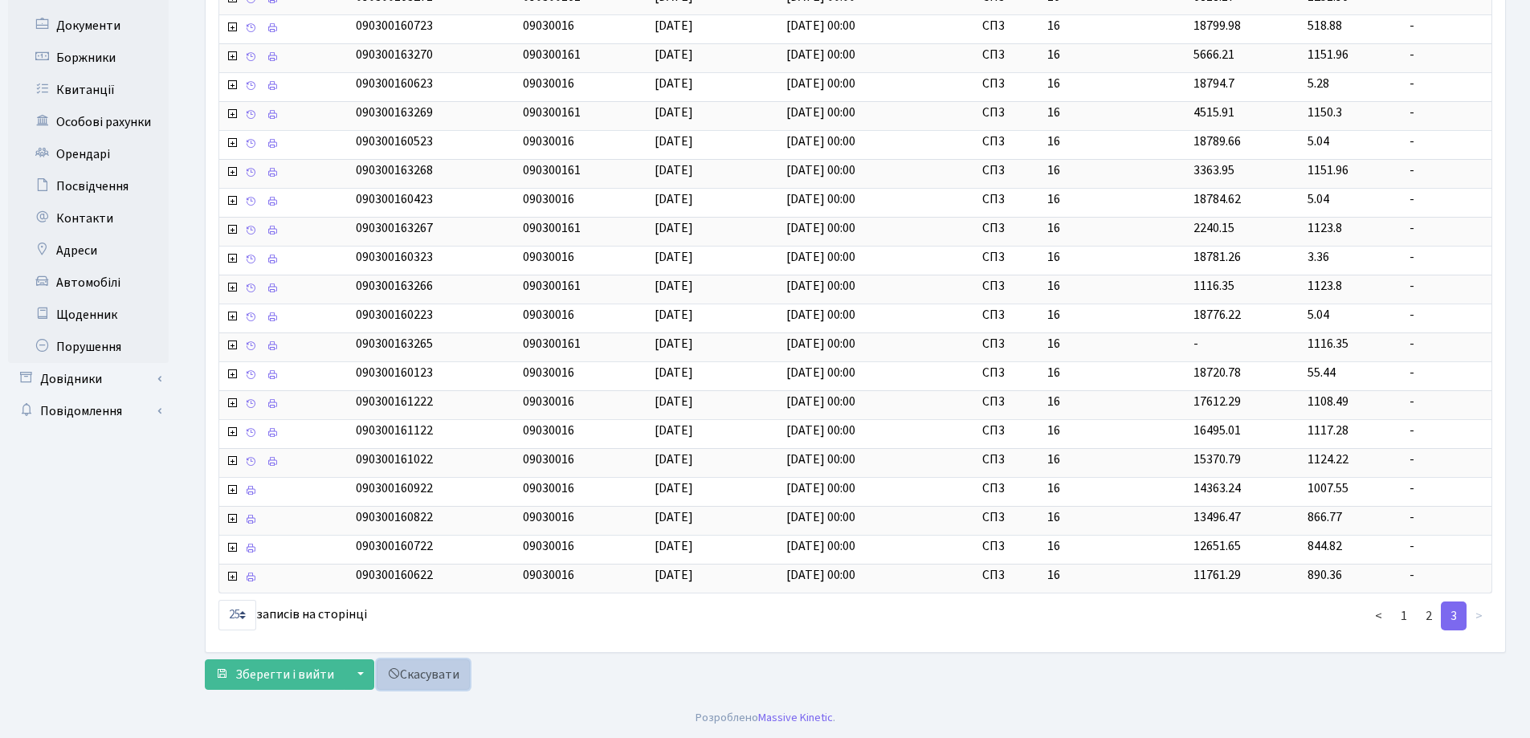
click at [414, 683] on link "Скасувати" at bounding box center [423, 674] width 93 height 31
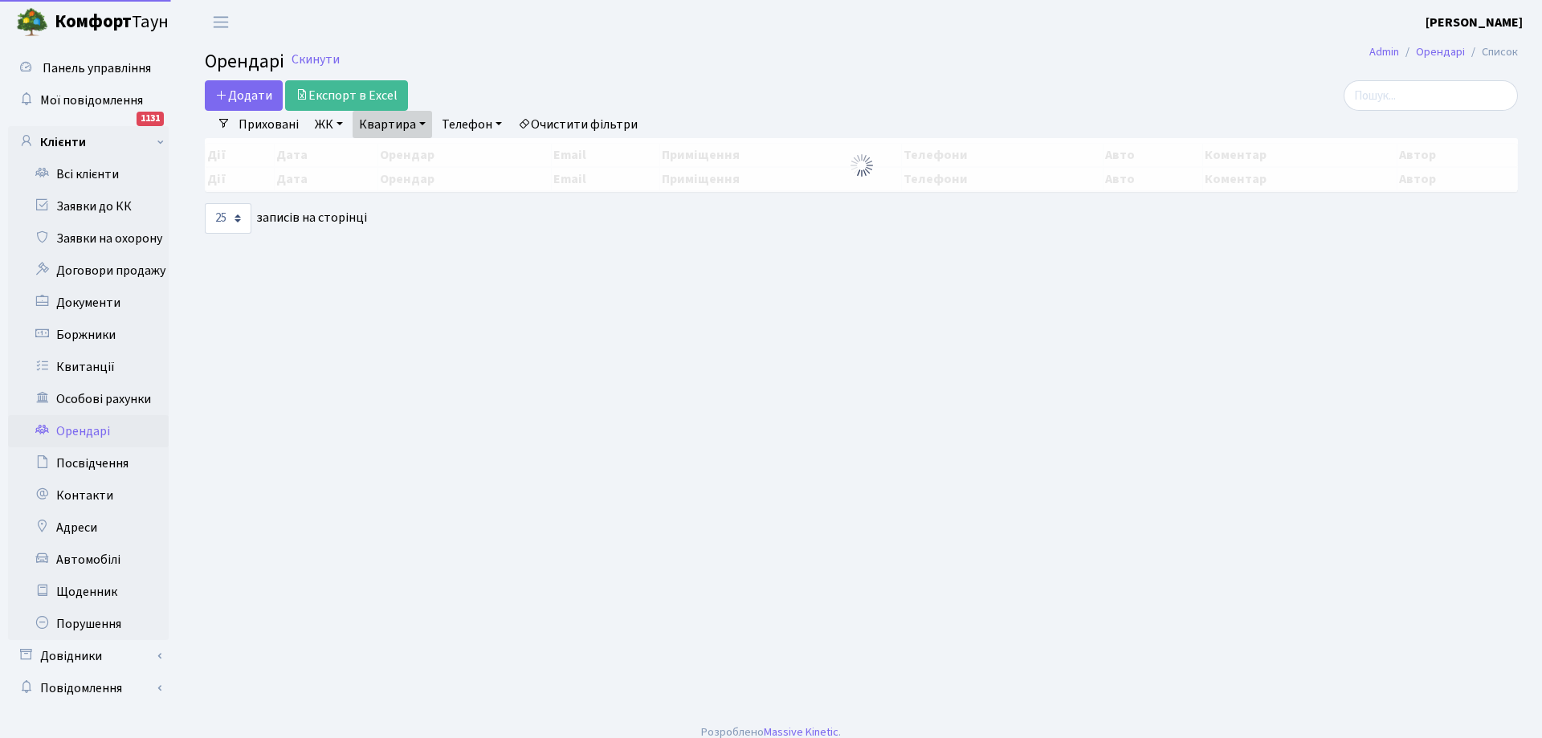
select select "25"
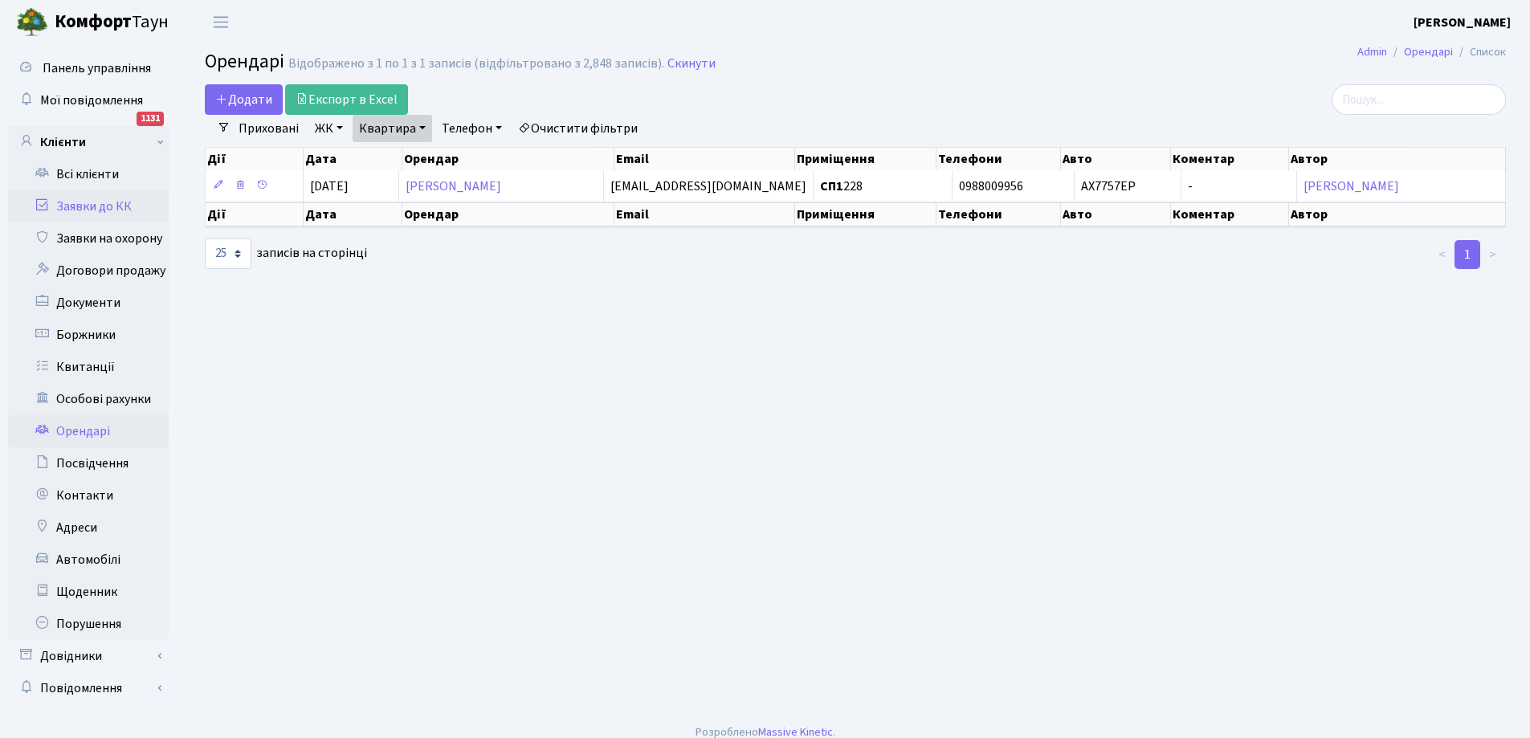
click at [90, 202] on link "Заявки до КК" at bounding box center [88, 206] width 161 height 32
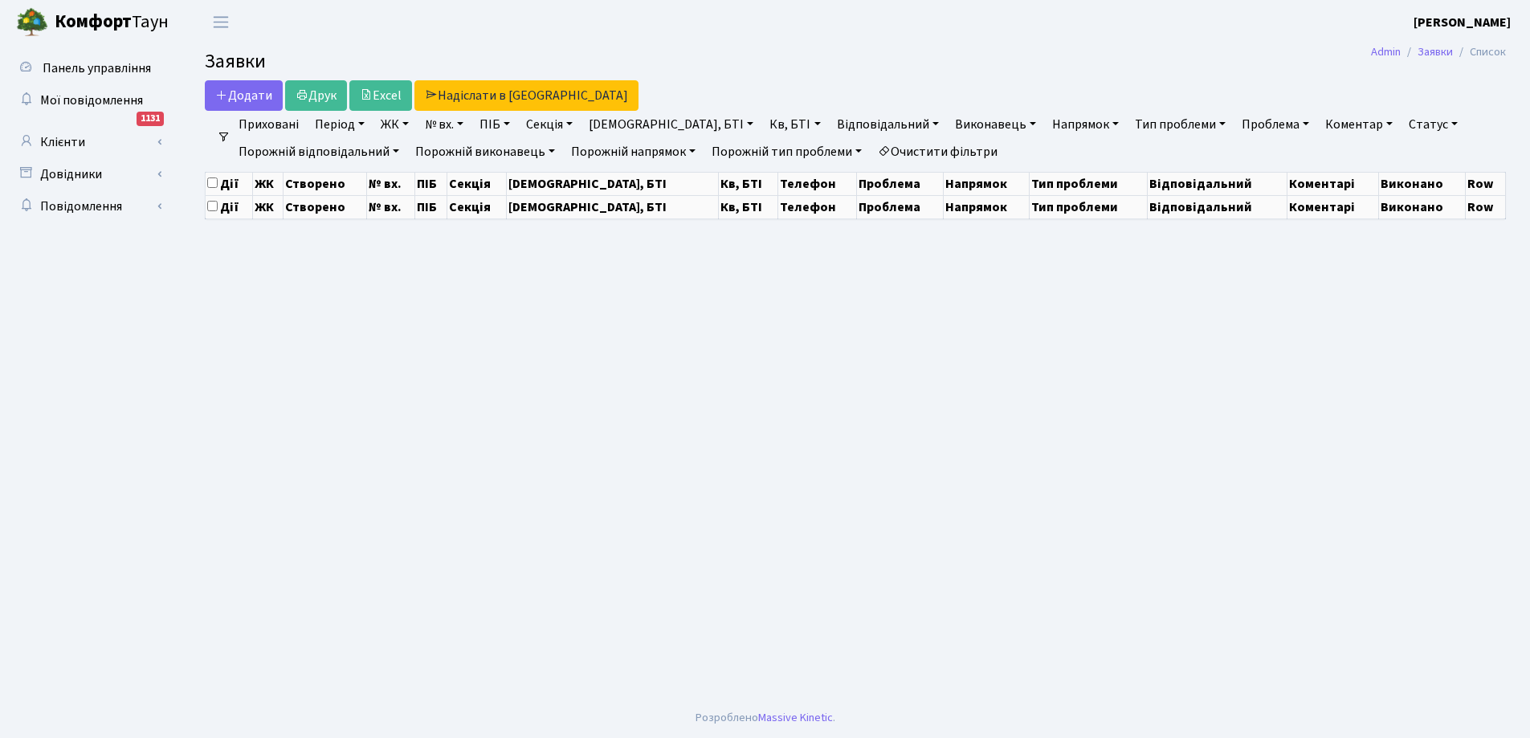
select select "25"
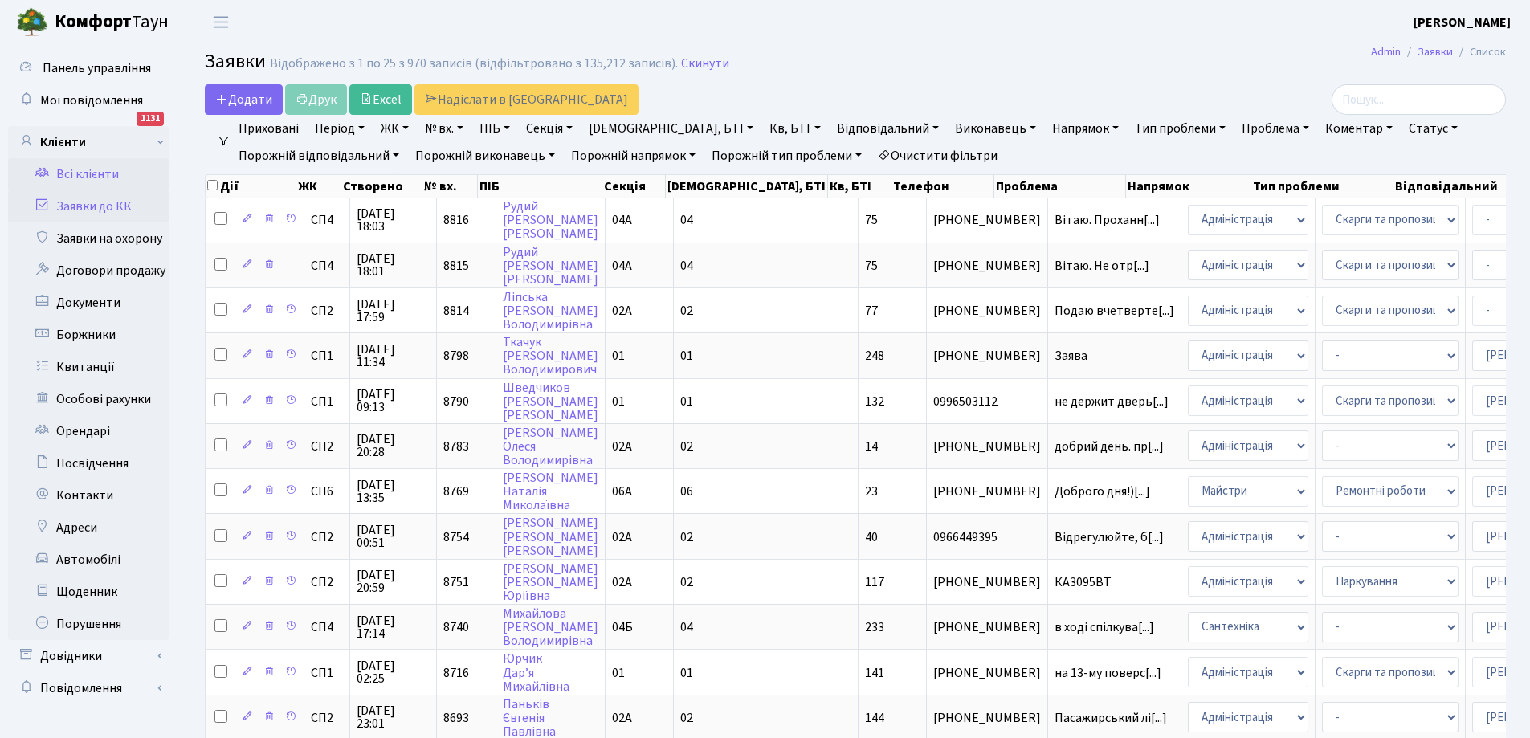
click at [93, 174] on link "Всі клієнти" at bounding box center [88, 174] width 161 height 32
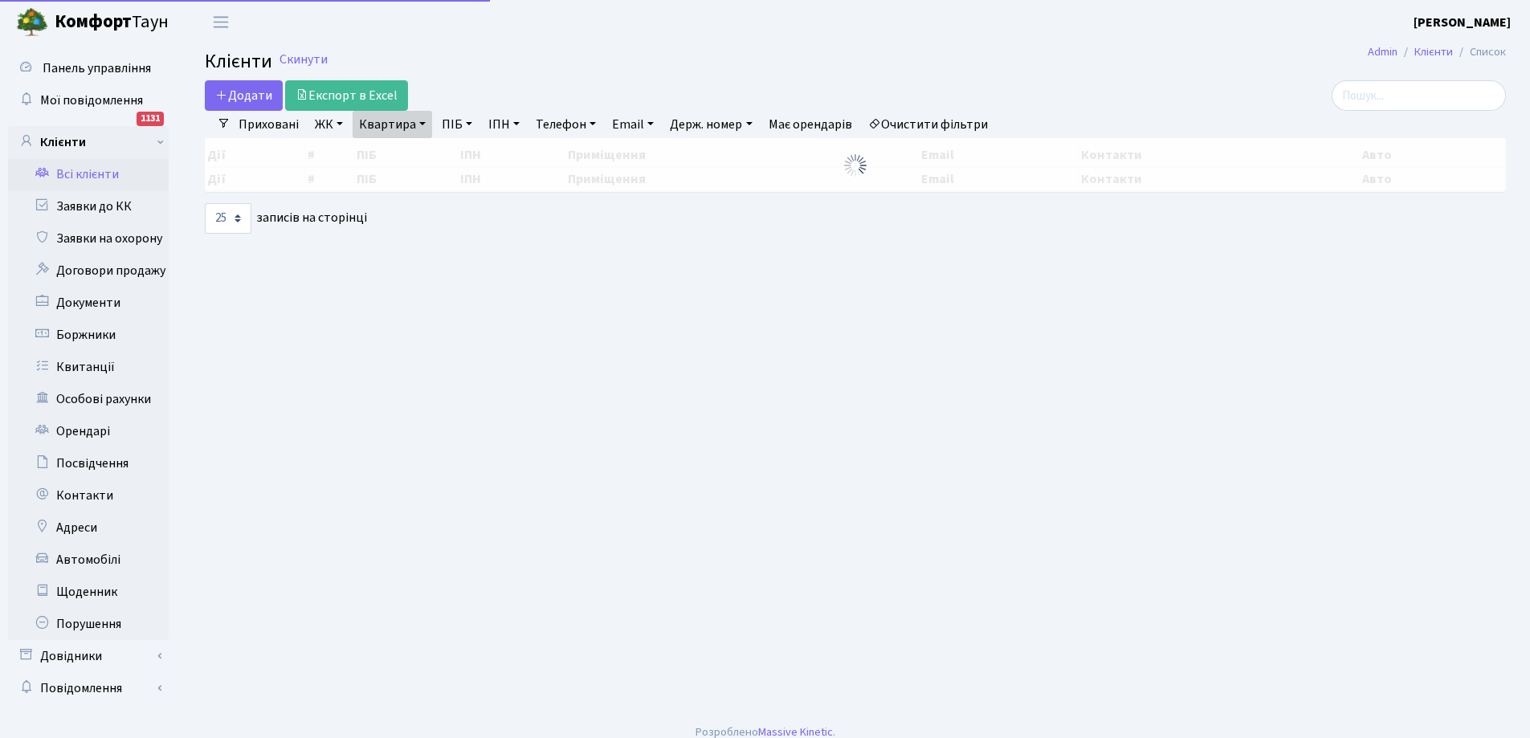
select select "25"
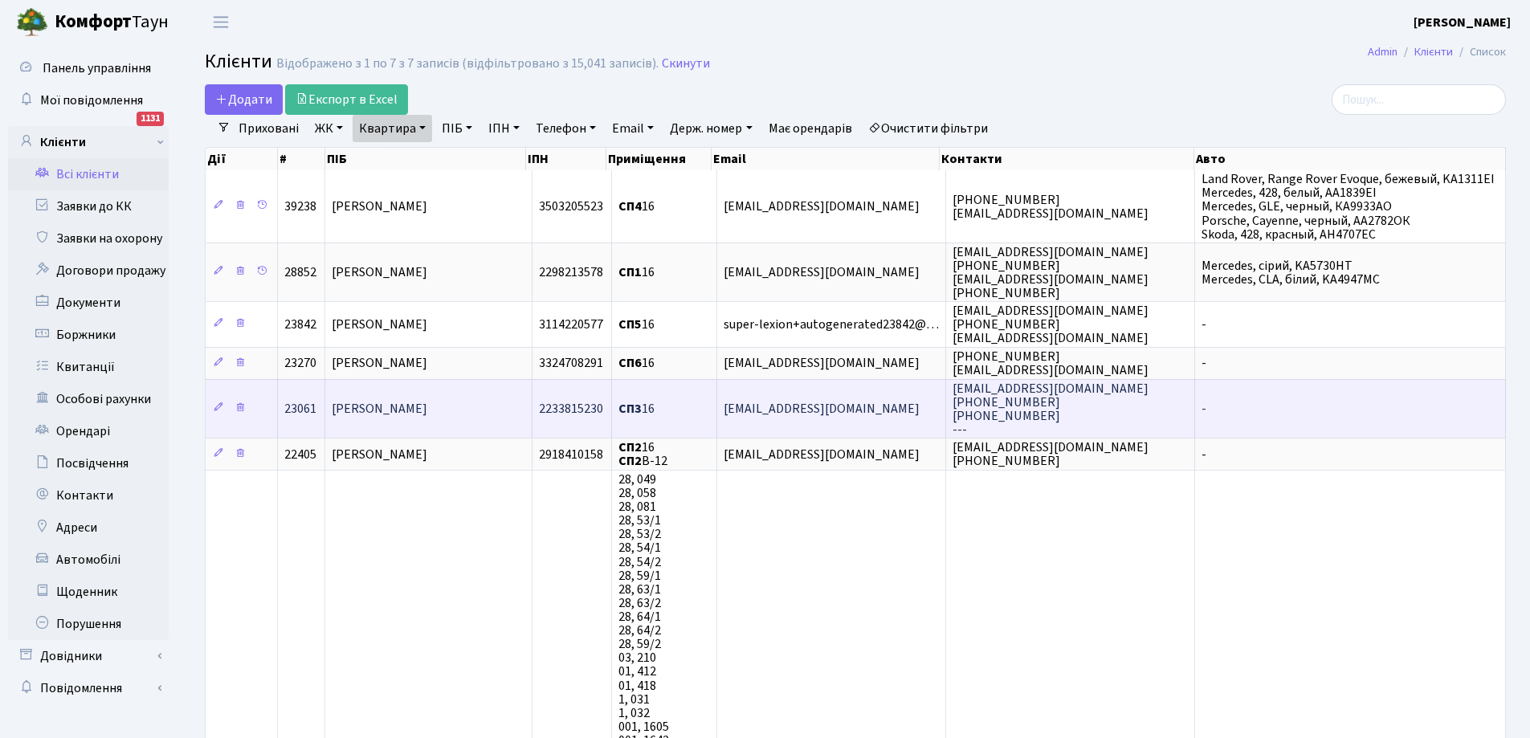
click at [427, 407] on span "Назаренко Олег Юрійович" at bounding box center [380, 409] width 96 height 18
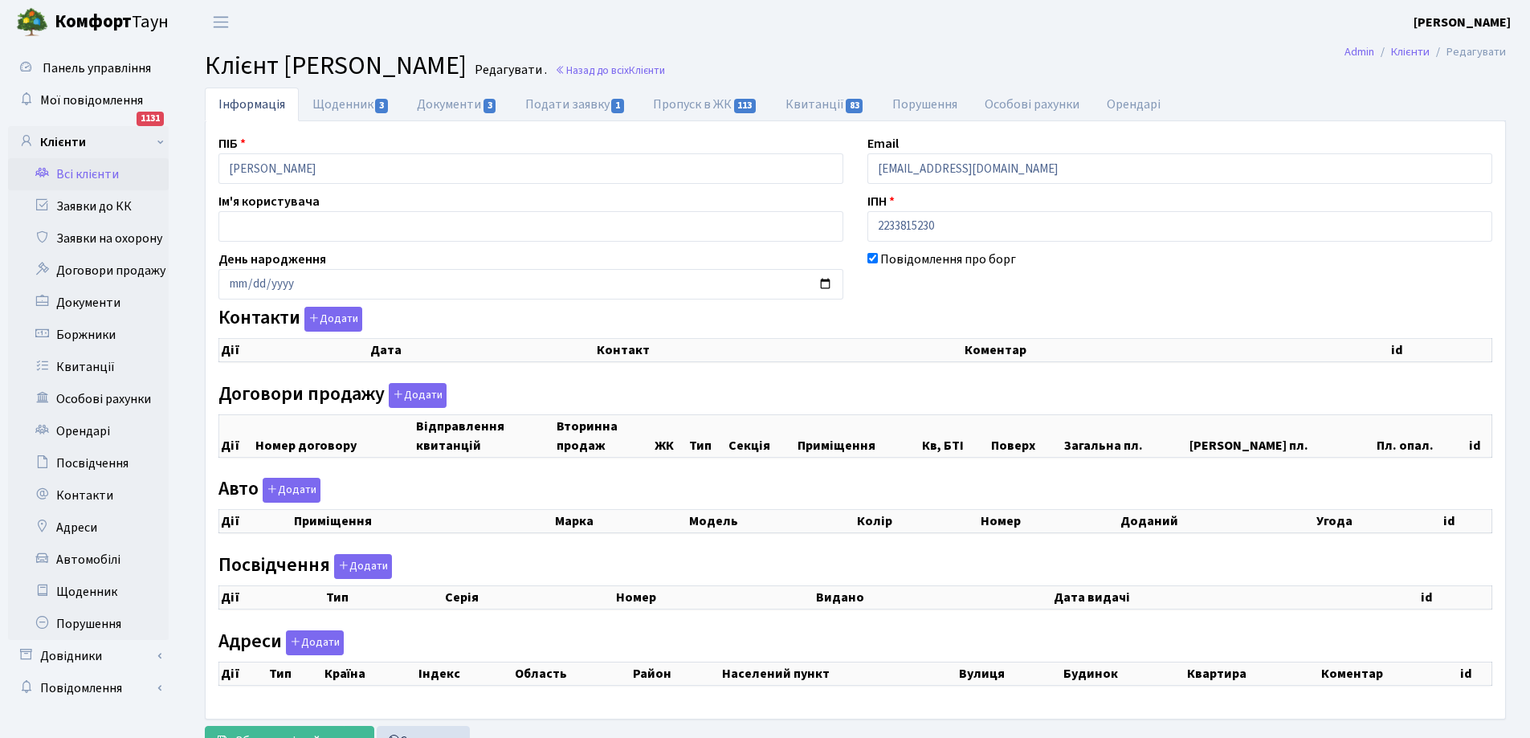
select select "25"
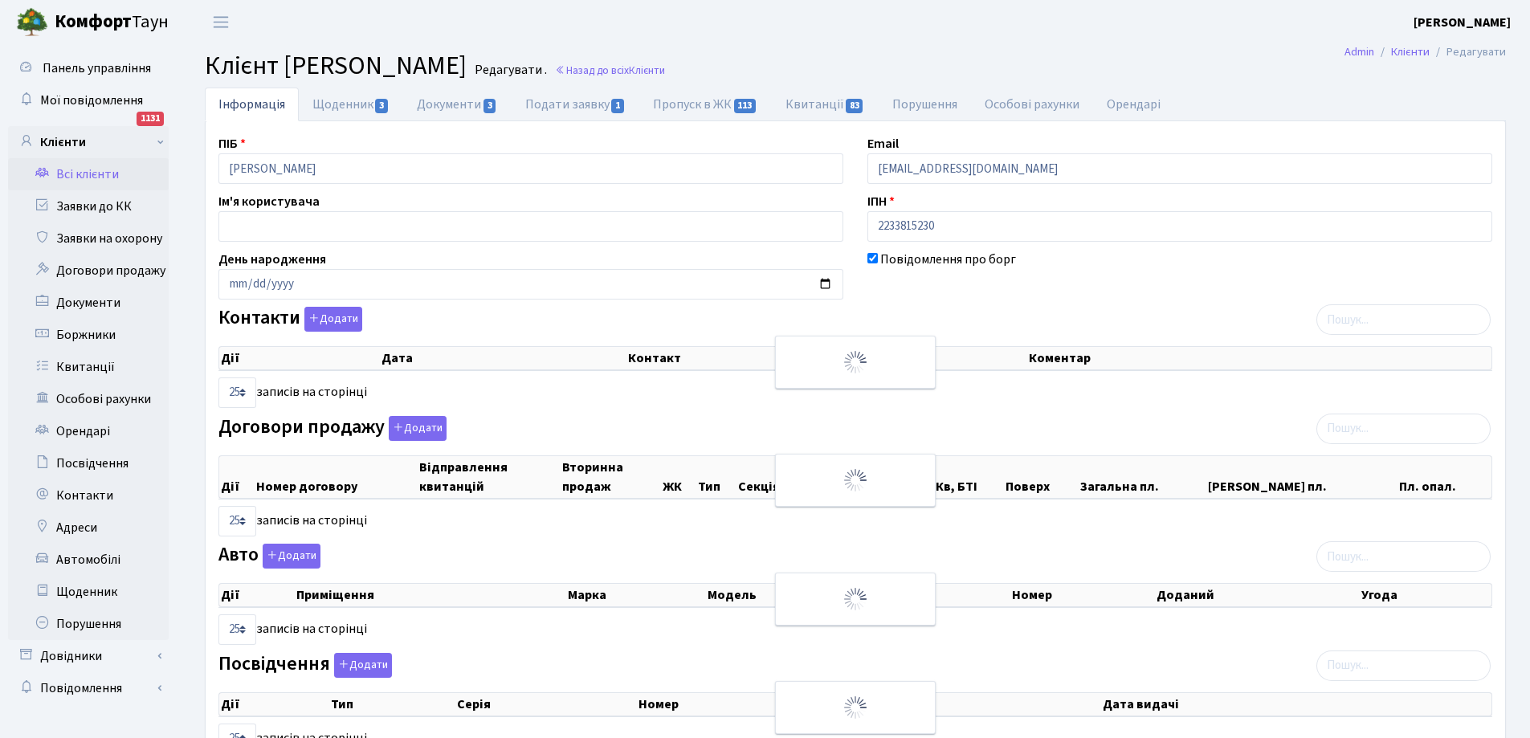
checkbox input "true"
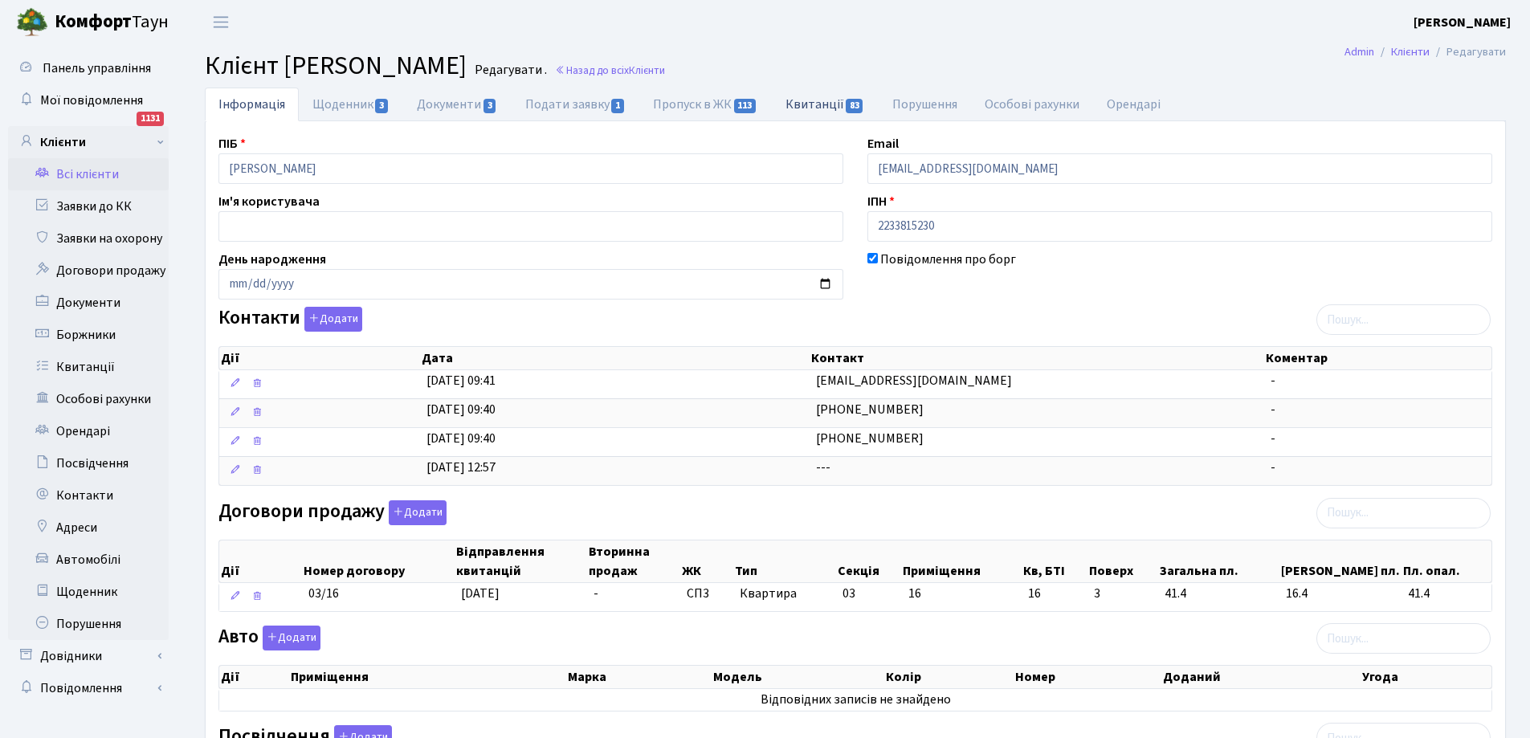
click at [810, 103] on link "Квитанції 83" at bounding box center [825, 104] width 107 height 33
select select "25"
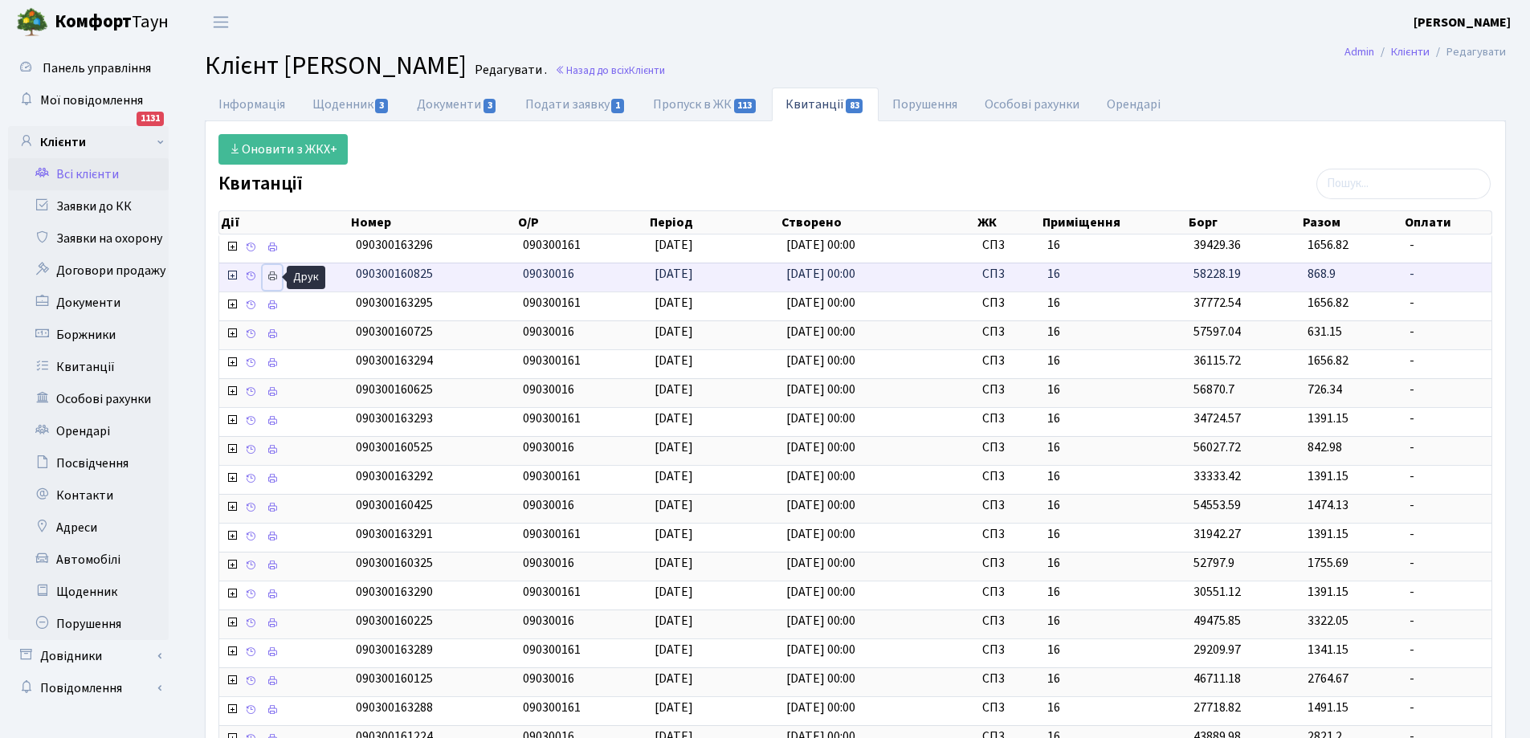
click at [265, 276] on link at bounding box center [272, 277] width 19 height 25
